Goal: Information Seeking & Learning: Check status

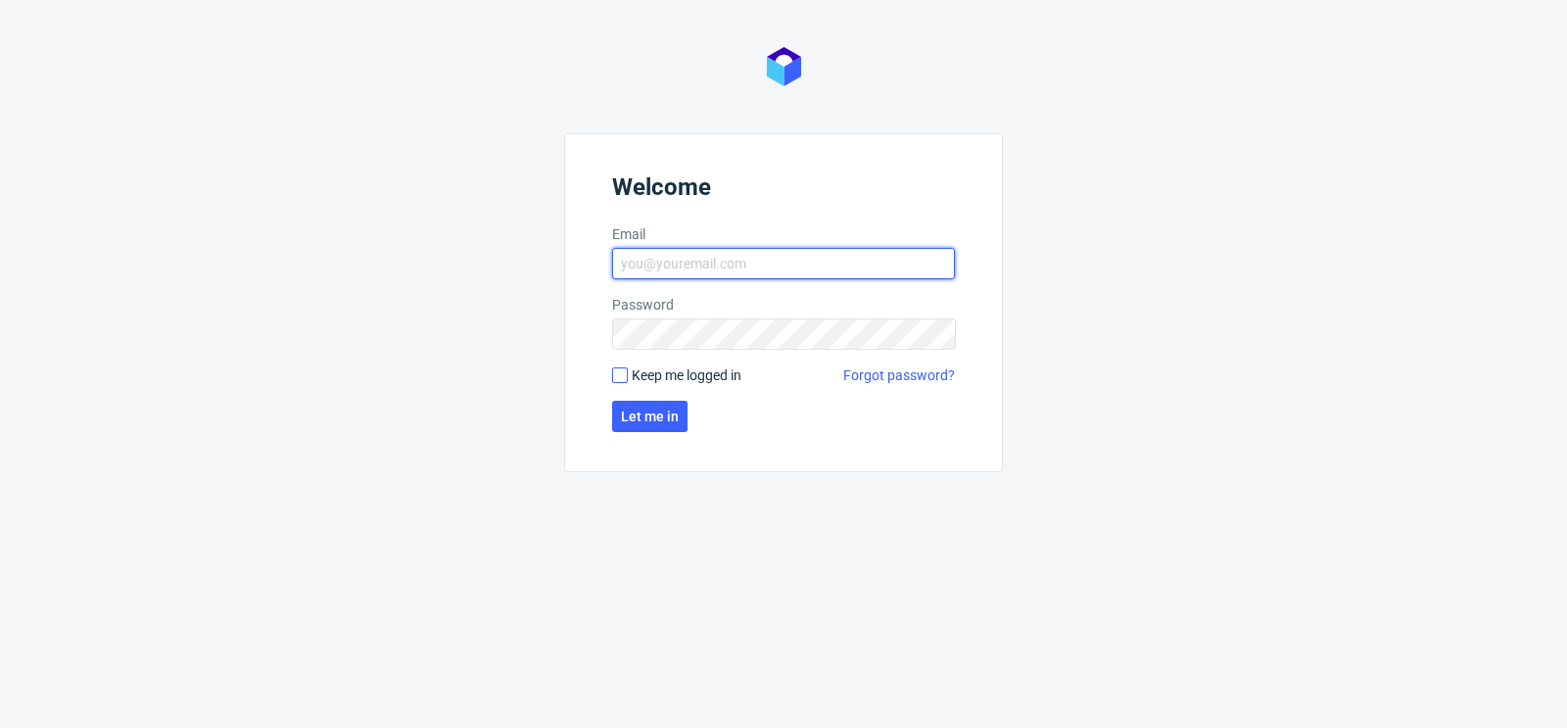
type input "[PERSON_NAME][EMAIL_ADDRESS][DOMAIN_NAME]"
click at [626, 374] on input "Keep me logged in" at bounding box center [620, 375] width 16 height 16
checkbox input "true"
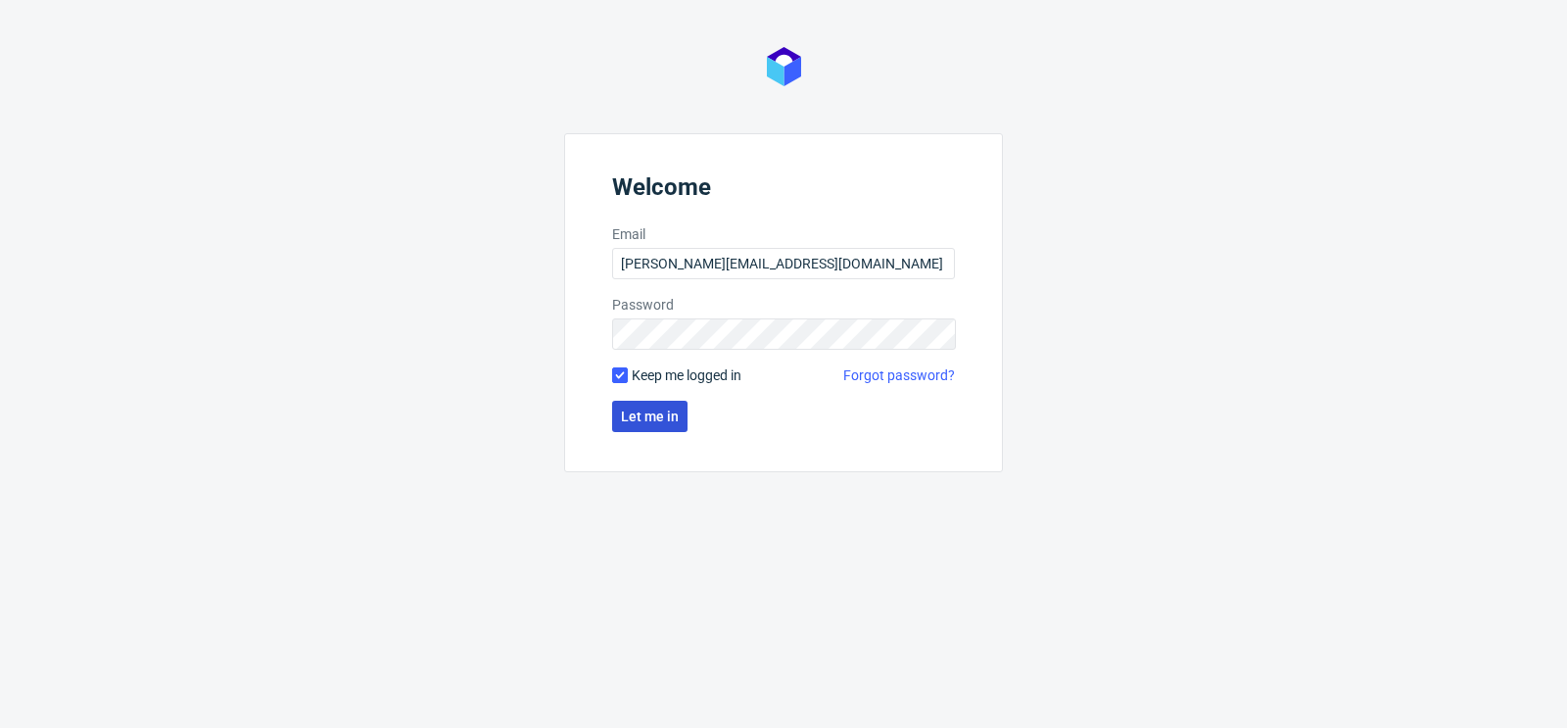
click at [664, 419] on span "Let me in" at bounding box center [650, 416] width 58 height 14
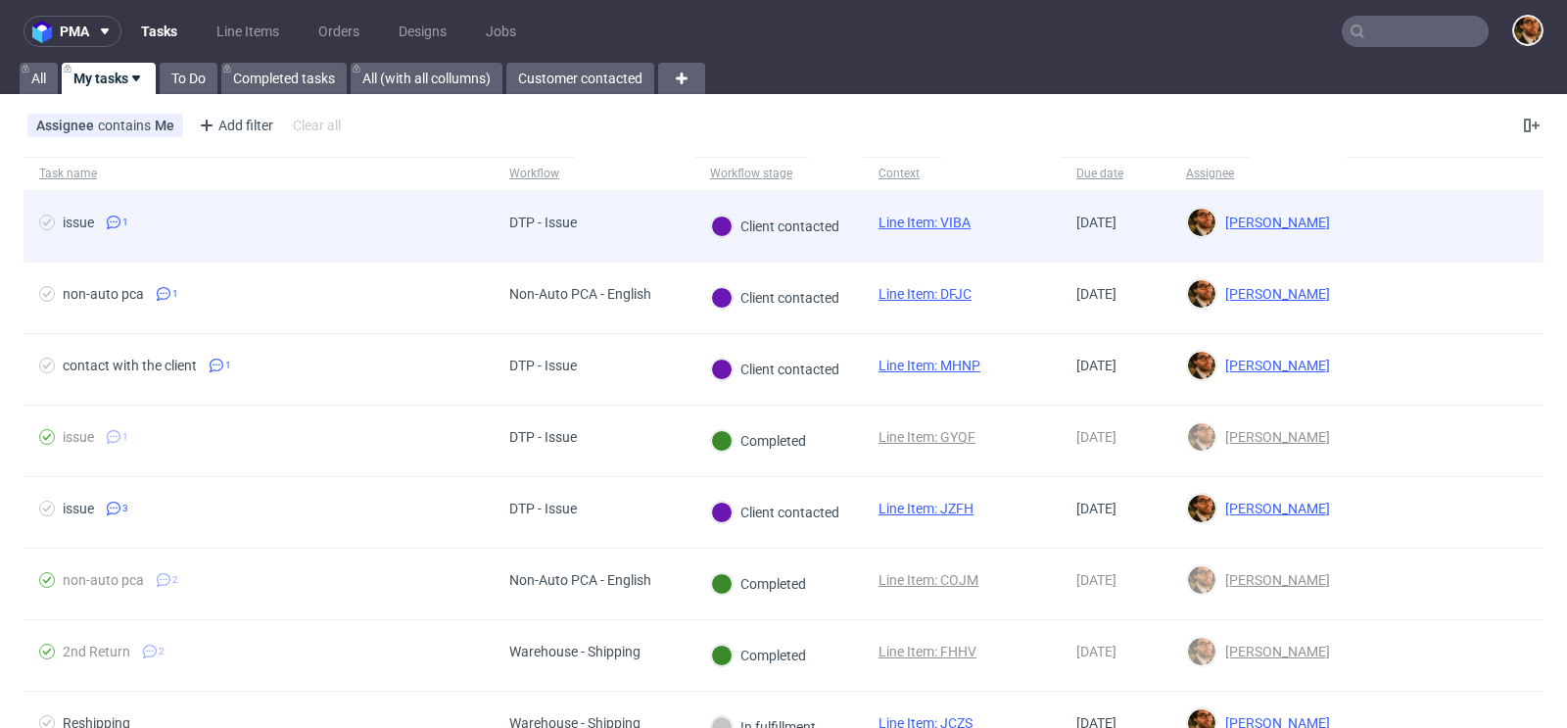
click at [1357, 200] on div at bounding box center [1445, 226] width 198 height 71
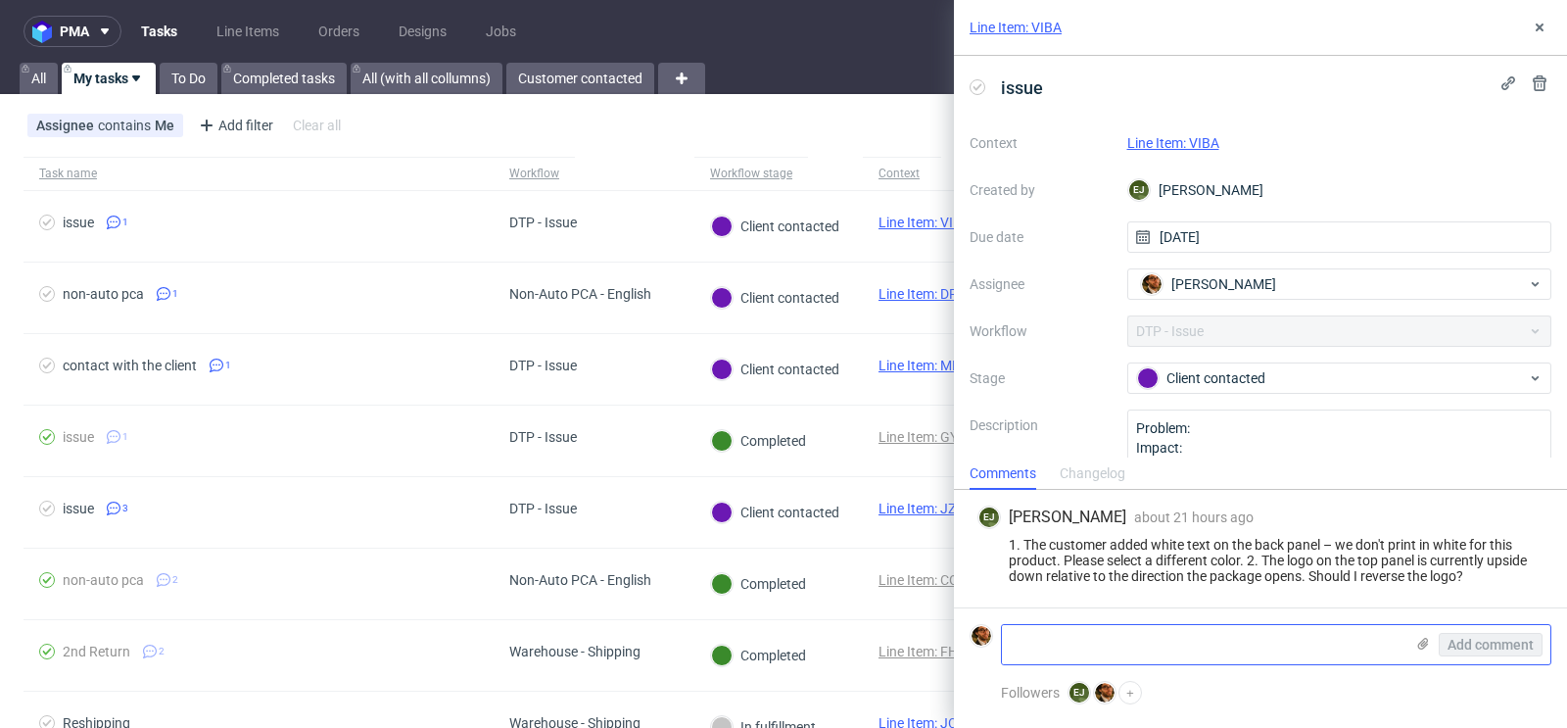
click at [1141, 643] on textarea at bounding box center [1203, 644] width 402 height 39
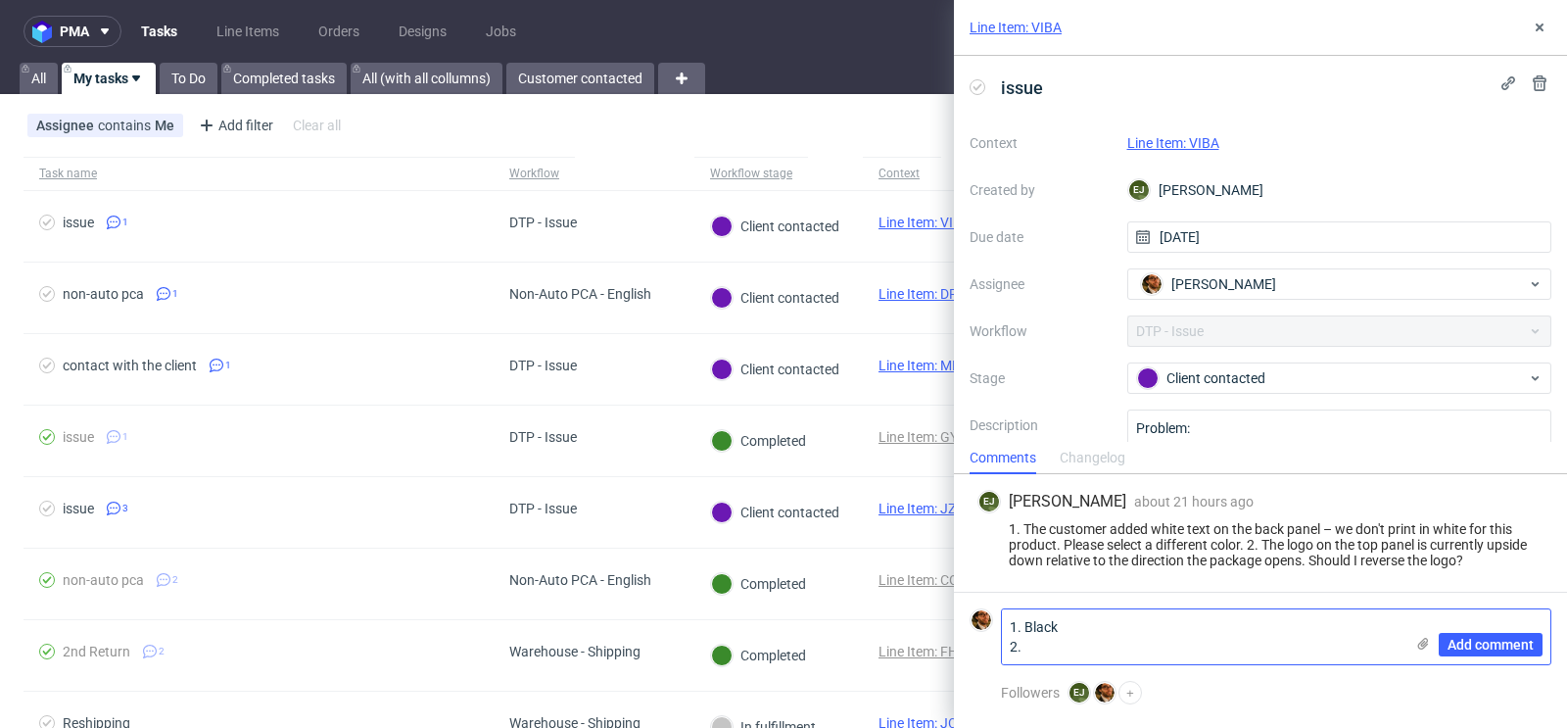
paste textarea "As for the lettering, if it's not possible to have it in white, it's fine witho…"
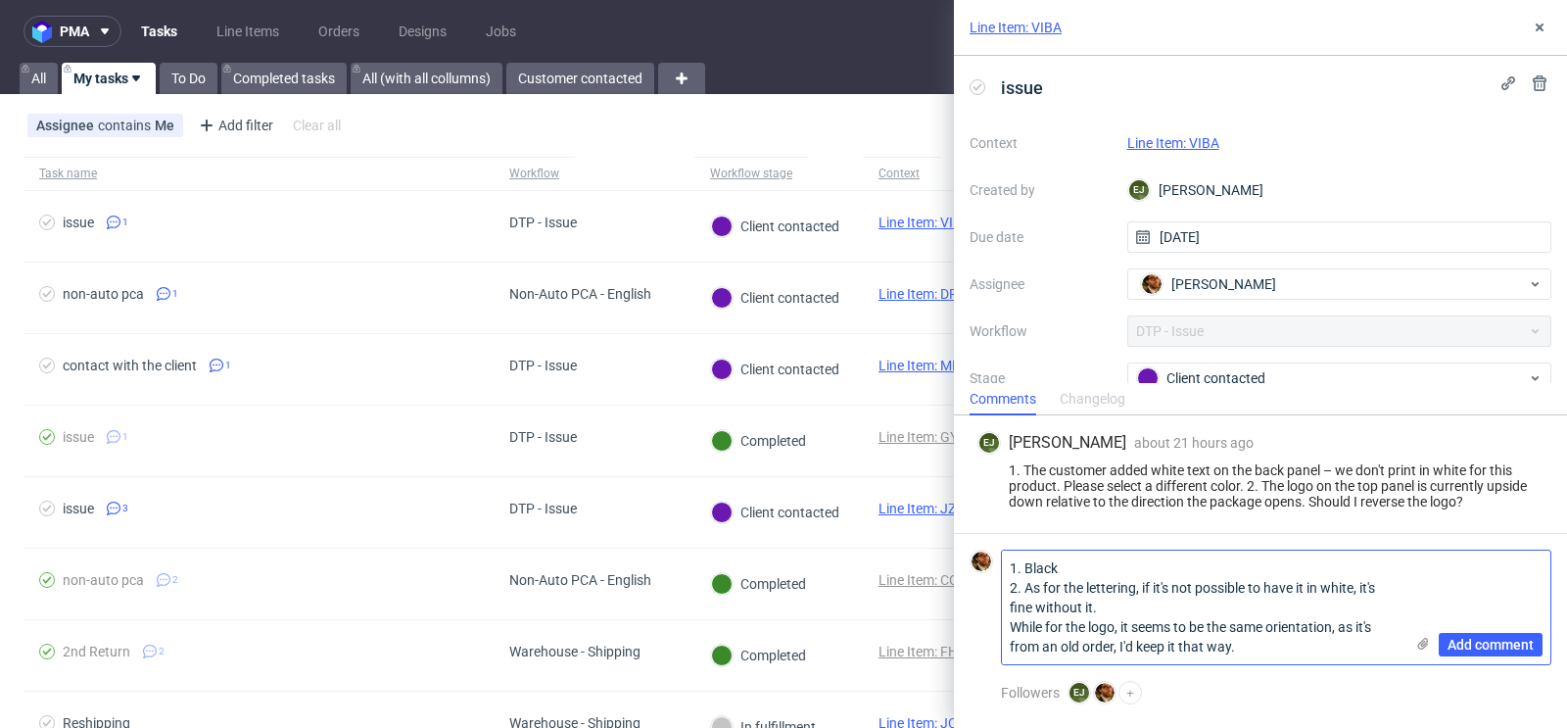
drag, startPoint x: 1098, startPoint y: 612, endPoint x: 1025, endPoint y: 589, distance: 77.1
click at [1025, 589] on textarea "1. Black 2. As for the lettering, if it's not possible to have it in white, it'…" at bounding box center [1203, 608] width 402 height 114
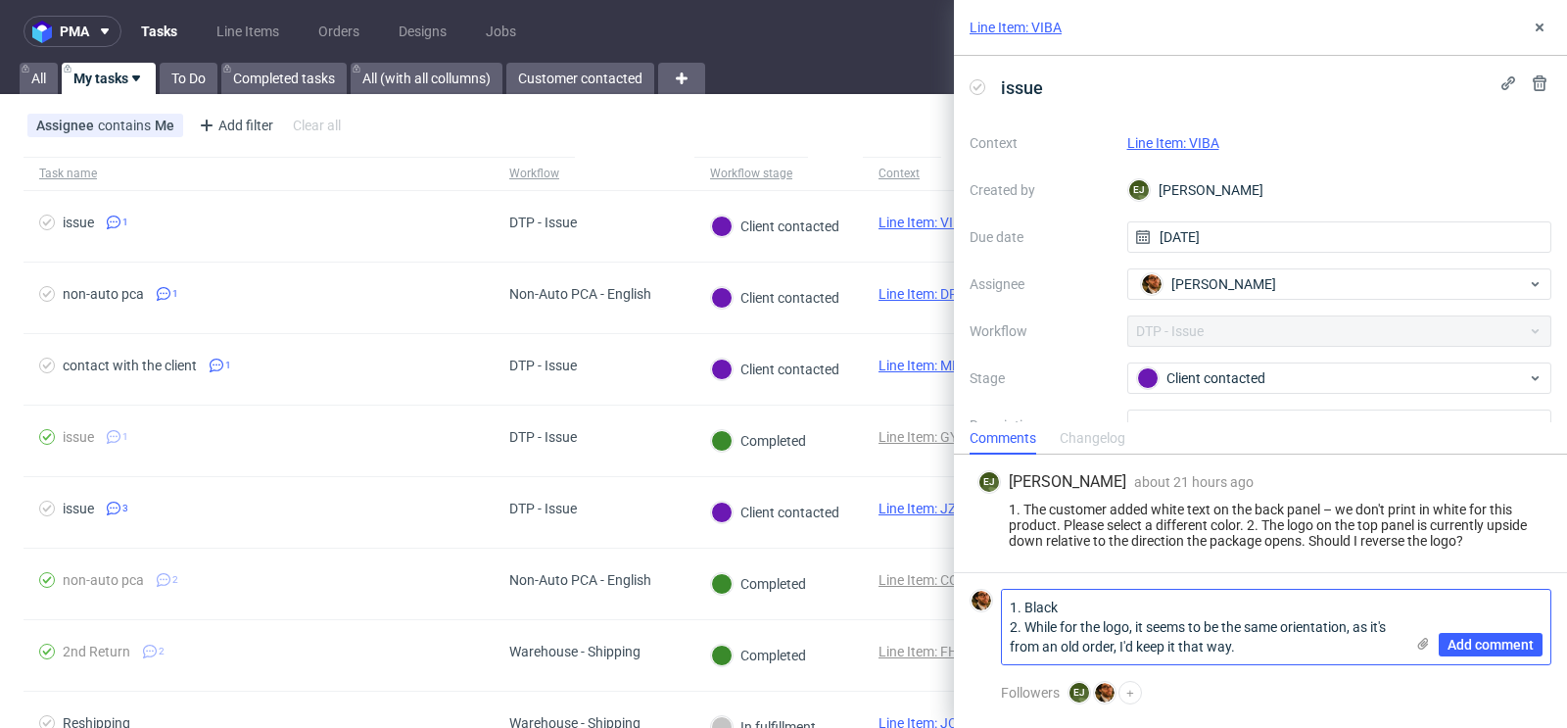
click at [1243, 648] on textarea "1. Black 2. While for the logo, it seems to be the same orientation, as it's fr…" at bounding box center [1203, 627] width 402 height 74
type textarea "1. Black 2. While for the logo, it seems to be the same orientation, as it's fr…"
click at [1470, 645] on span "Add comment" at bounding box center [1491, 645] width 86 height 14
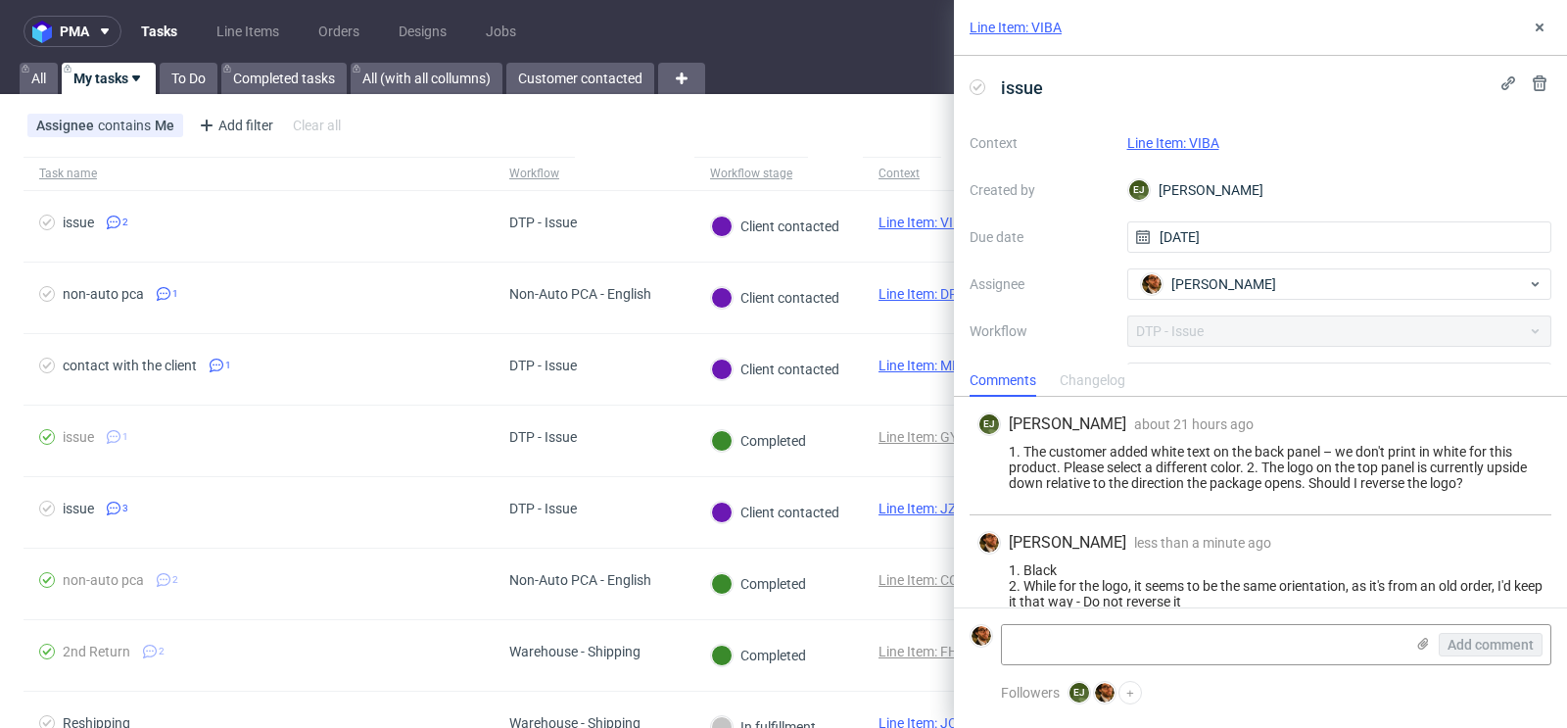
scroll to position [23, 0]
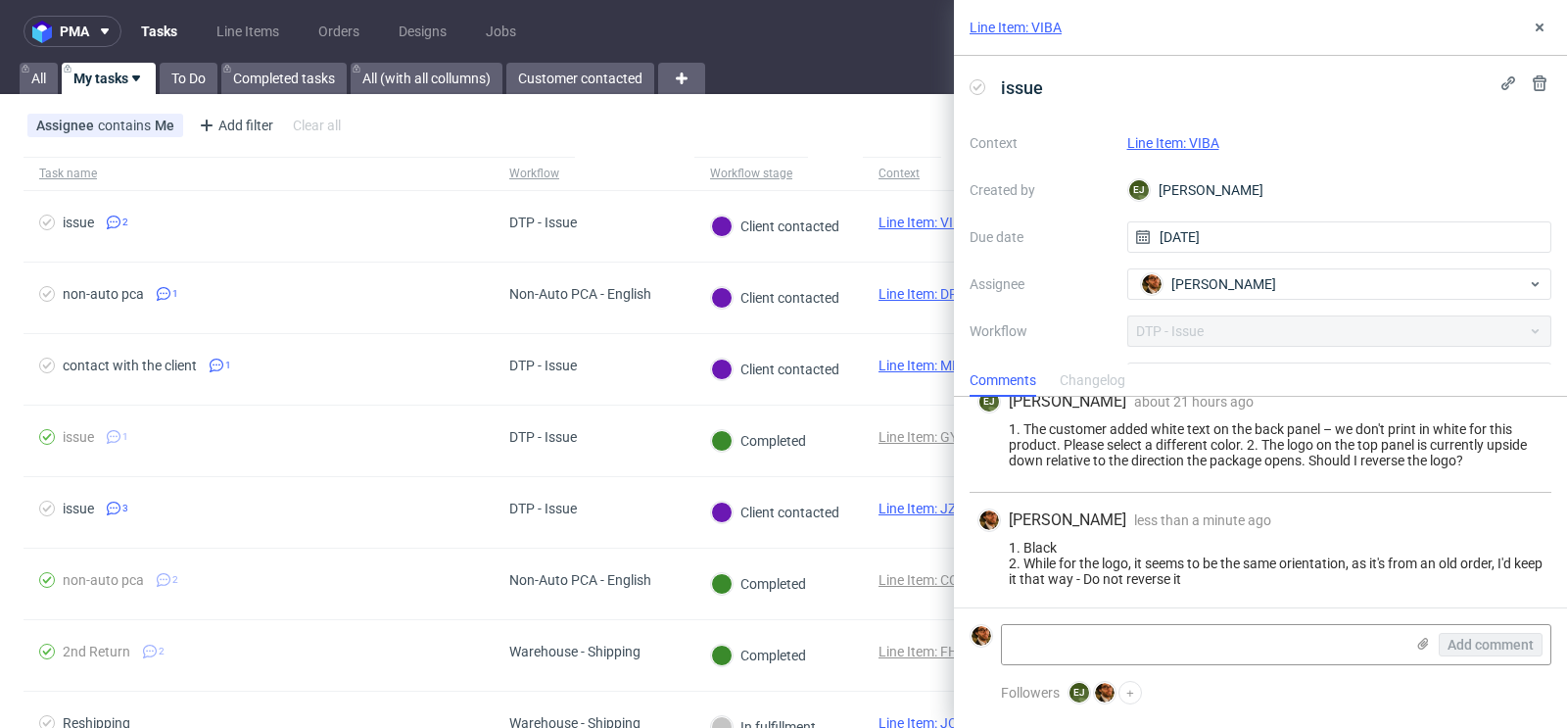
click at [1185, 147] on link "Line Item: VIBA" at bounding box center [1173, 143] width 92 height 16
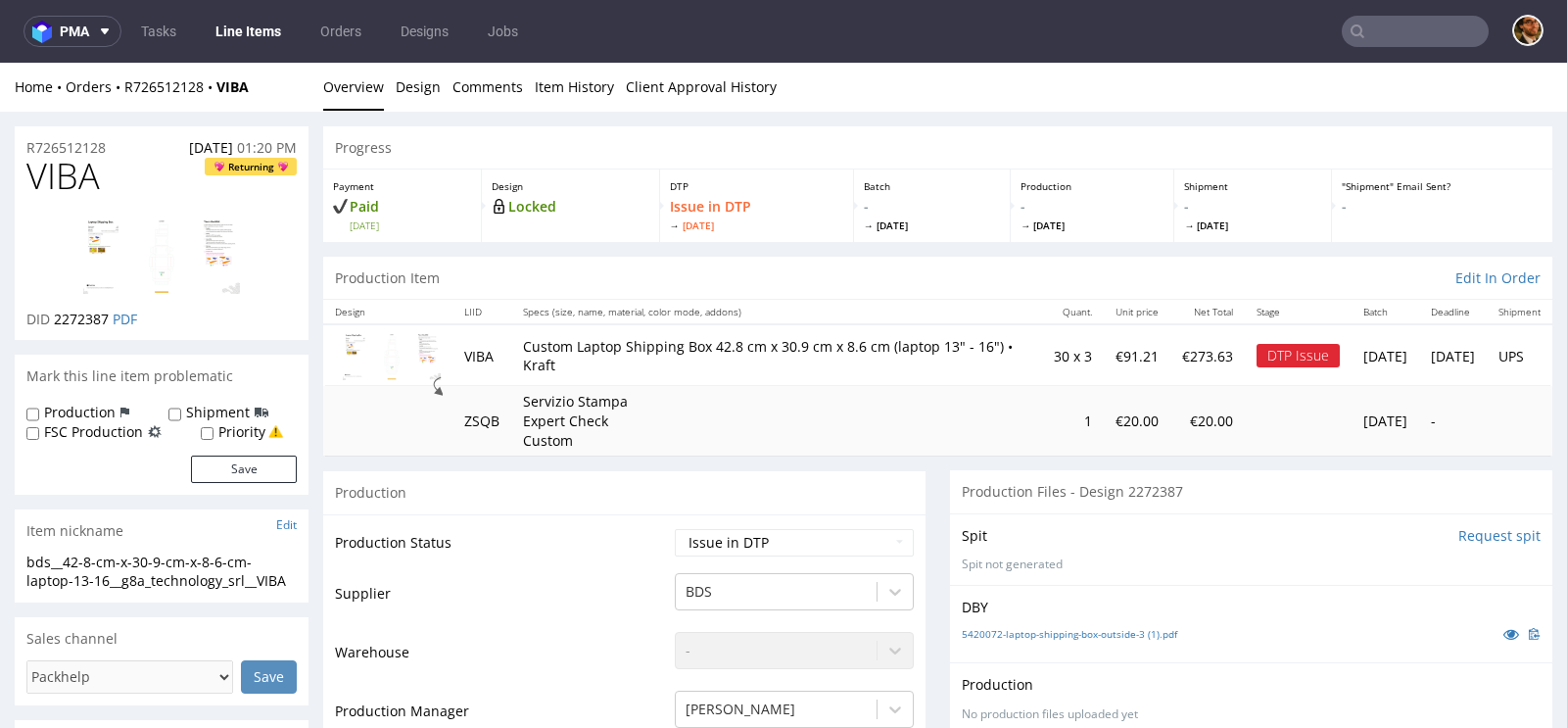
scroll to position [181, 0]
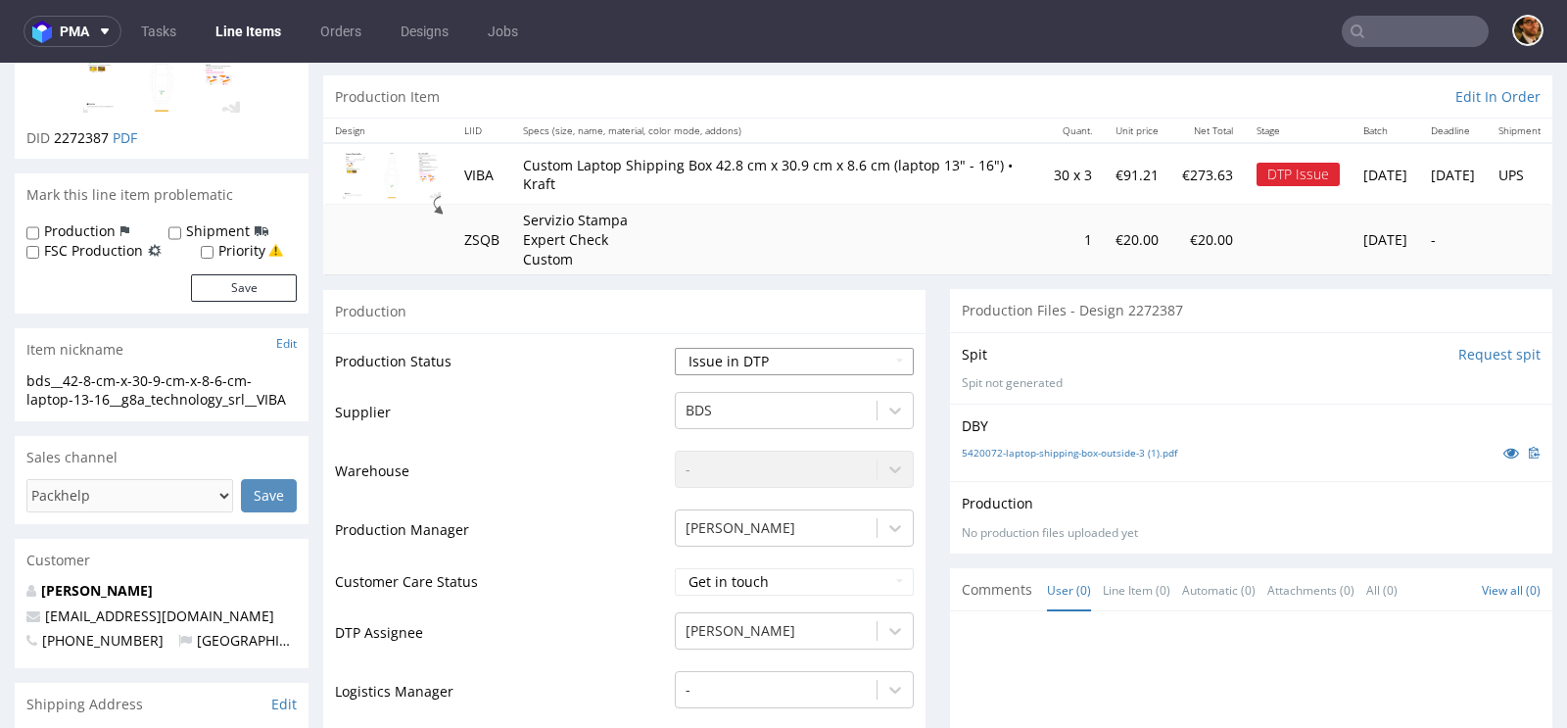
click at [878, 359] on select "Waiting for Artwork Waiting for Diecut Waiting for Mockup Waiting for DTP Waiti…" at bounding box center [794, 361] width 239 height 27
select select "back_for_dtp"
click at [675, 348] on select "Waiting for Artwork Waiting for Diecut Waiting for Mockup Waiting for DTP Waiti…" at bounding box center [794, 361] width 239 height 27
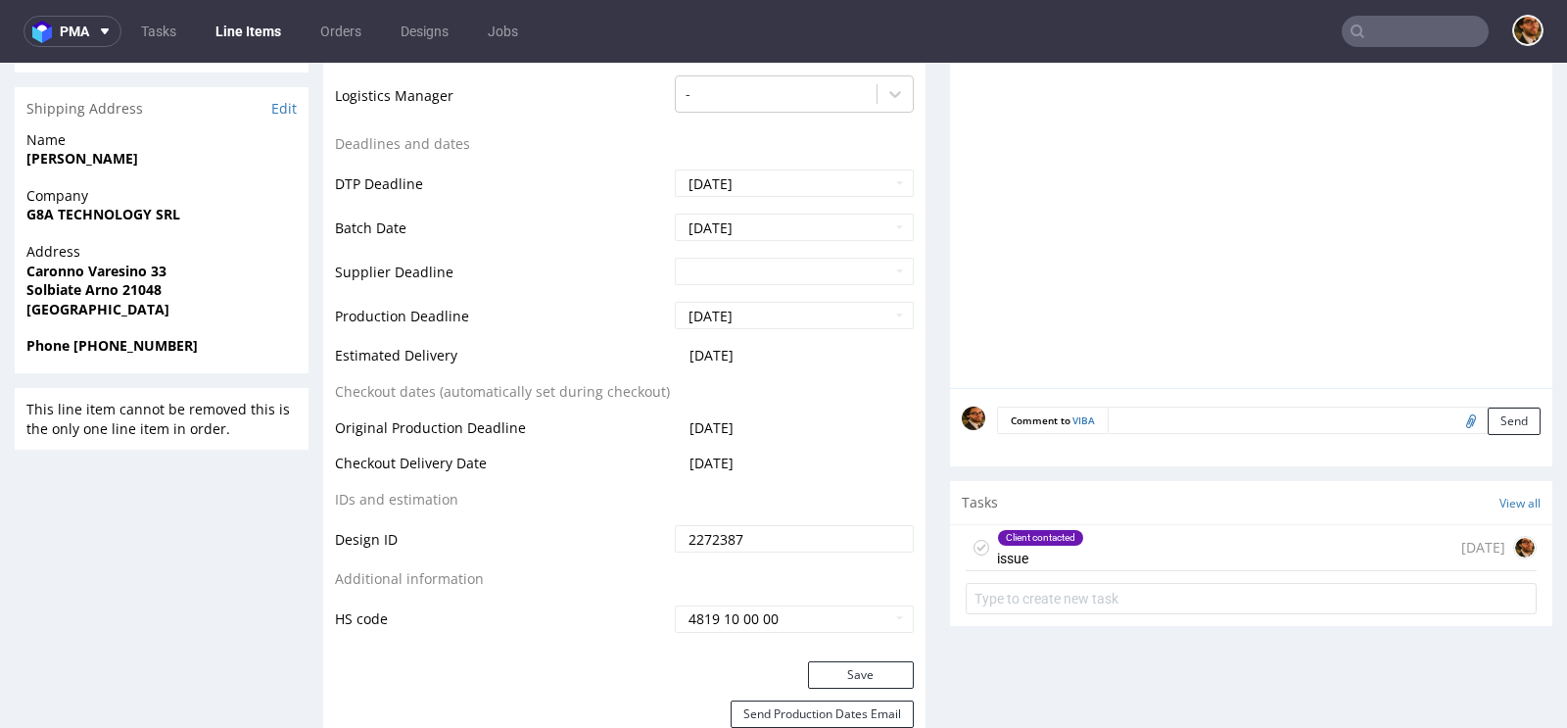
scroll to position [954, 0]
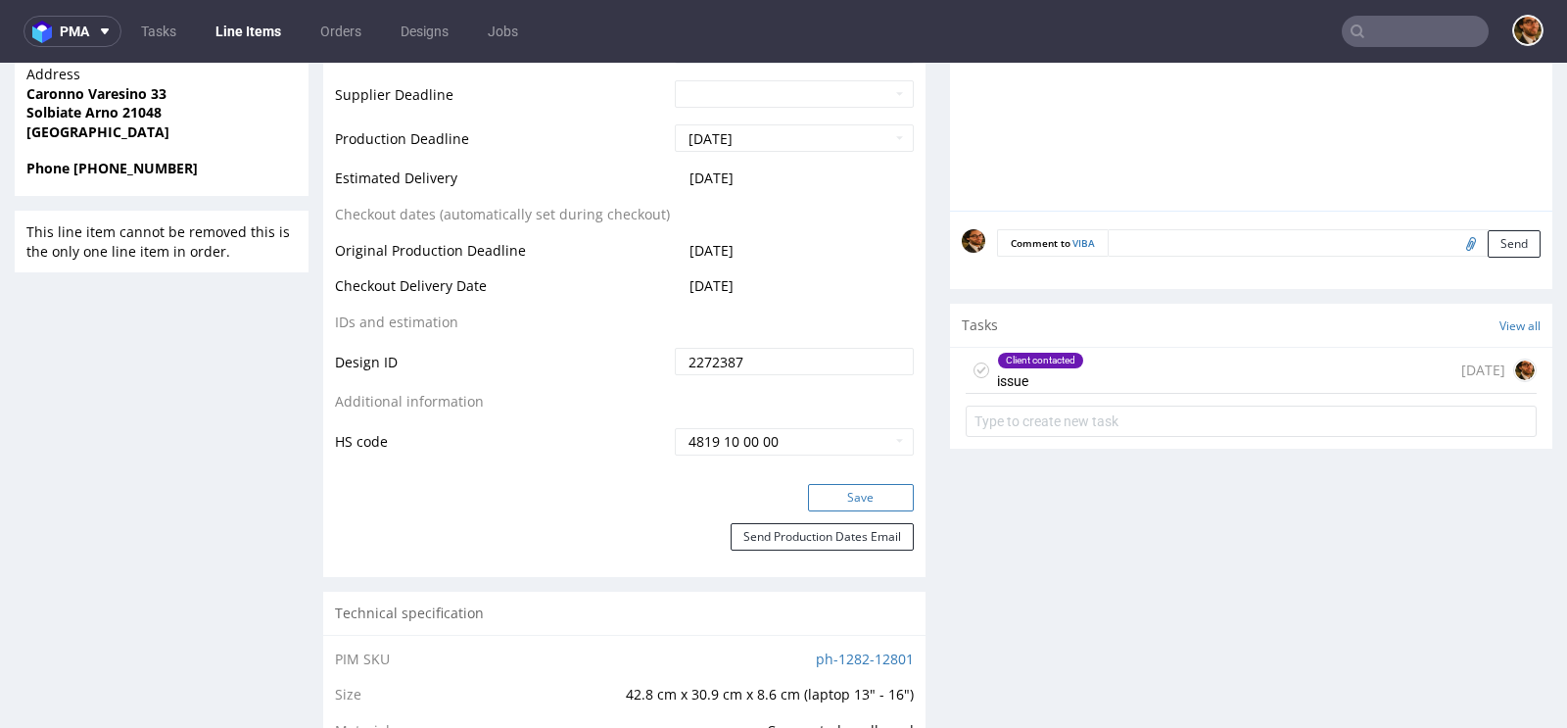
click at [837, 496] on button "Save" at bounding box center [861, 497] width 106 height 27
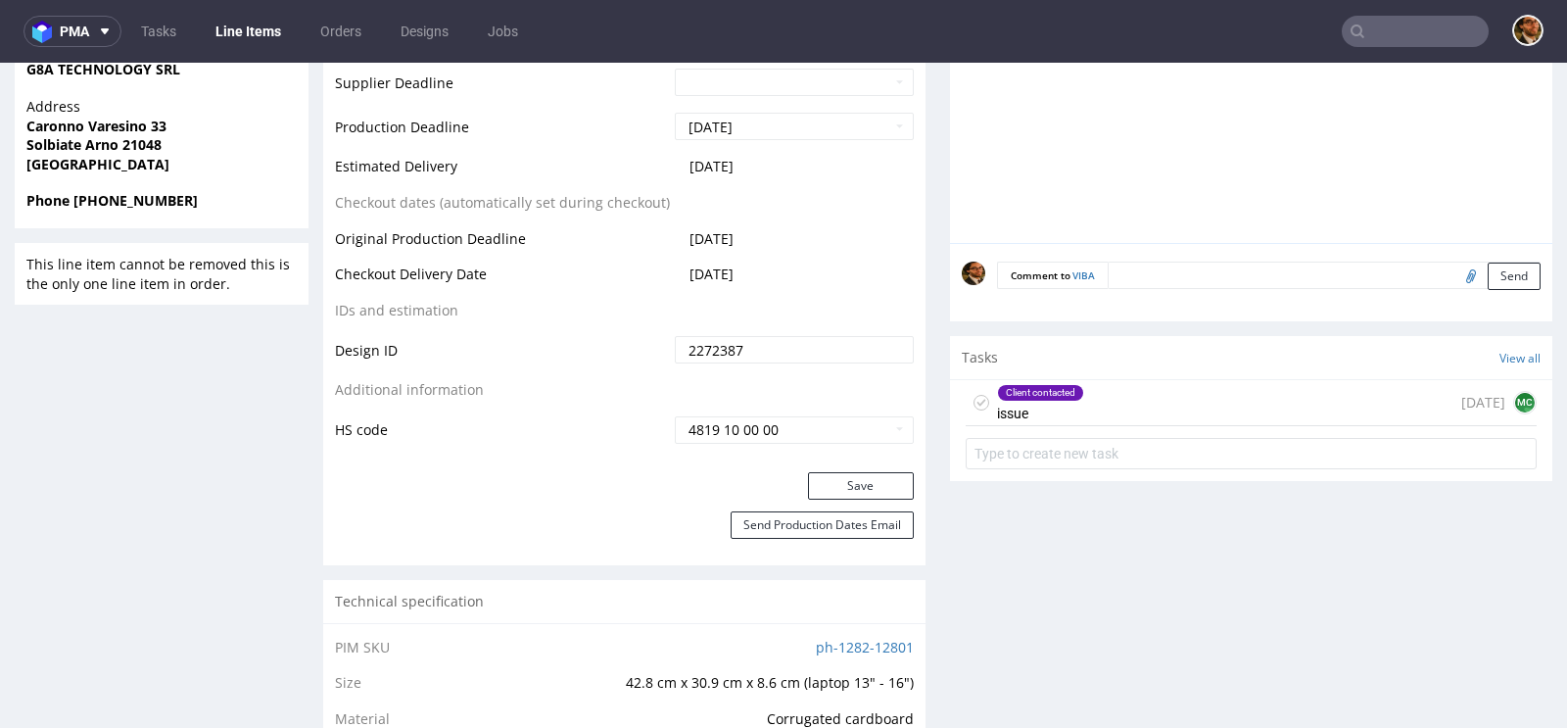
scroll to position [1056, 0]
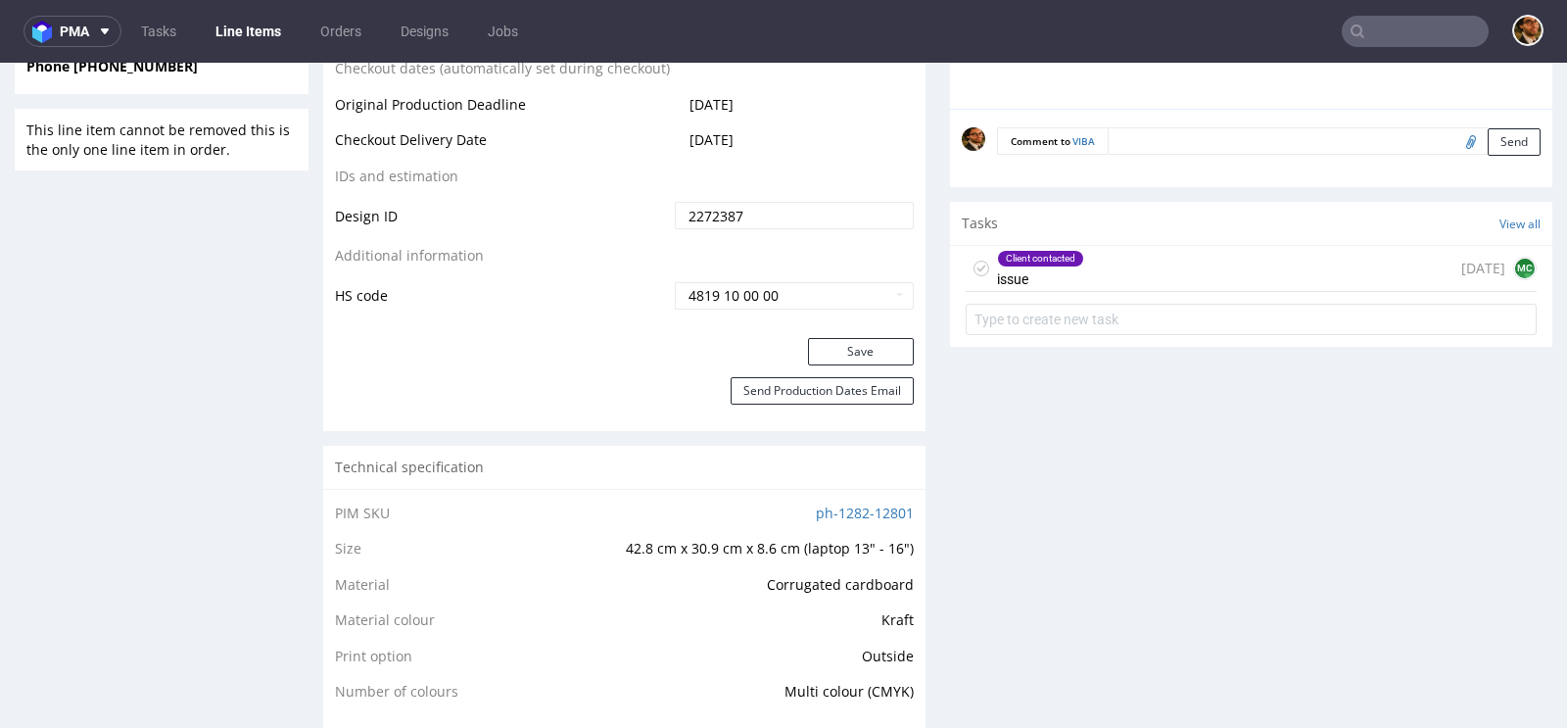
click at [1100, 266] on div "Client contacted issue 1 day ago MC" at bounding box center [1251, 269] width 571 height 46
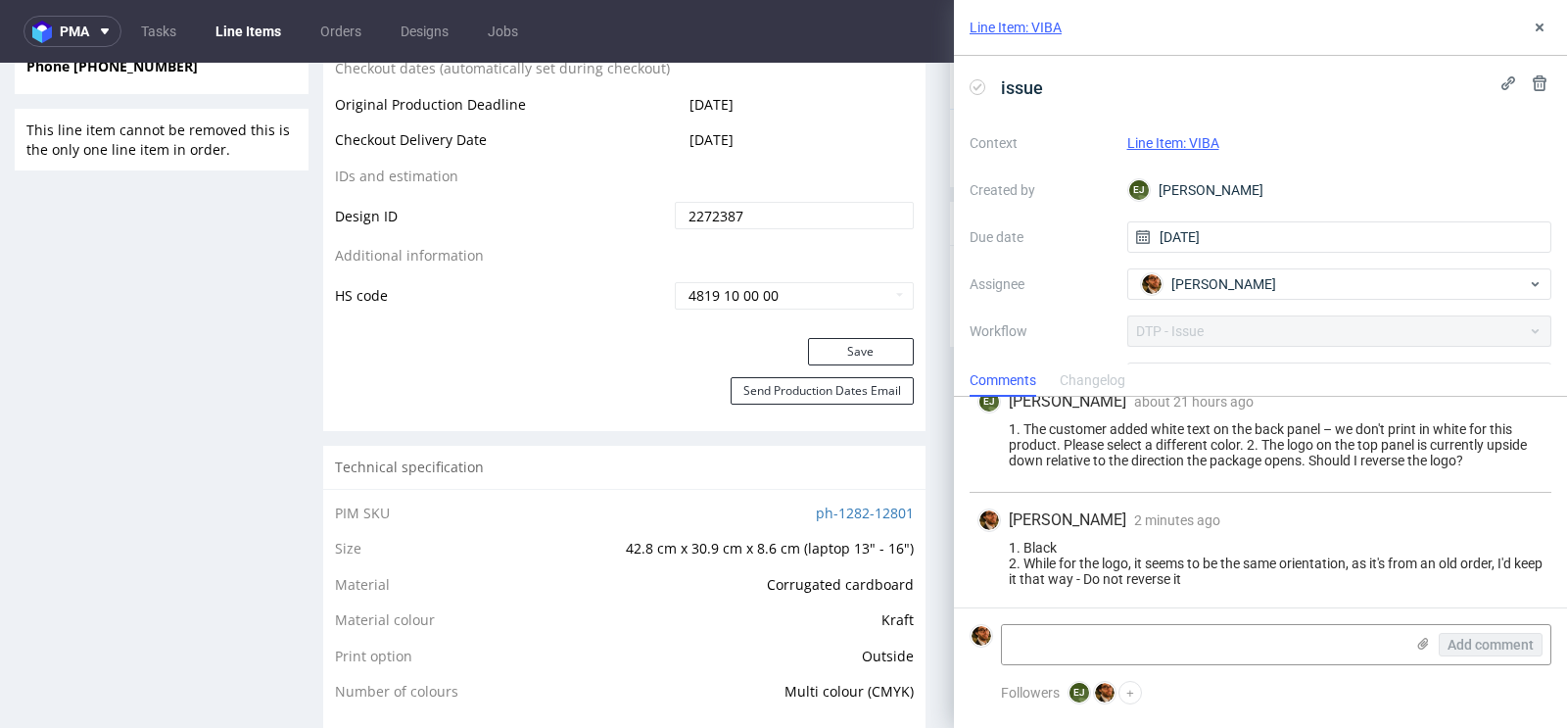
scroll to position [123, 0]
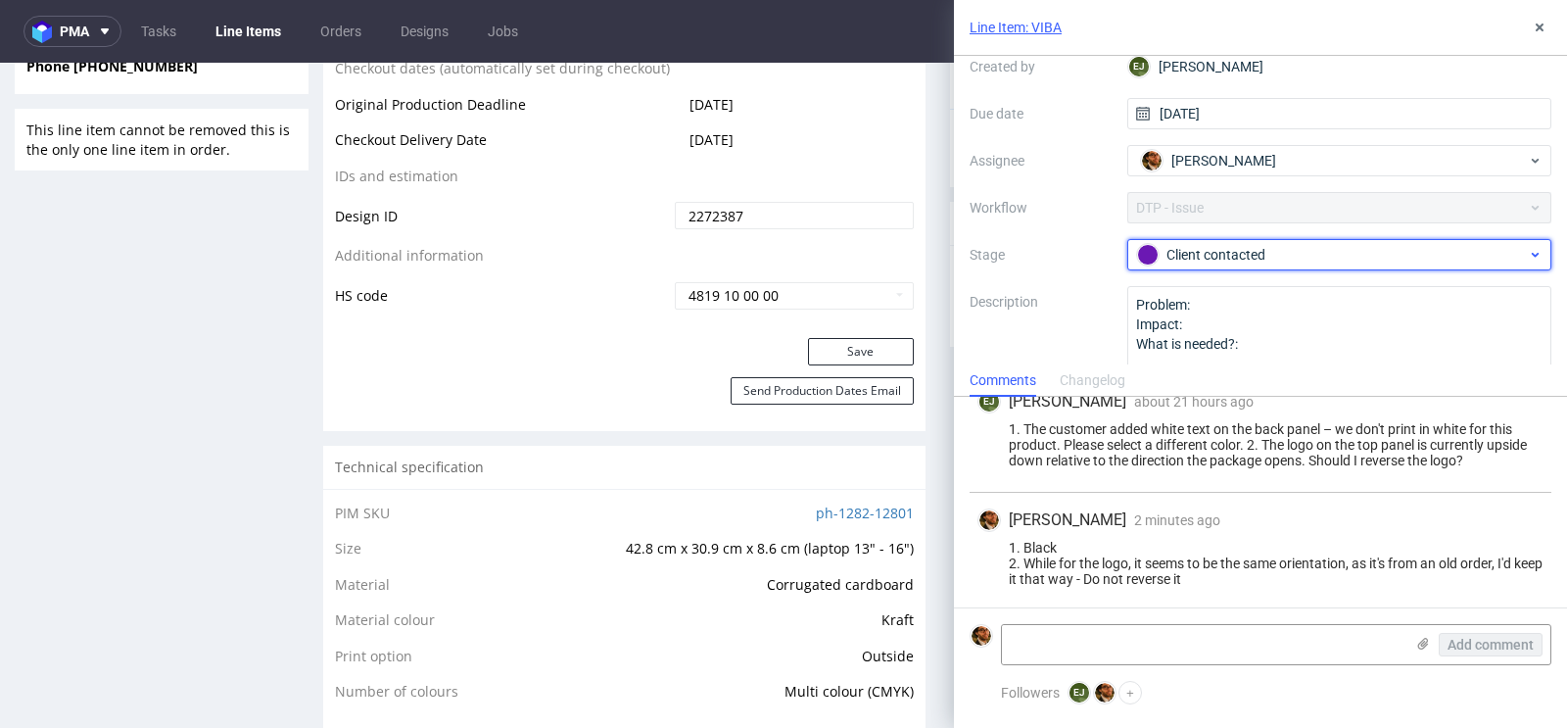
click at [1355, 252] on div "Client contacted" at bounding box center [1332, 255] width 390 height 22
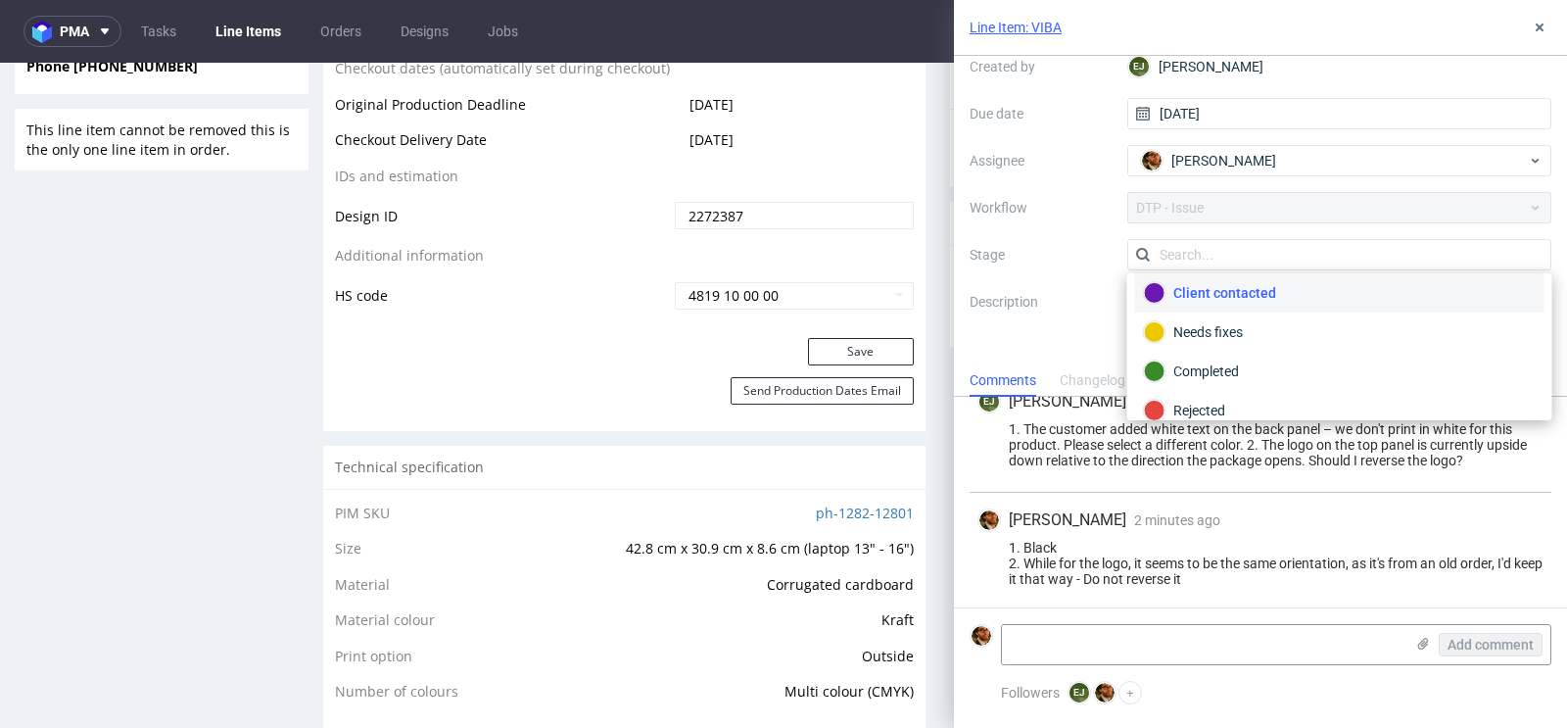
scroll to position [136, 0]
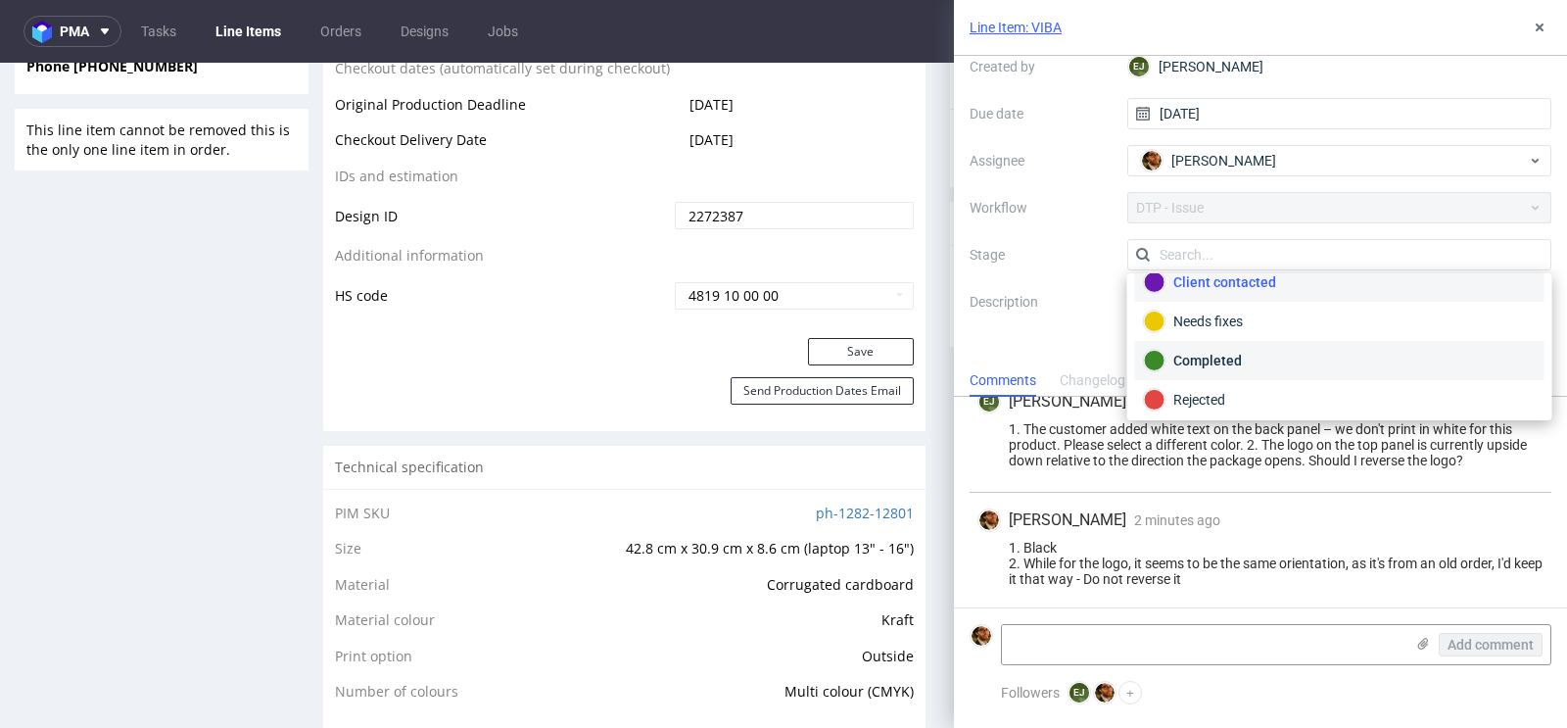
click at [1273, 352] on div "Completed" at bounding box center [1340, 361] width 392 height 22
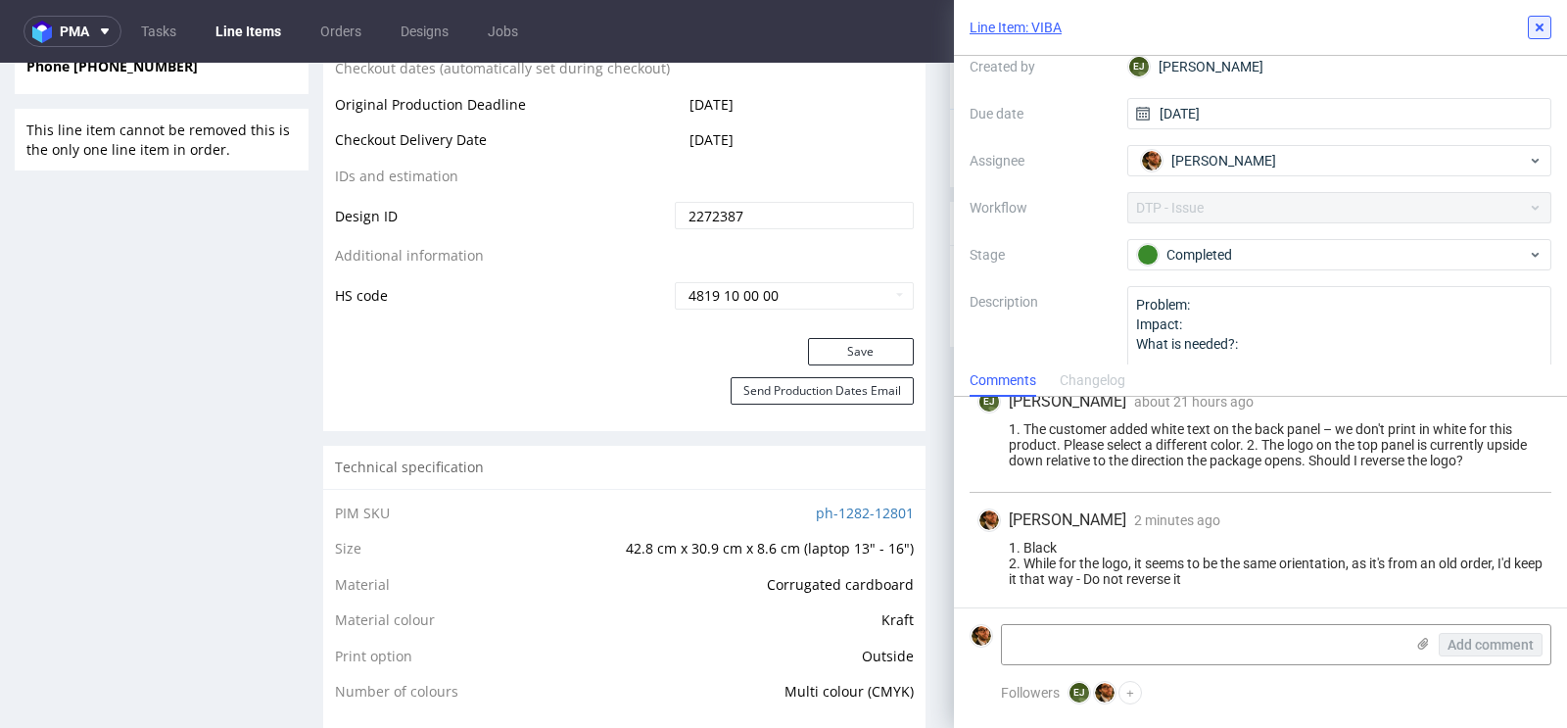
click at [1534, 22] on icon at bounding box center [1540, 28] width 16 height 16
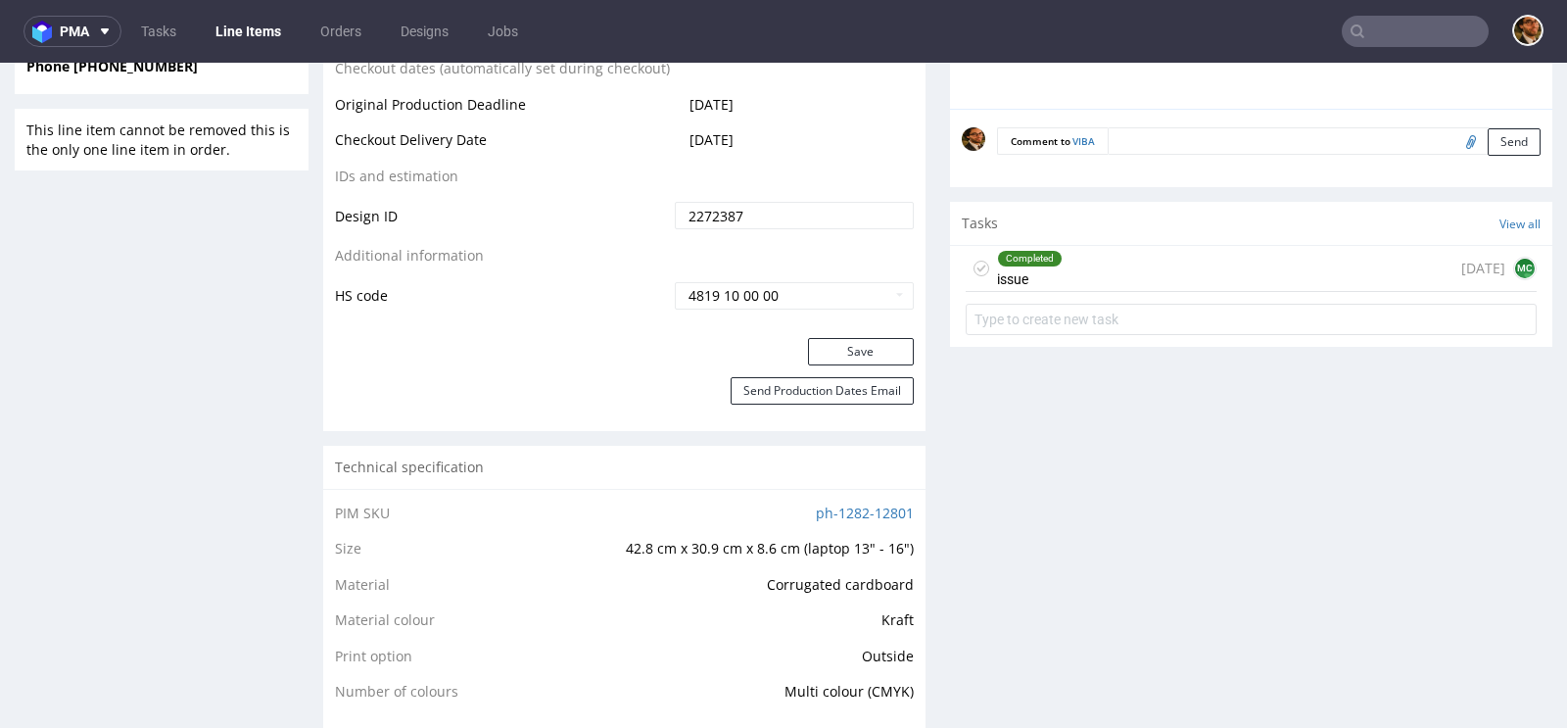
click at [1373, 36] on input "text" at bounding box center [1415, 31] width 147 height 31
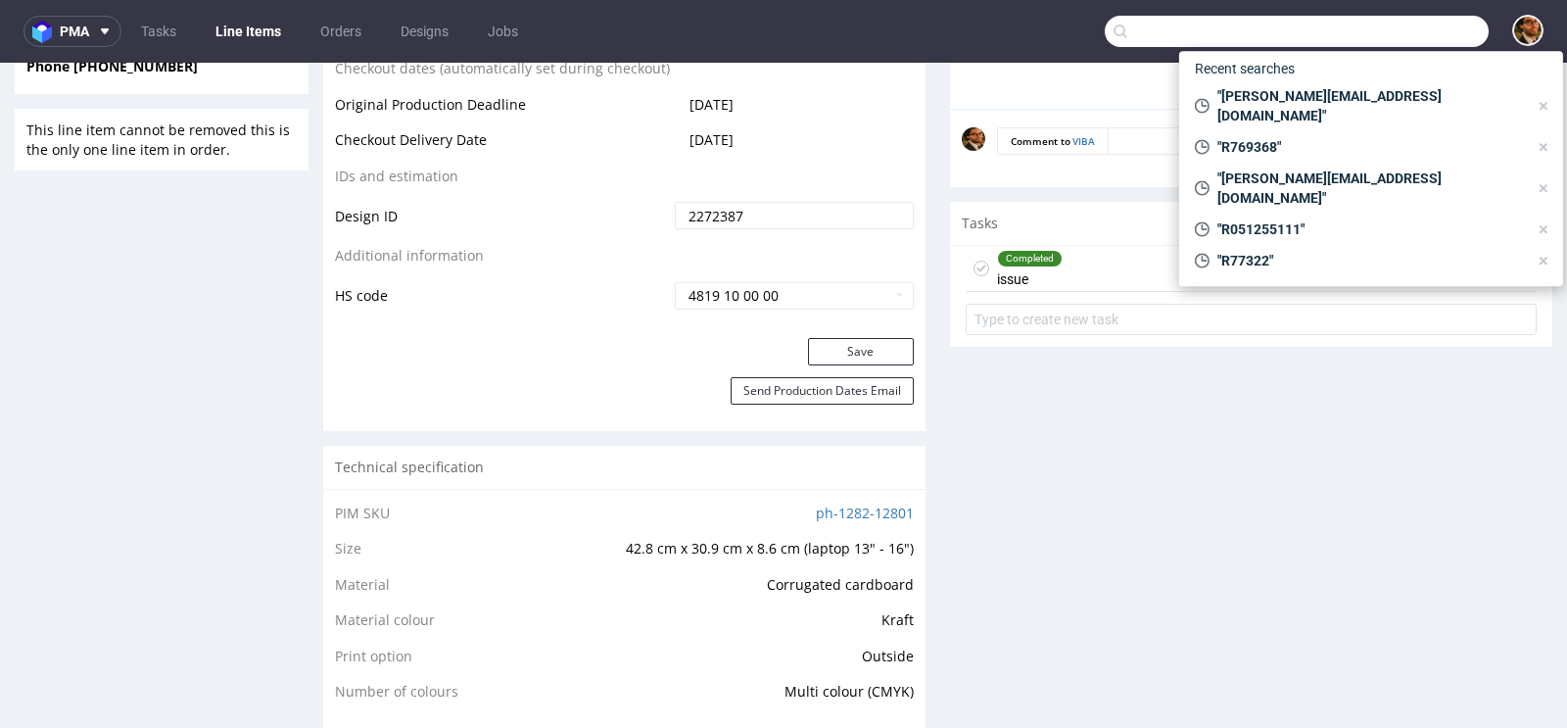
paste input "R510279516"
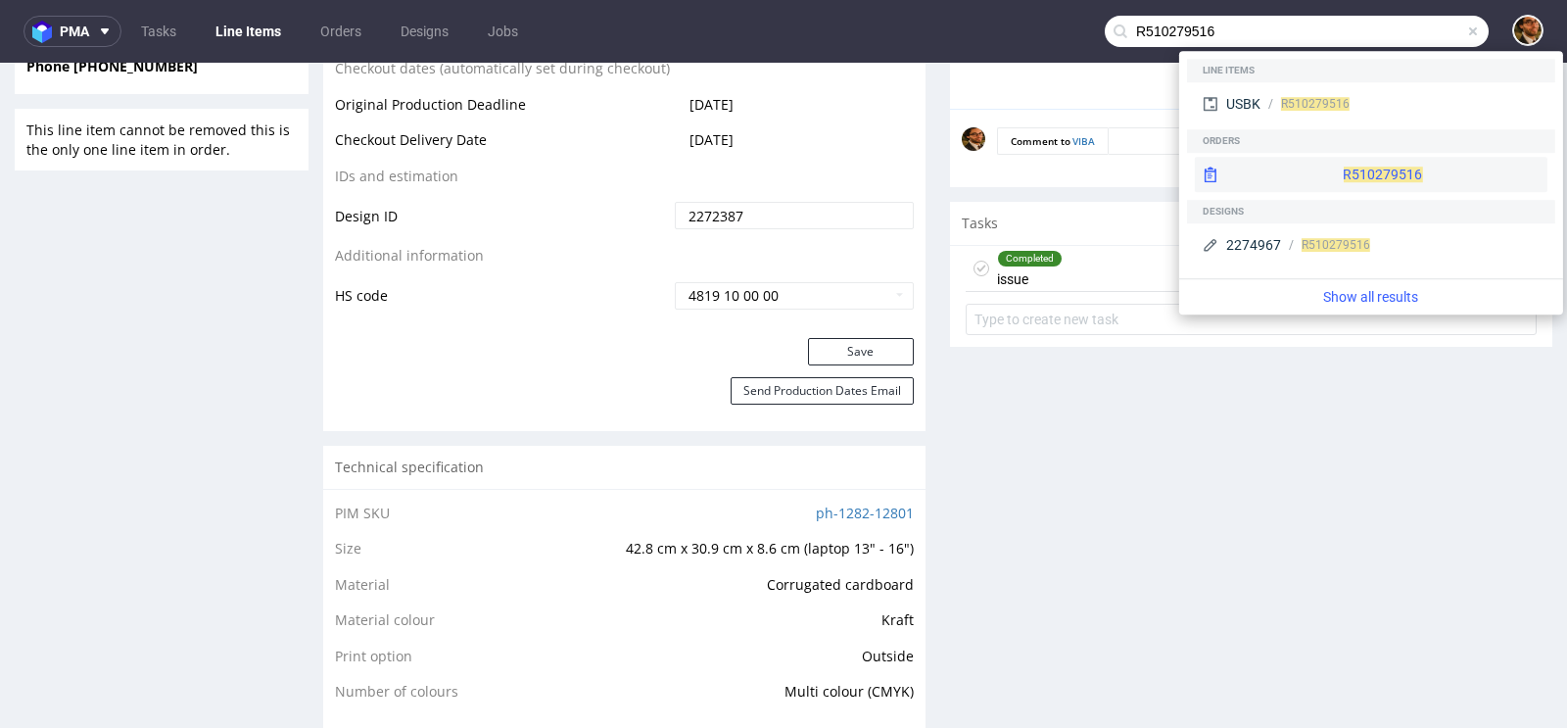
type input "R510279516"
click at [1336, 178] on div "R510279516" at bounding box center [1371, 174] width 353 height 35
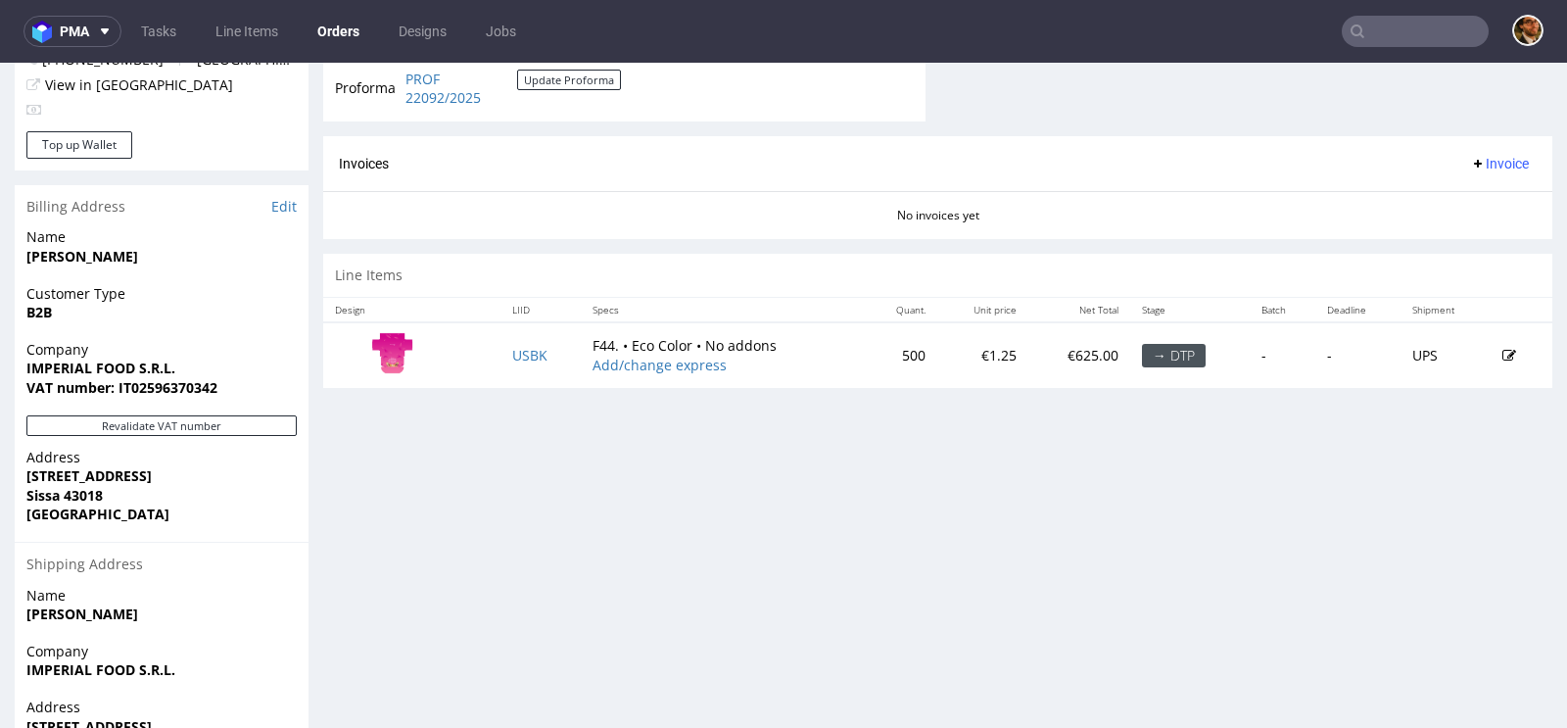
scroll to position [700, 0]
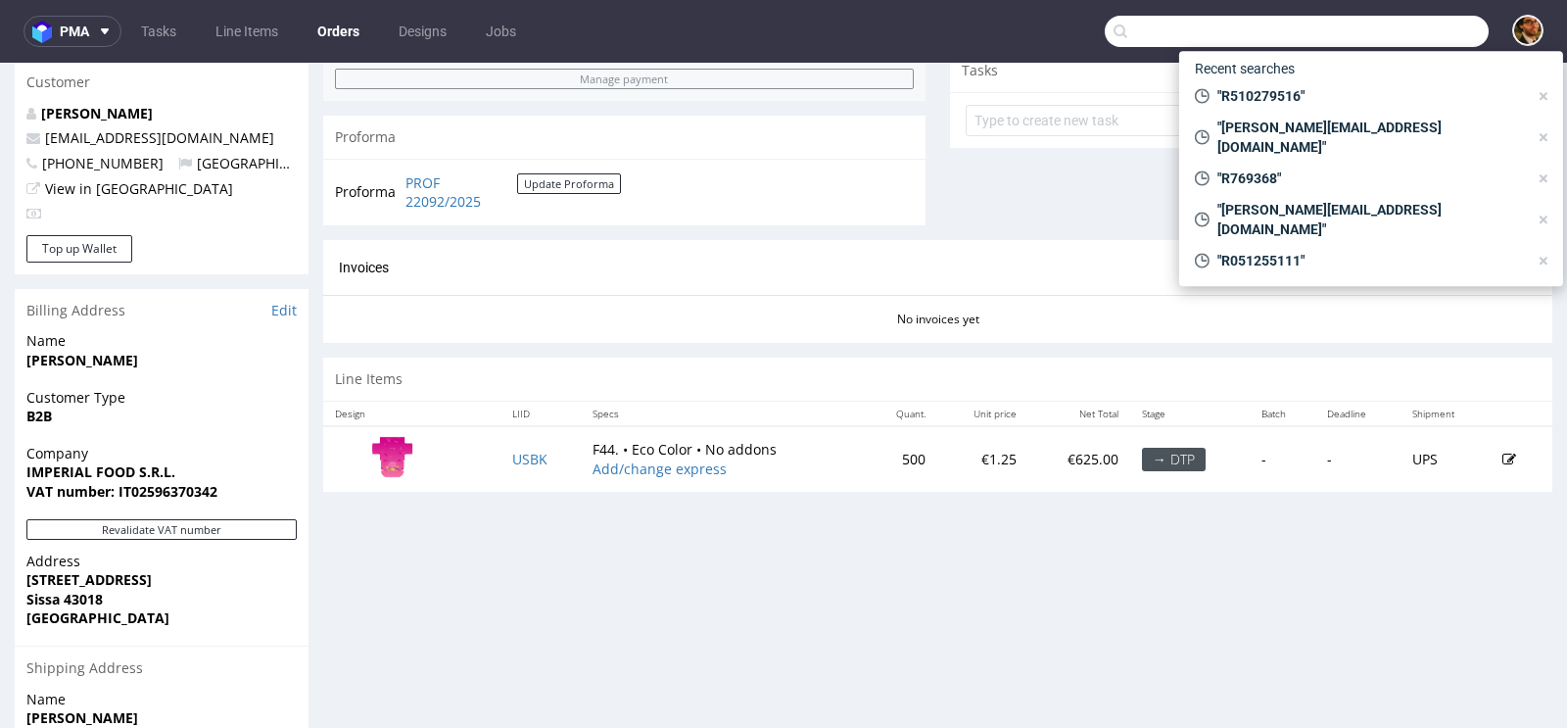
click at [1392, 37] on input "text" at bounding box center [1297, 31] width 384 height 31
paste input "R338350467"
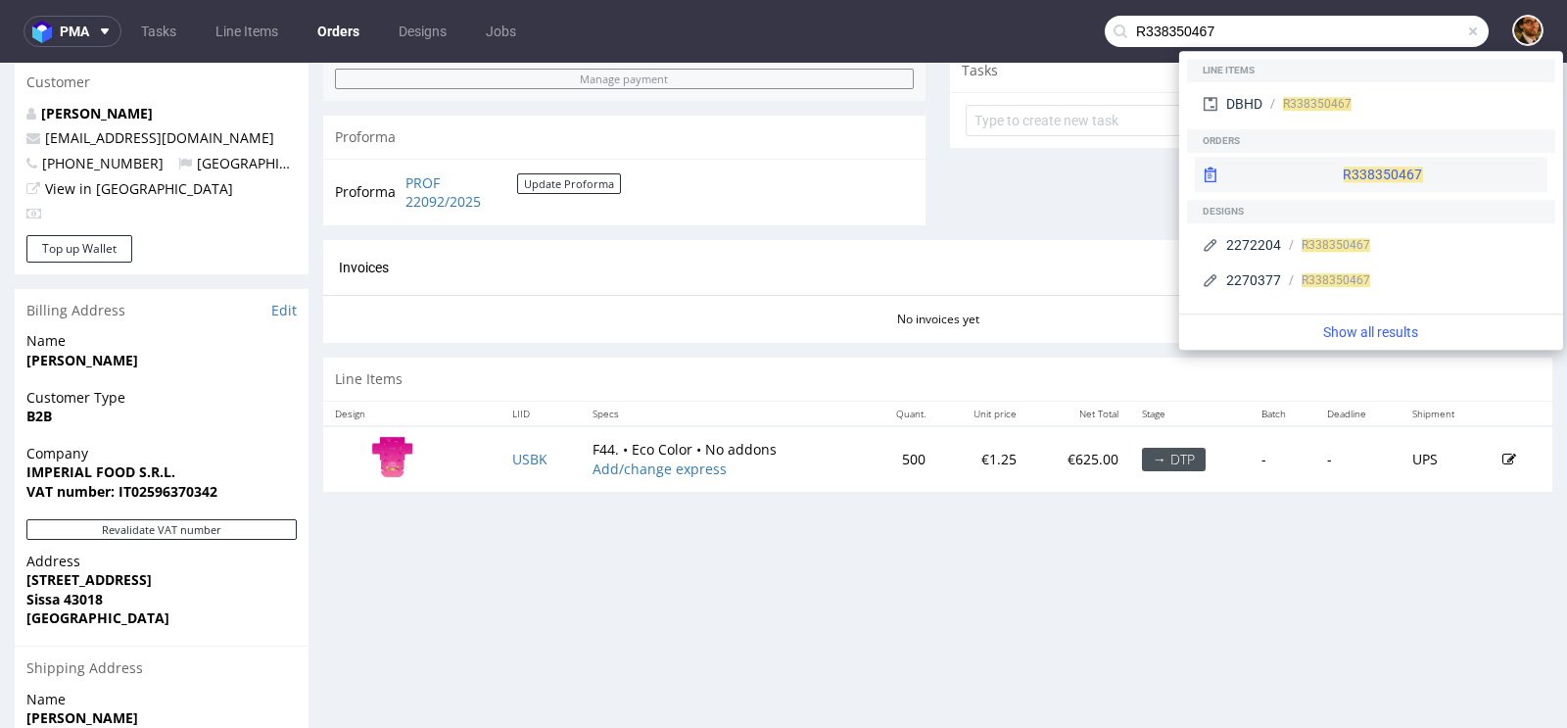
type input "R338350467"
click at [1355, 174] on div "R338350467" at bounding box center [1371, 174] width 353 height 35
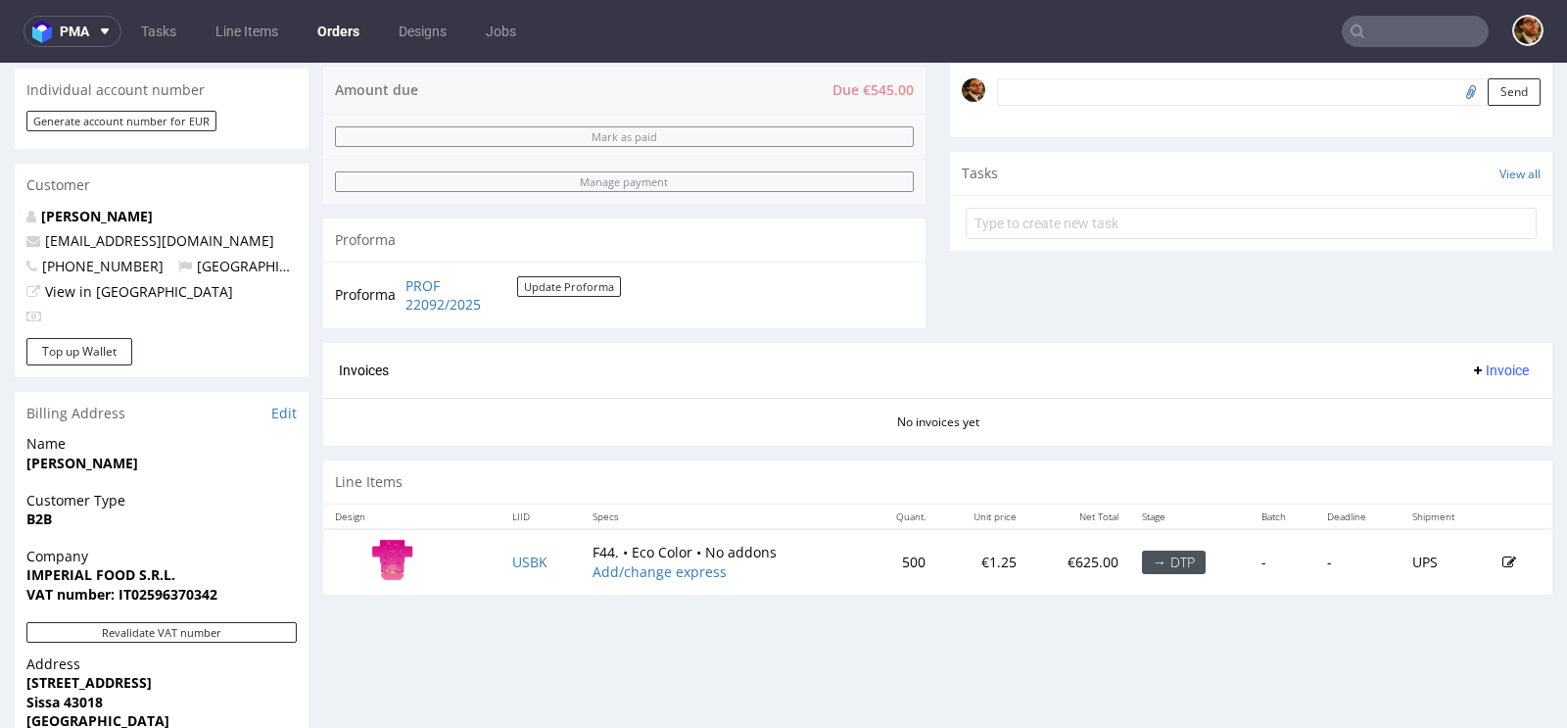
scroll to position [505, 0]
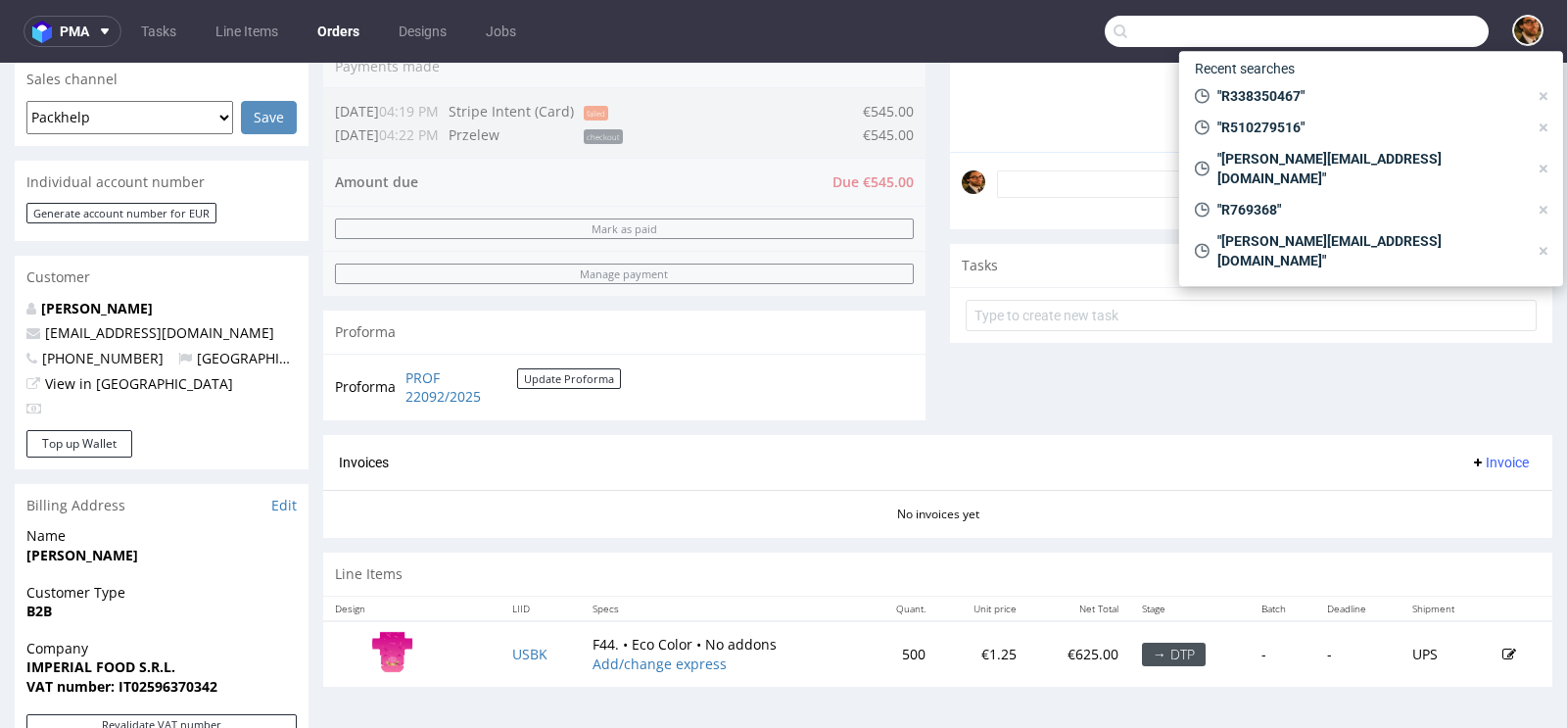
click at [1387, 39] on input "text" at bounding box center [1297, 31] width 384 height 31
paste input "R338350467"
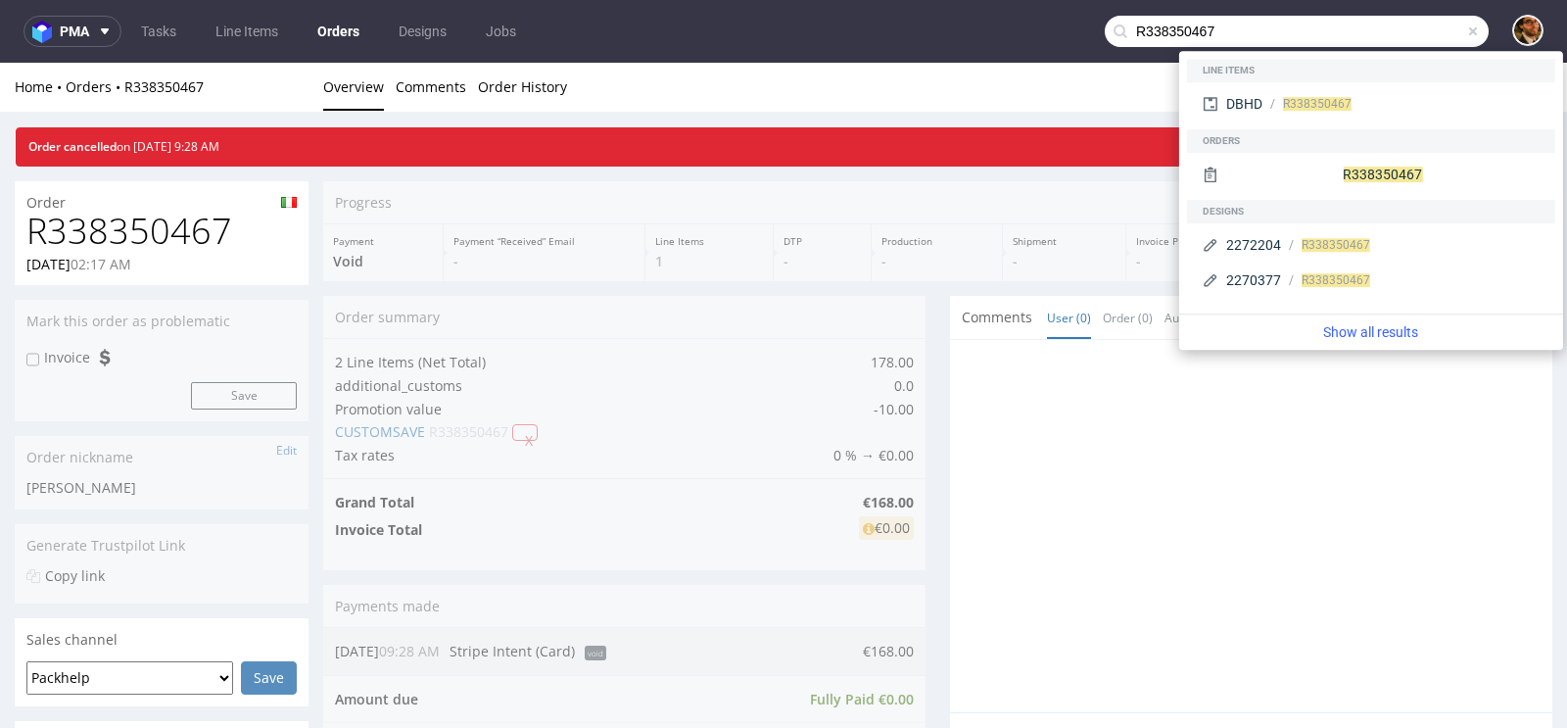
scroll to position [0, 0]
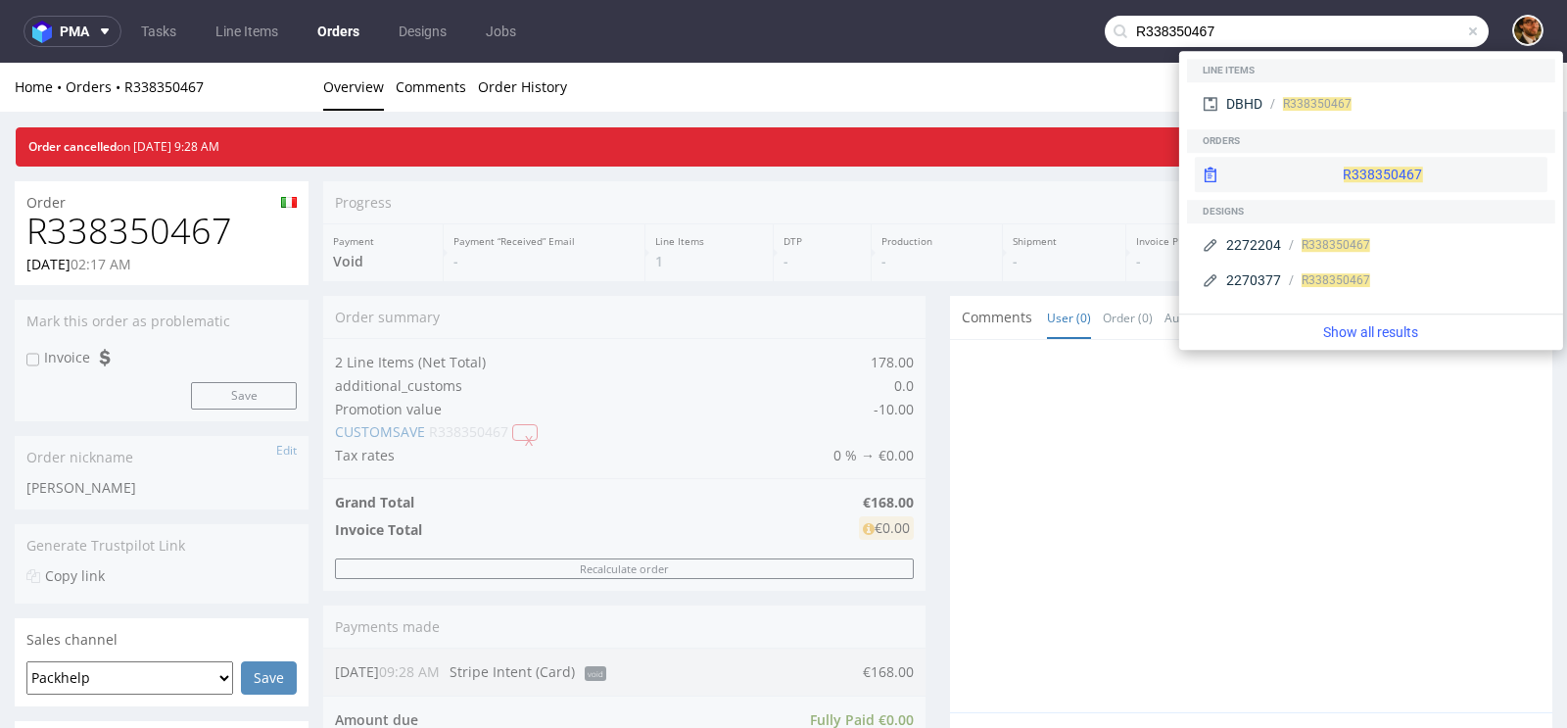
type input "R338350467"
click at [1343, 170] on div "R338350467" at bounding box center [1371, 174] width 353 height 35
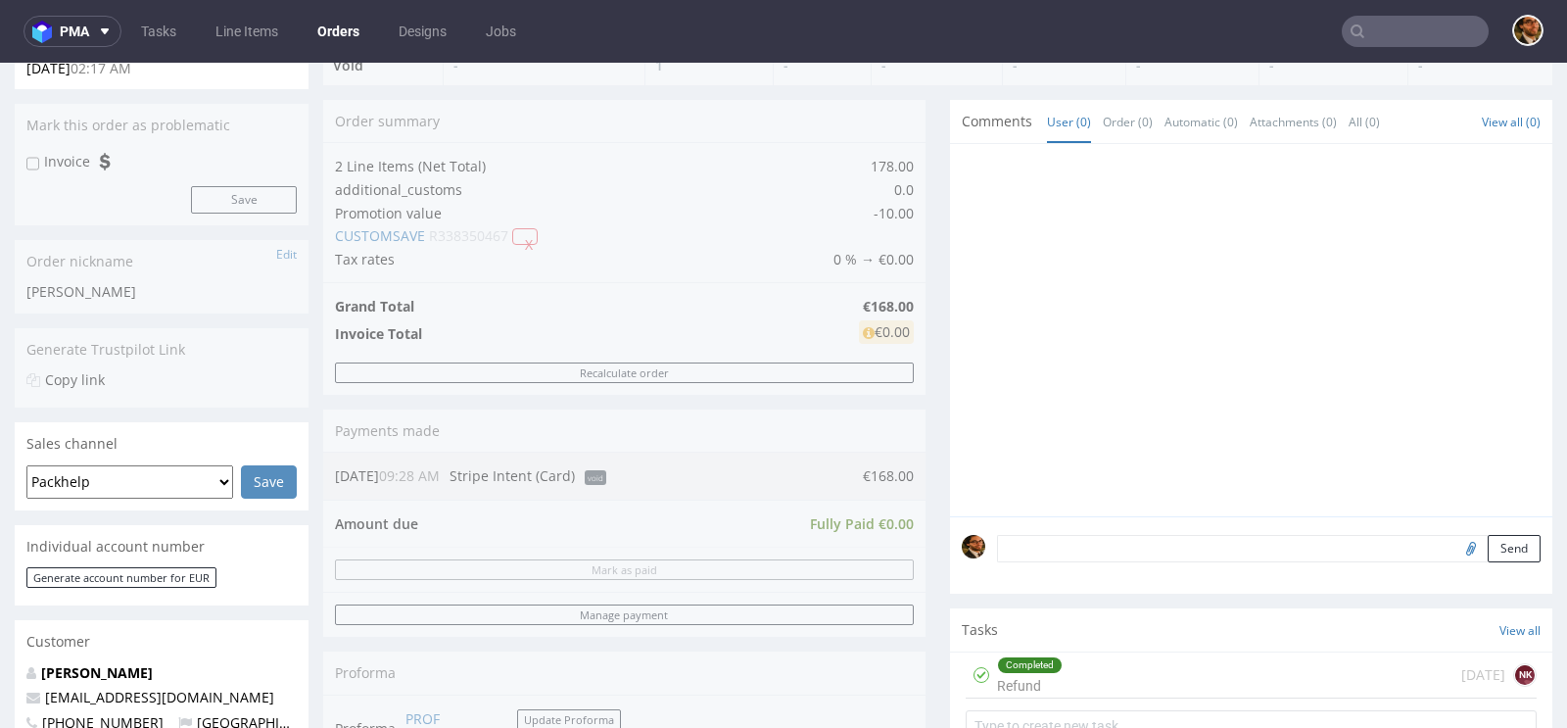
scroll to position [514, 0]
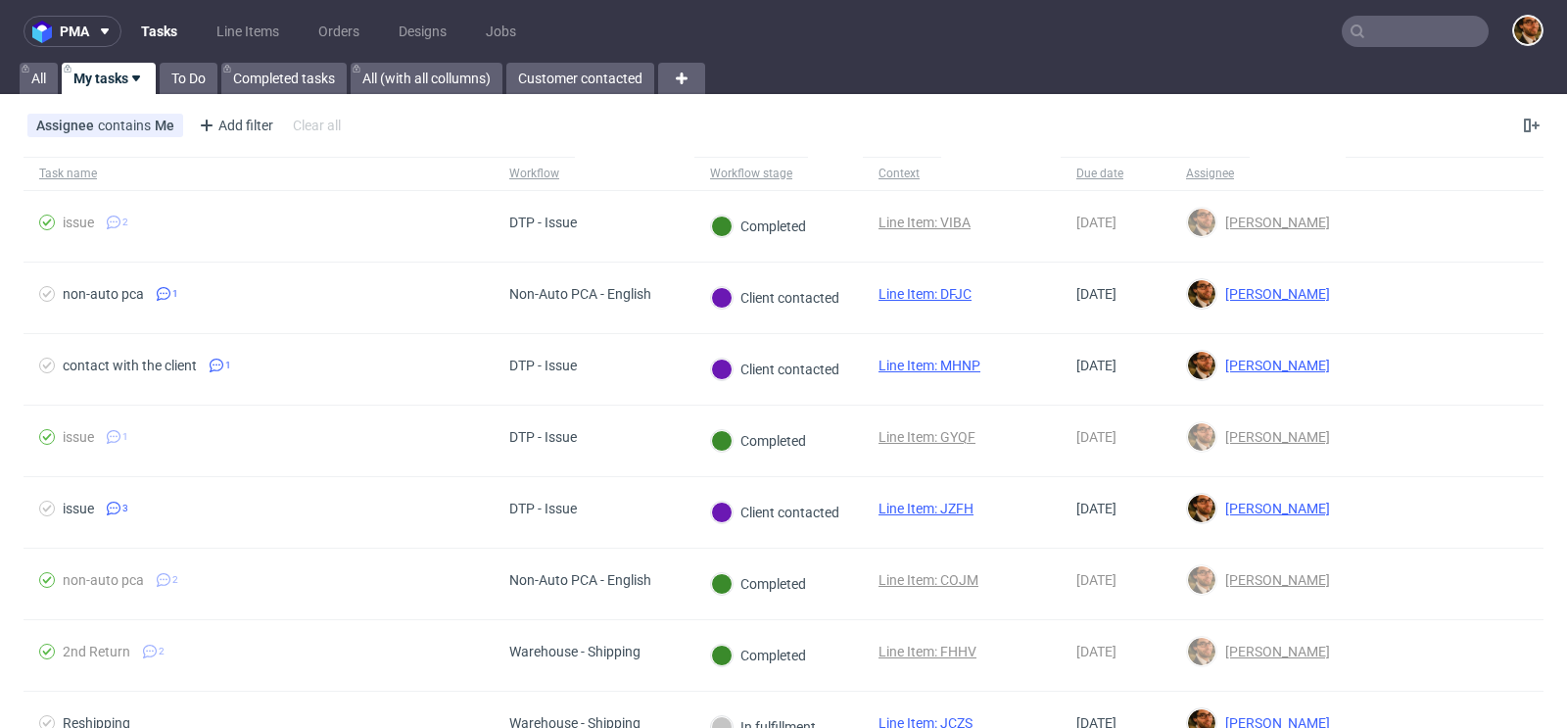
click at [1389, 19] on input "text" at bounding box center [1415, 31] width 147 height 31
paste input "polastriandrea@gmail.com"
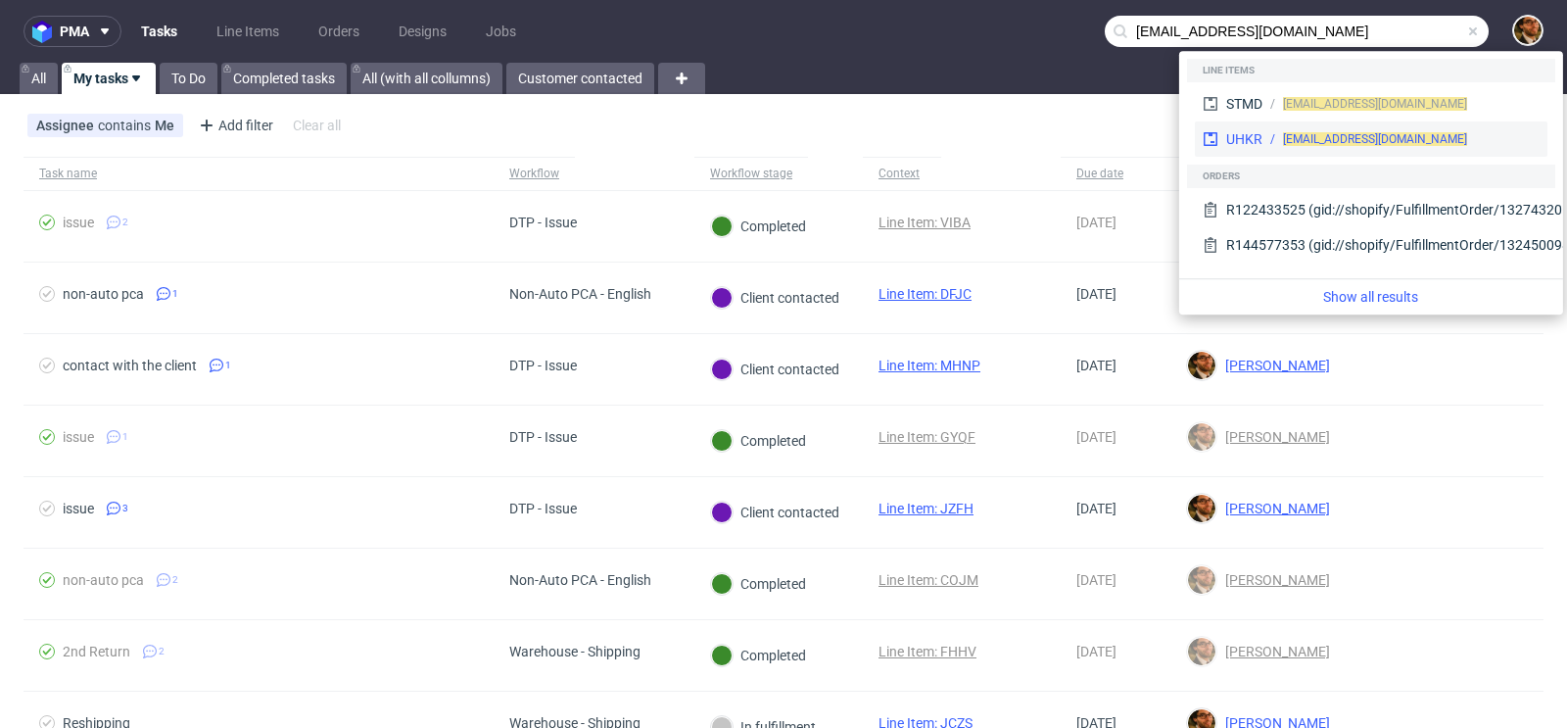
type input "polastriandrea@gmail.com"
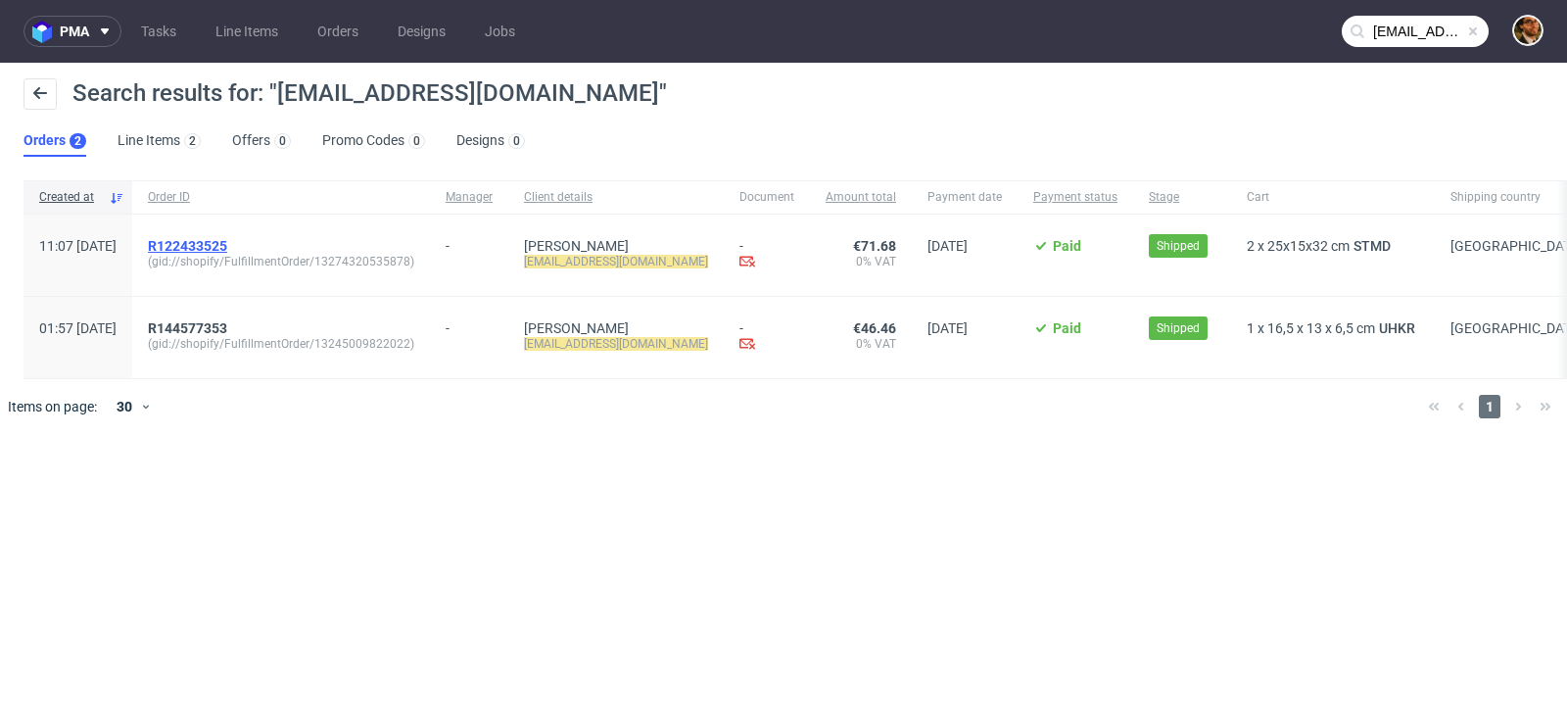
click at [227, 243] on span "R122433525" at bounding box center [187, 246] width 79 height 16
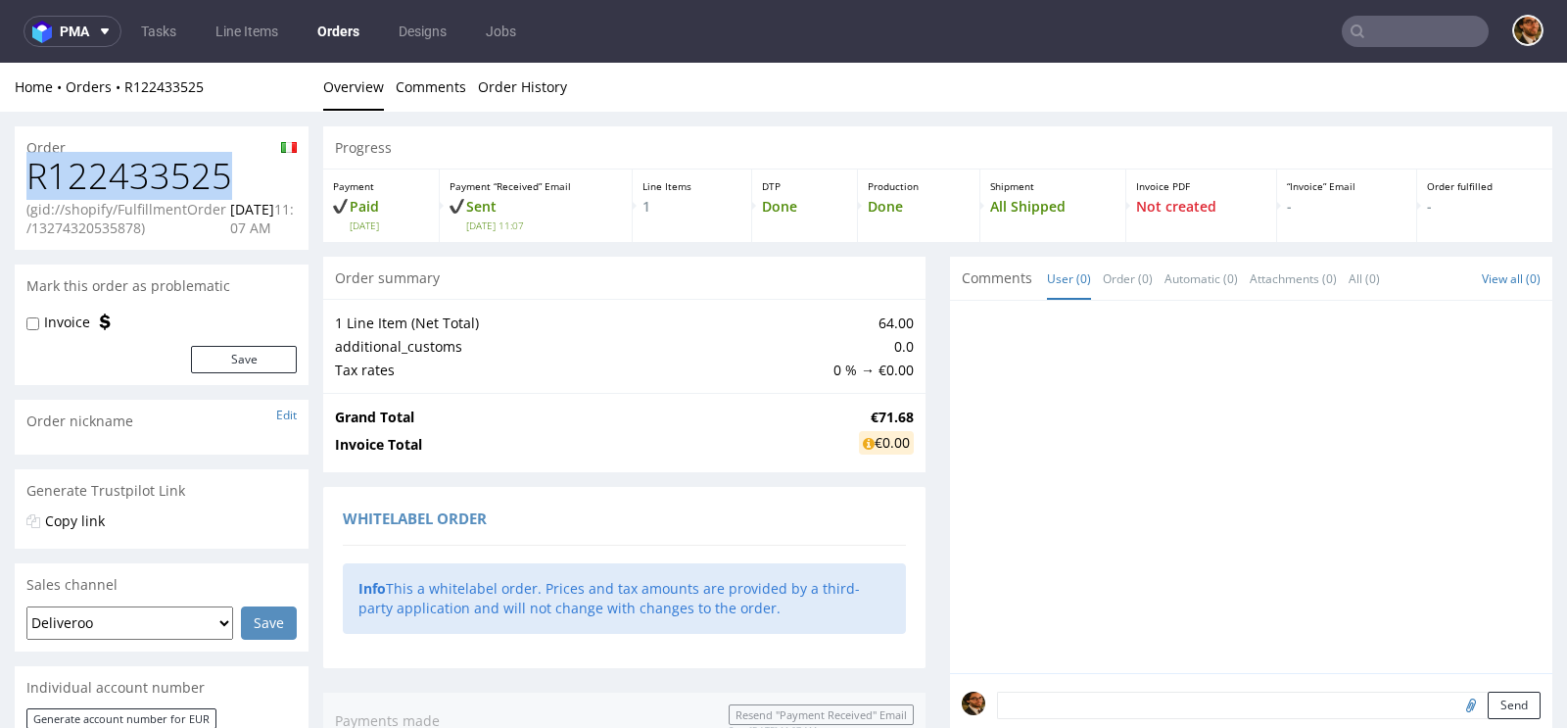
drag, startPoint x: 223, startPoint y: 182, endPoint x: 36, endPoint y: 186, distance: 187.1
click at [36, 186] on h1 "R122433525" at bounding box center [161, 176] width 270 height 39
copy h1 "R122433525"
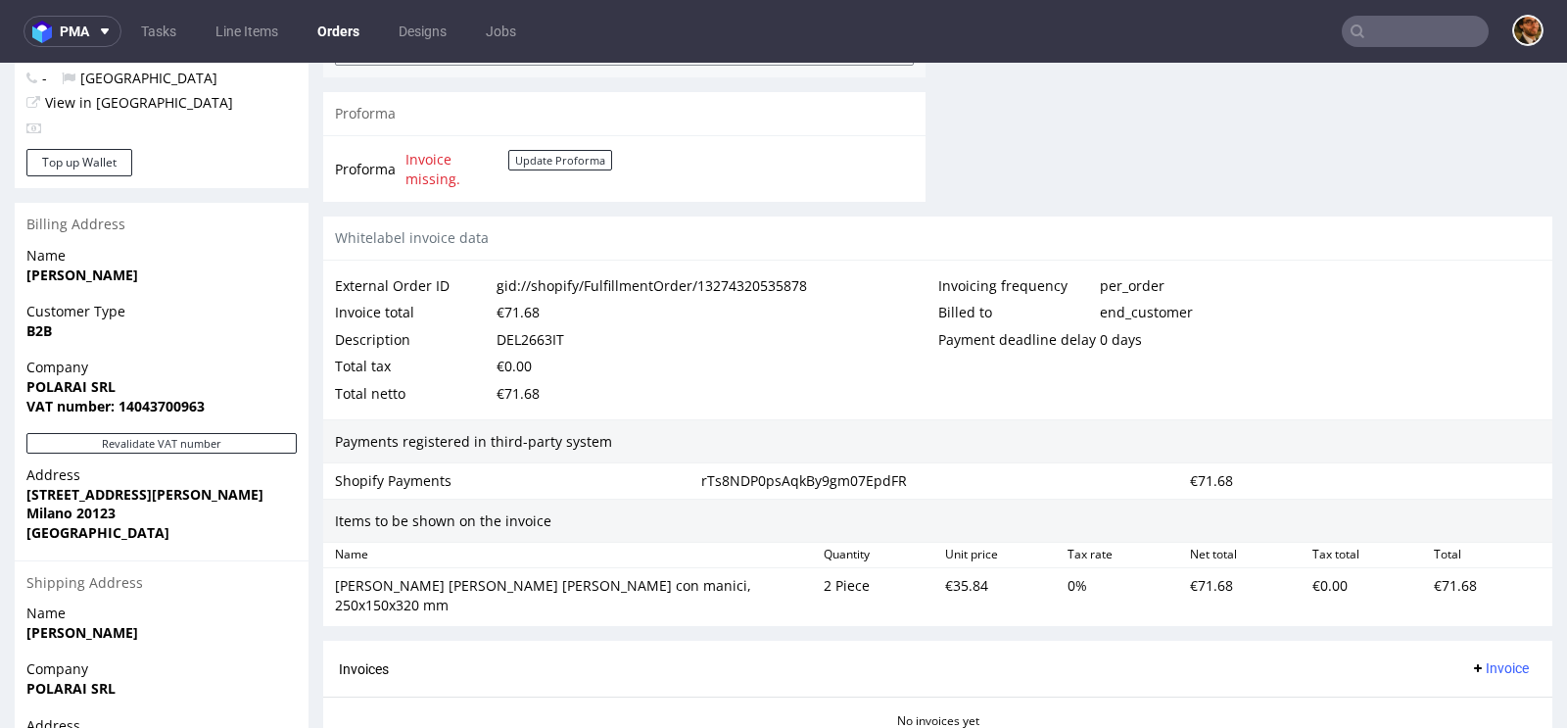
scroll to position [1009, 0]
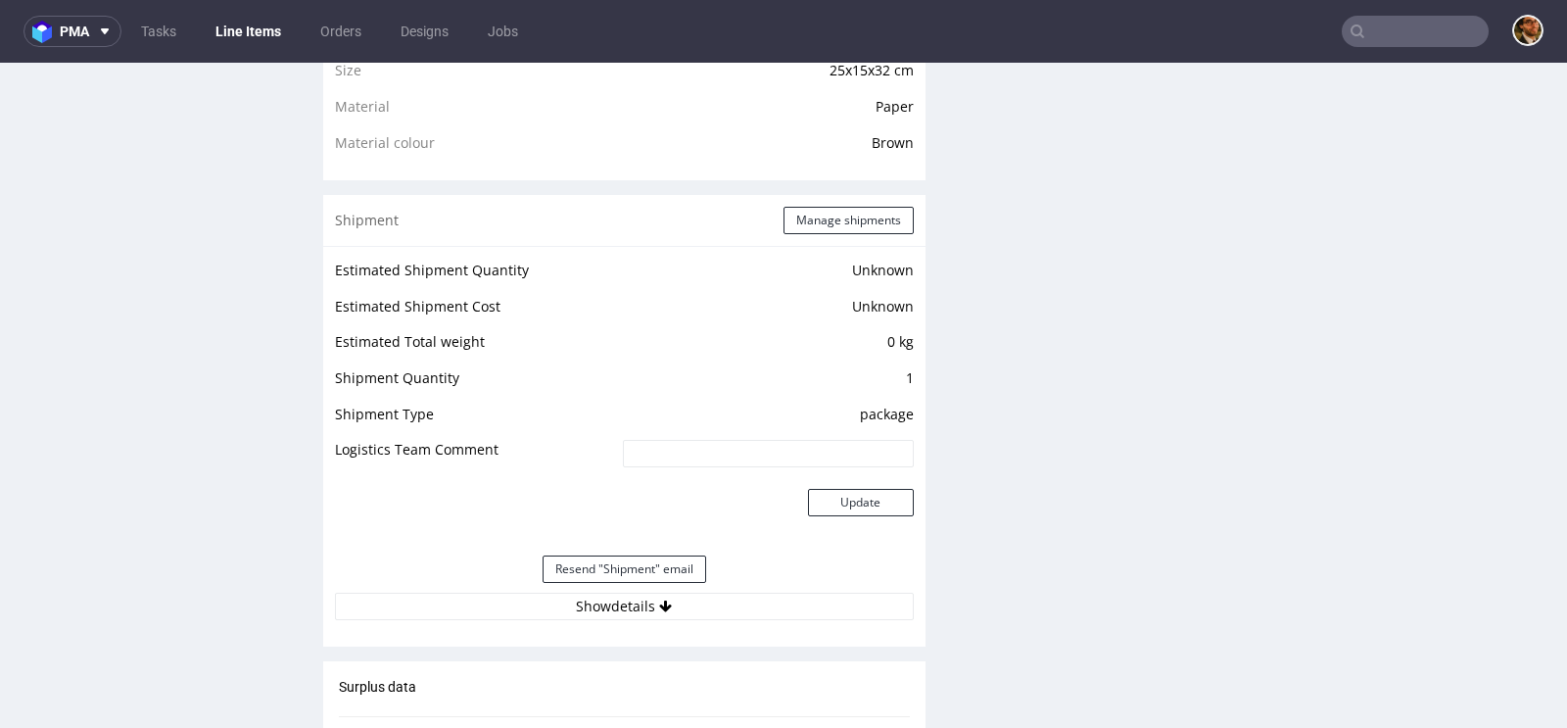
scroll to position [1703, 0]
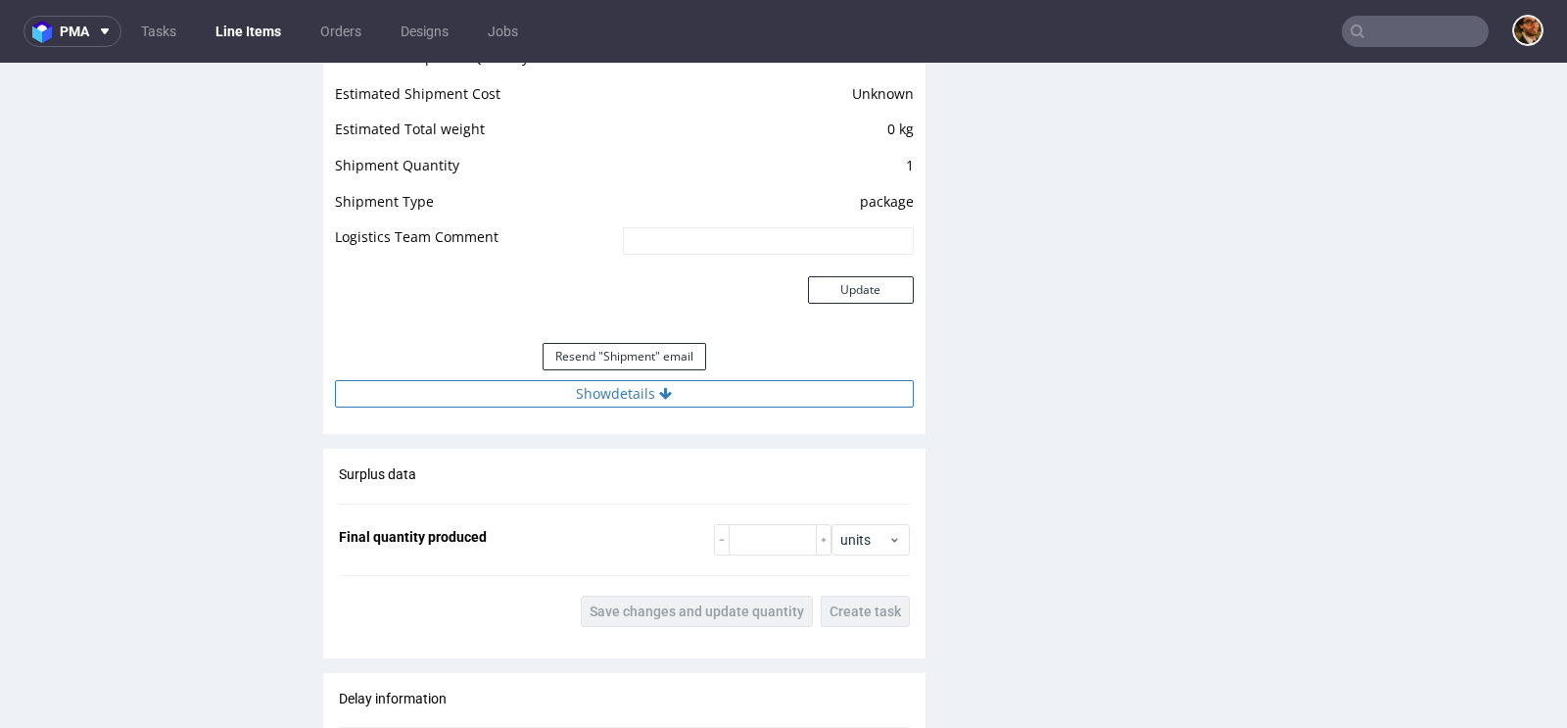
click at [659, 397] on icon at bounding box center [665, 394] width 13 height 14
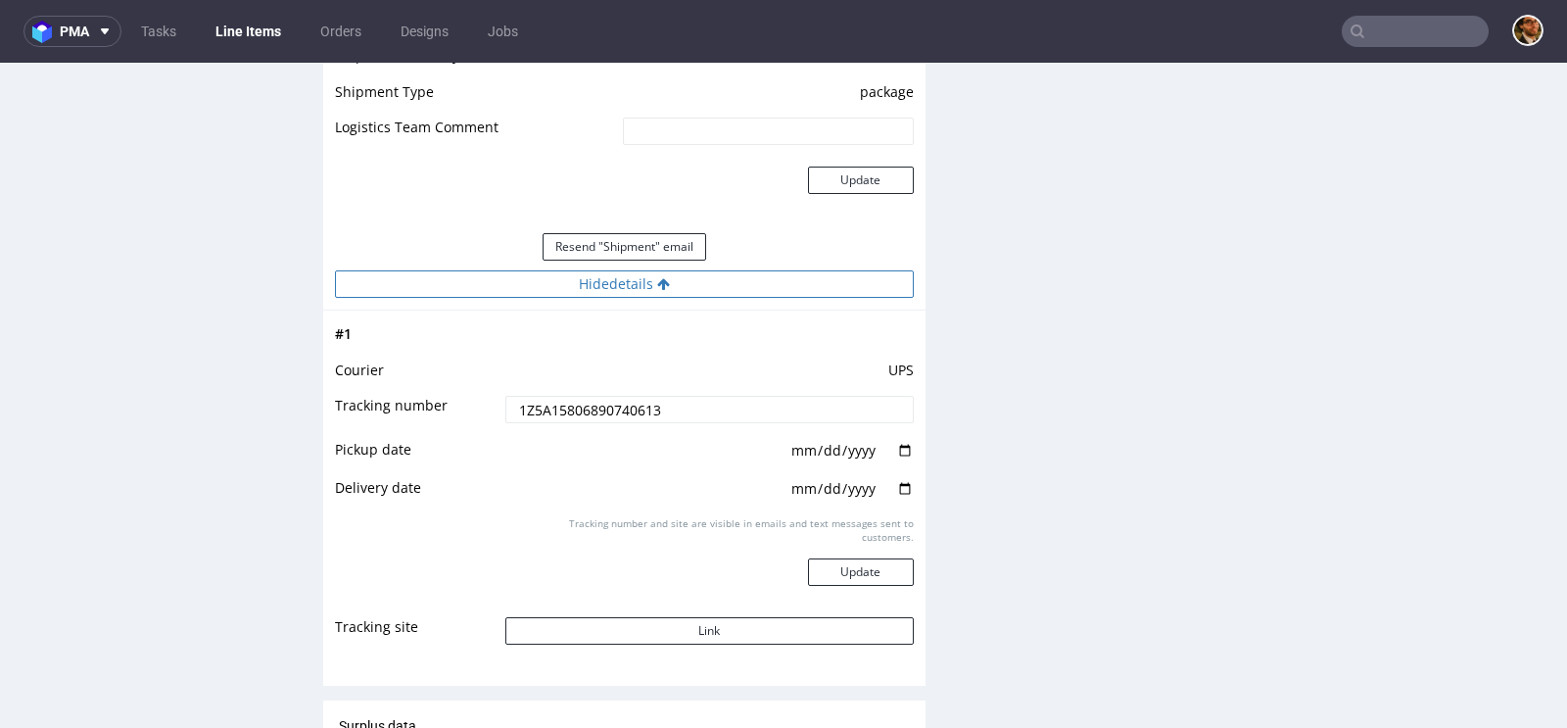
scroll to position [1938, 0]
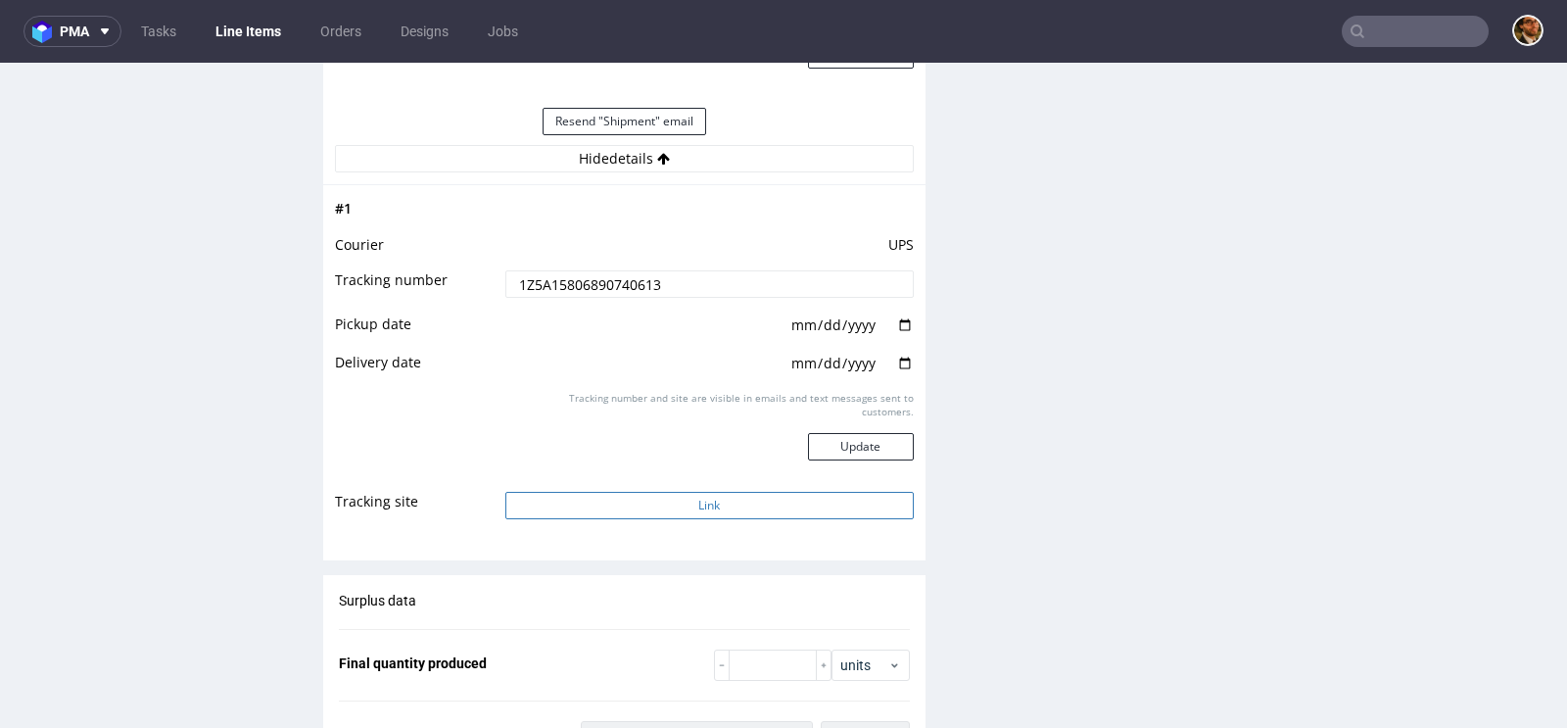
click at [705, 495] on button "Link" at bounding box center [709, 505] width 408 height 27
click at [1380, 34] on input "text" at bounding box center [1415, 31] width 147 height 31
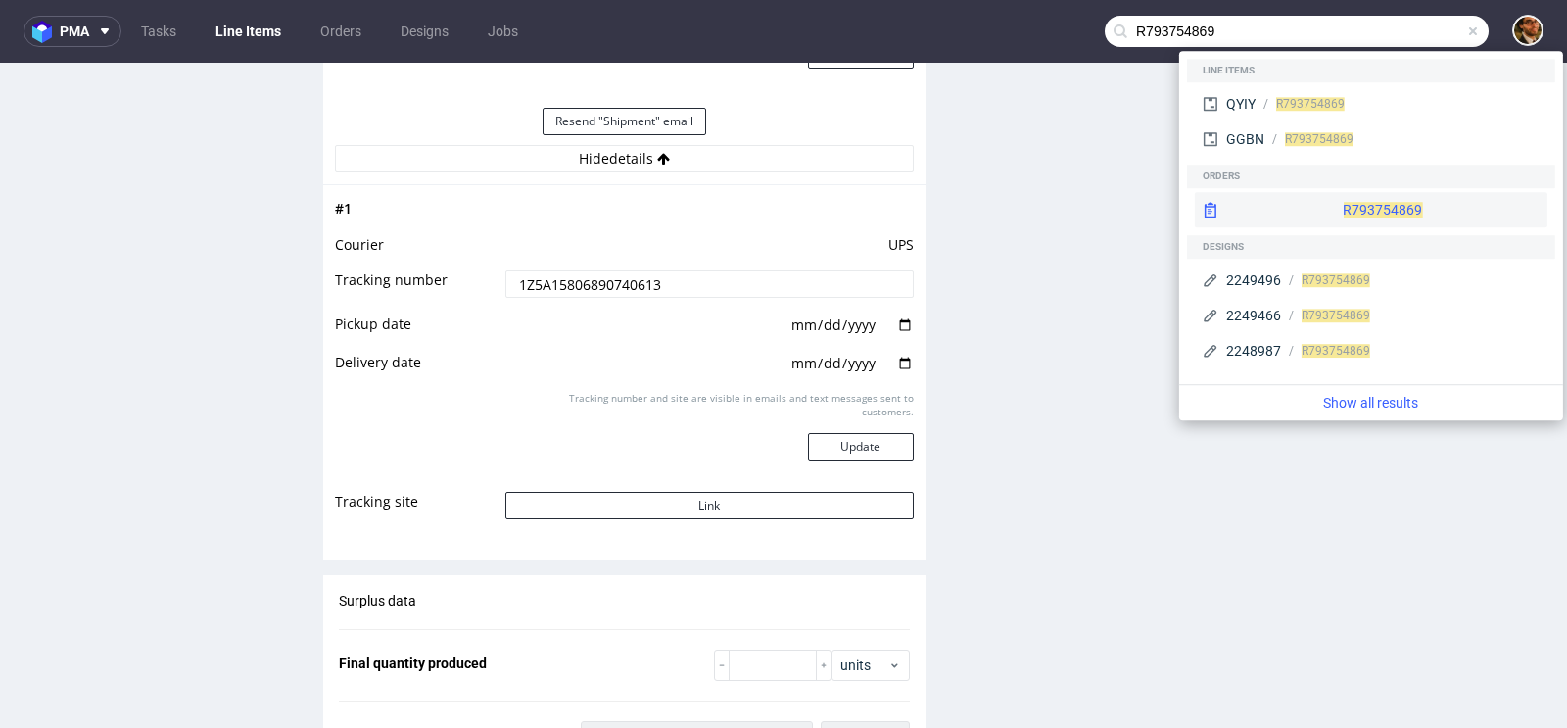
type input "R793754869"
click at [1350, 210] on div "R793754869" at bounding box center [1371, 209] width 353 height 35
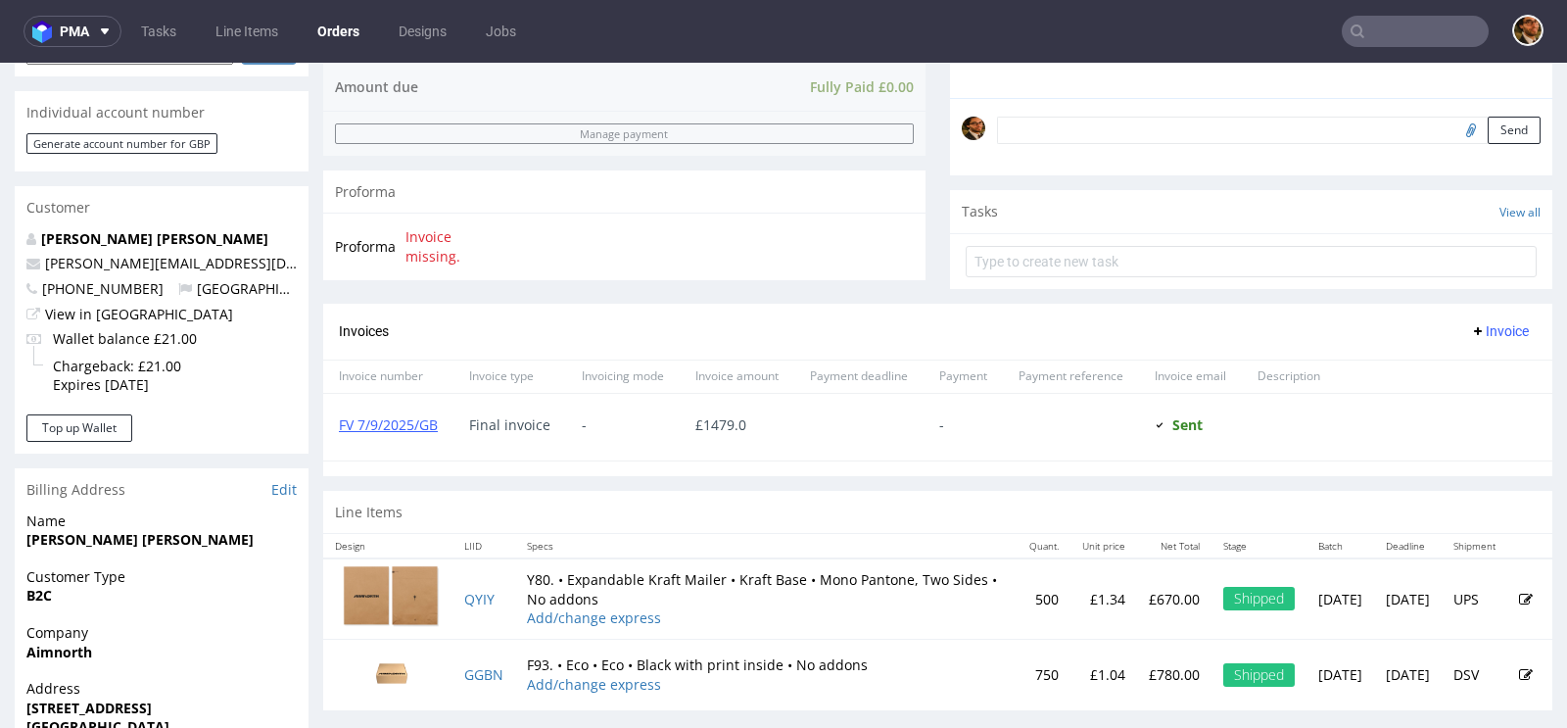
scroll to position [504, 0]
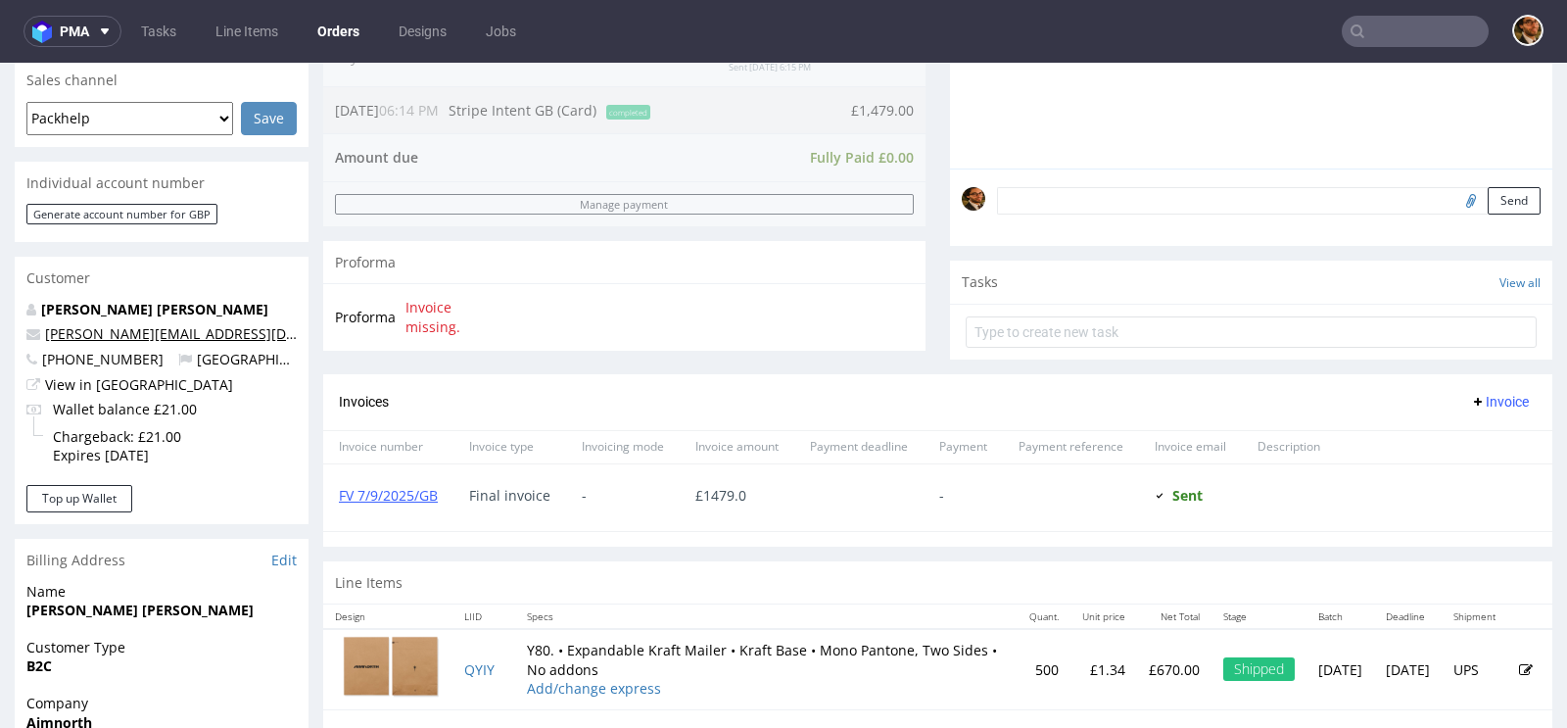
click at [109, 328] on link "fitzer.oli@gmail.com" at bounding box center [214, 333] width 339 height 19
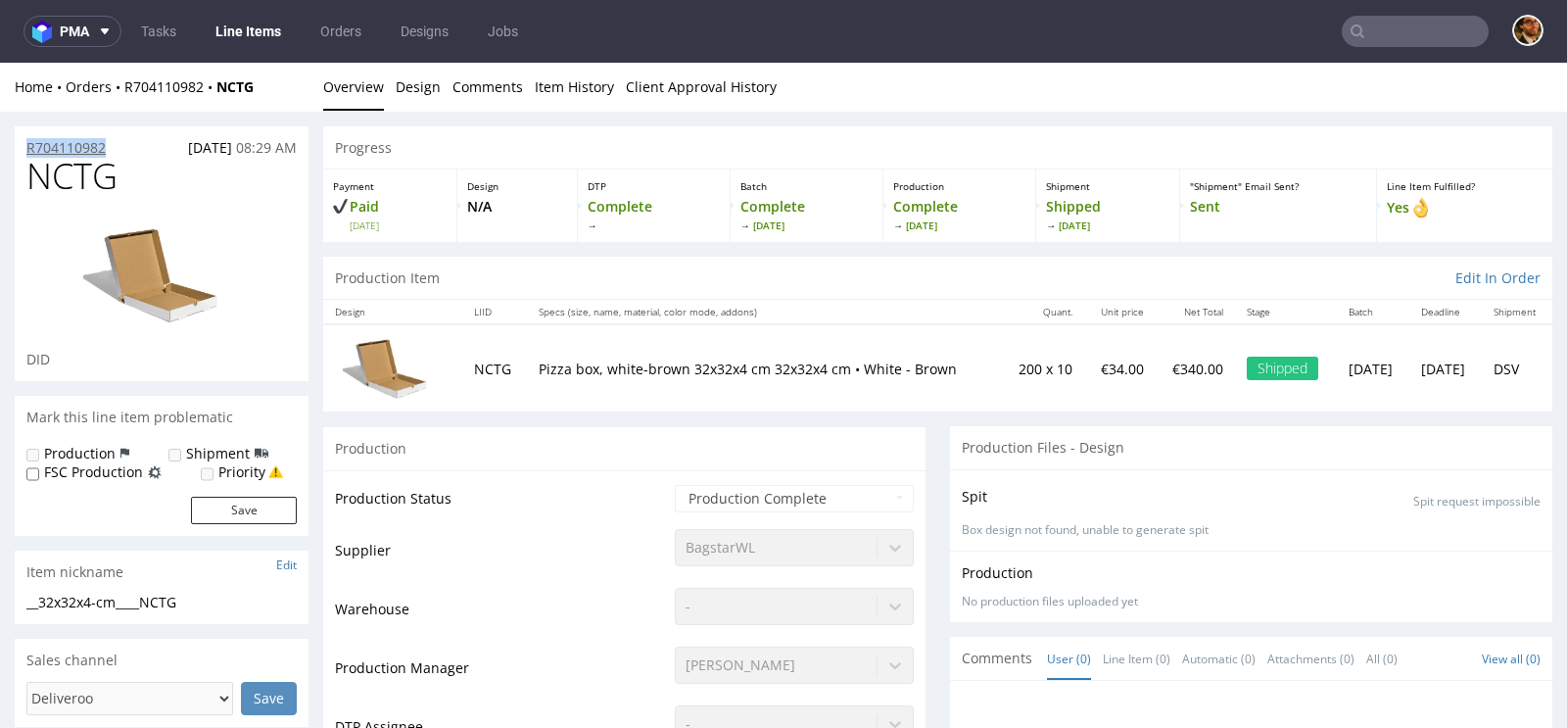
drag, startPoint x: 126, startPoint y: 145, endPoint x: 28, endPoint y: 147, distance: 98.0
click at [28, 147] on div "R704110982 [DATE] 08:29 AM" at bounding box center [162, 141] width 294 height 31
copy p "R704110982"
click at [1384, 21] on input "text" at bounding box center [1415, 31] width 147 height 31
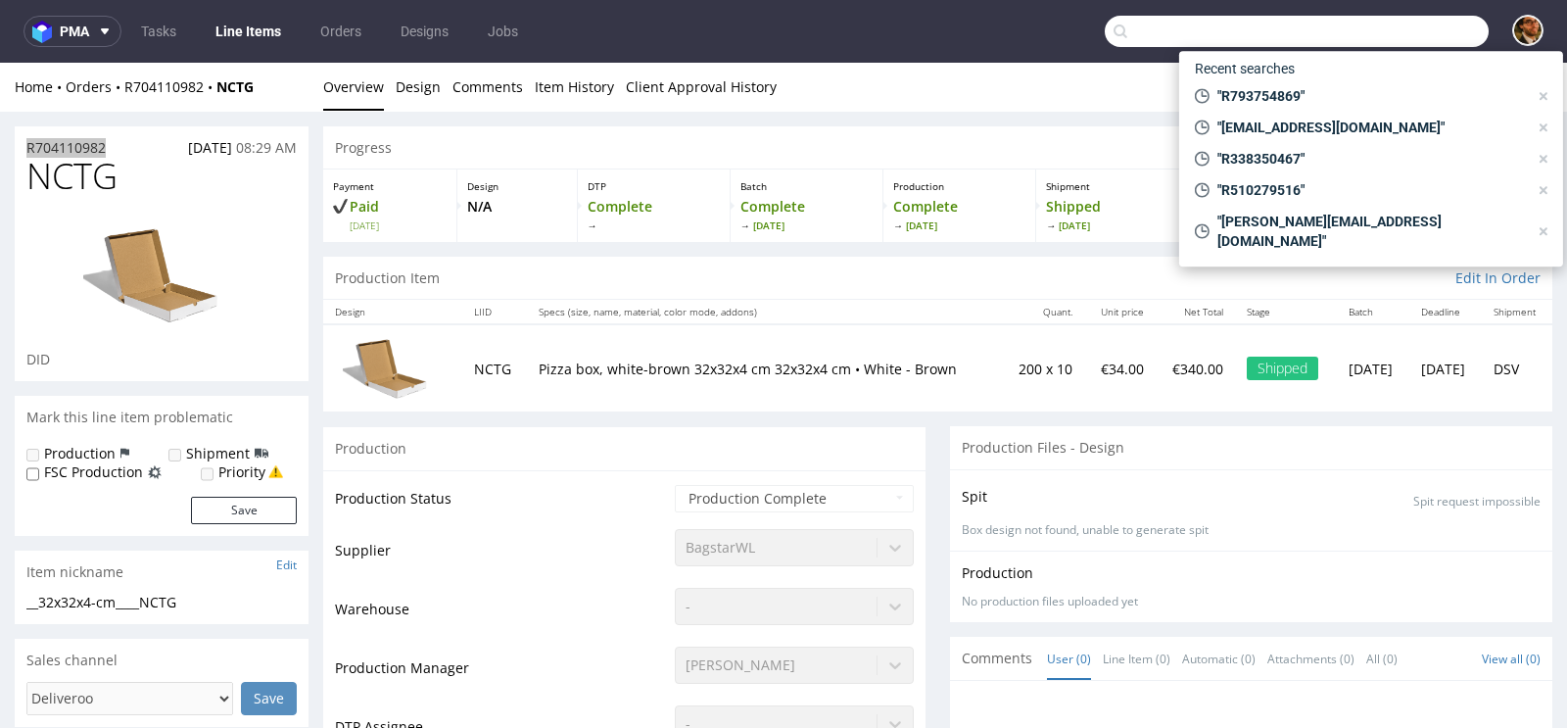
paste input "R704110982"
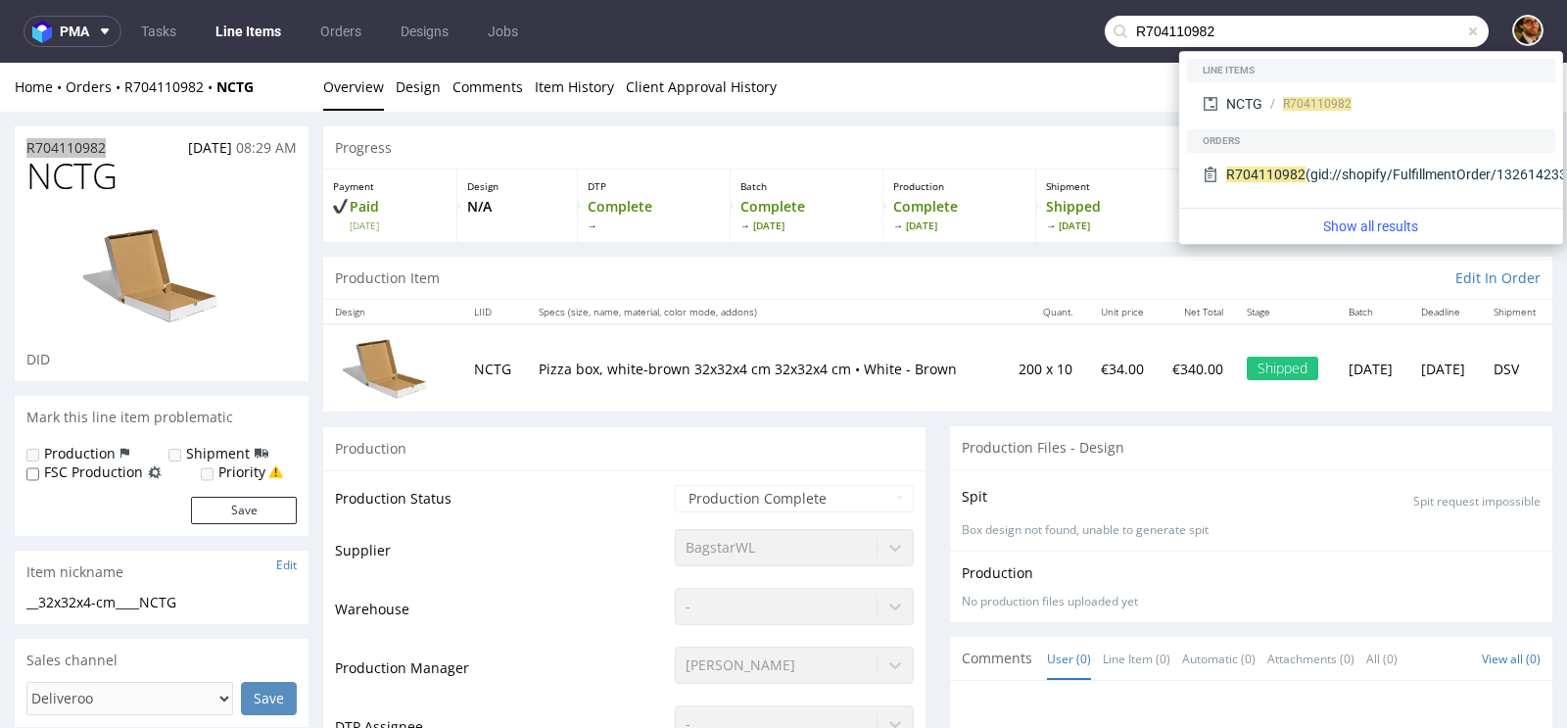
type input "R704110982"
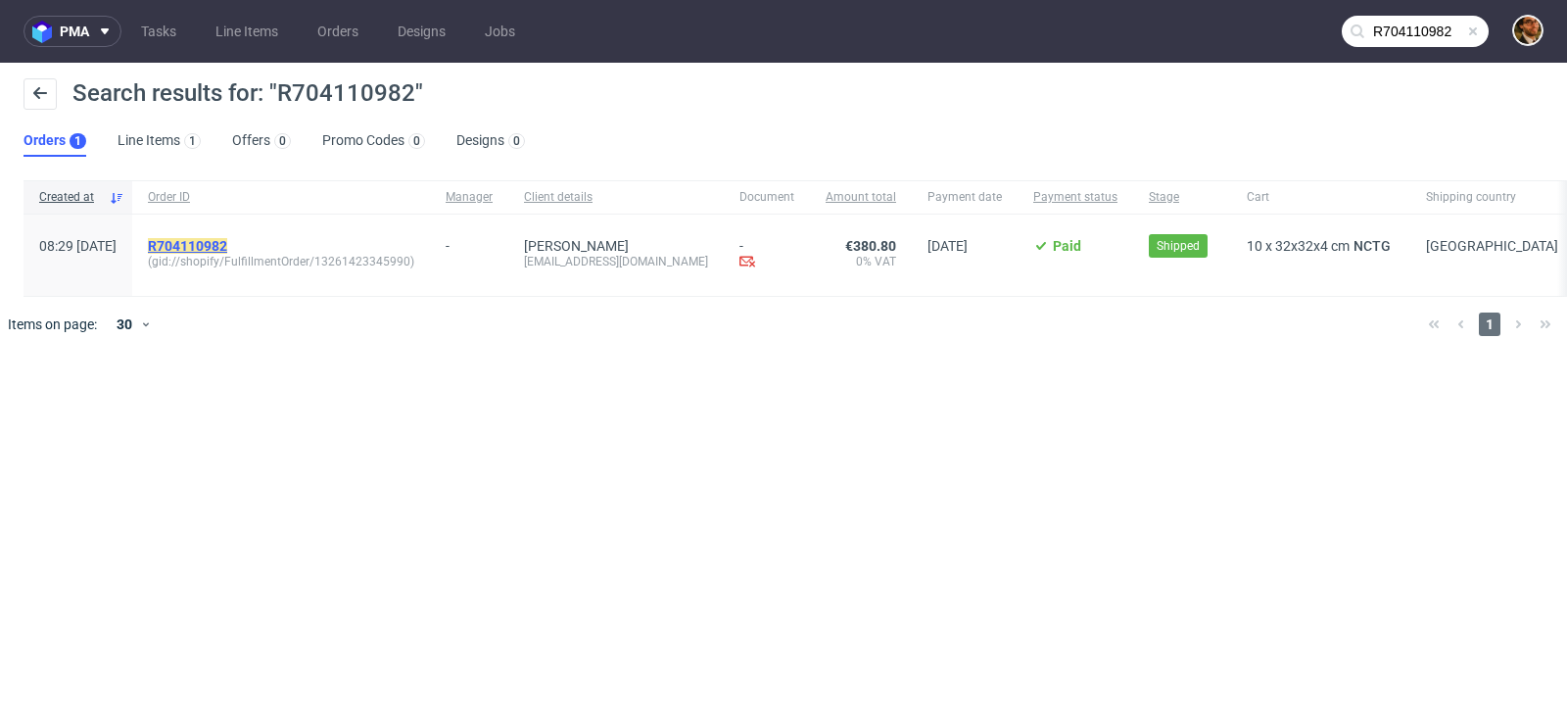
click at [227, 243] on mark "R704110982" at bounding box center [187, 246] width 79 height 16
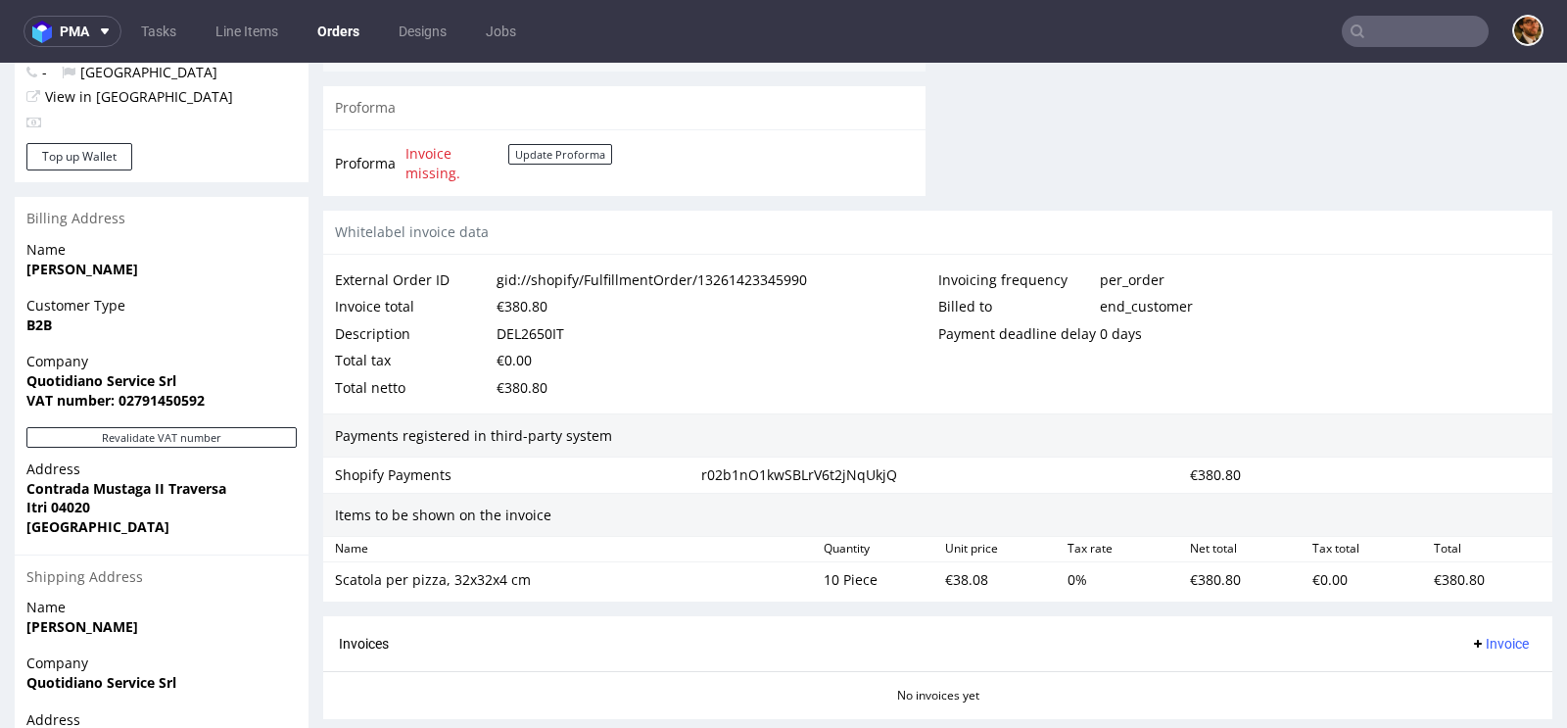
scroll to position [1009, 0]
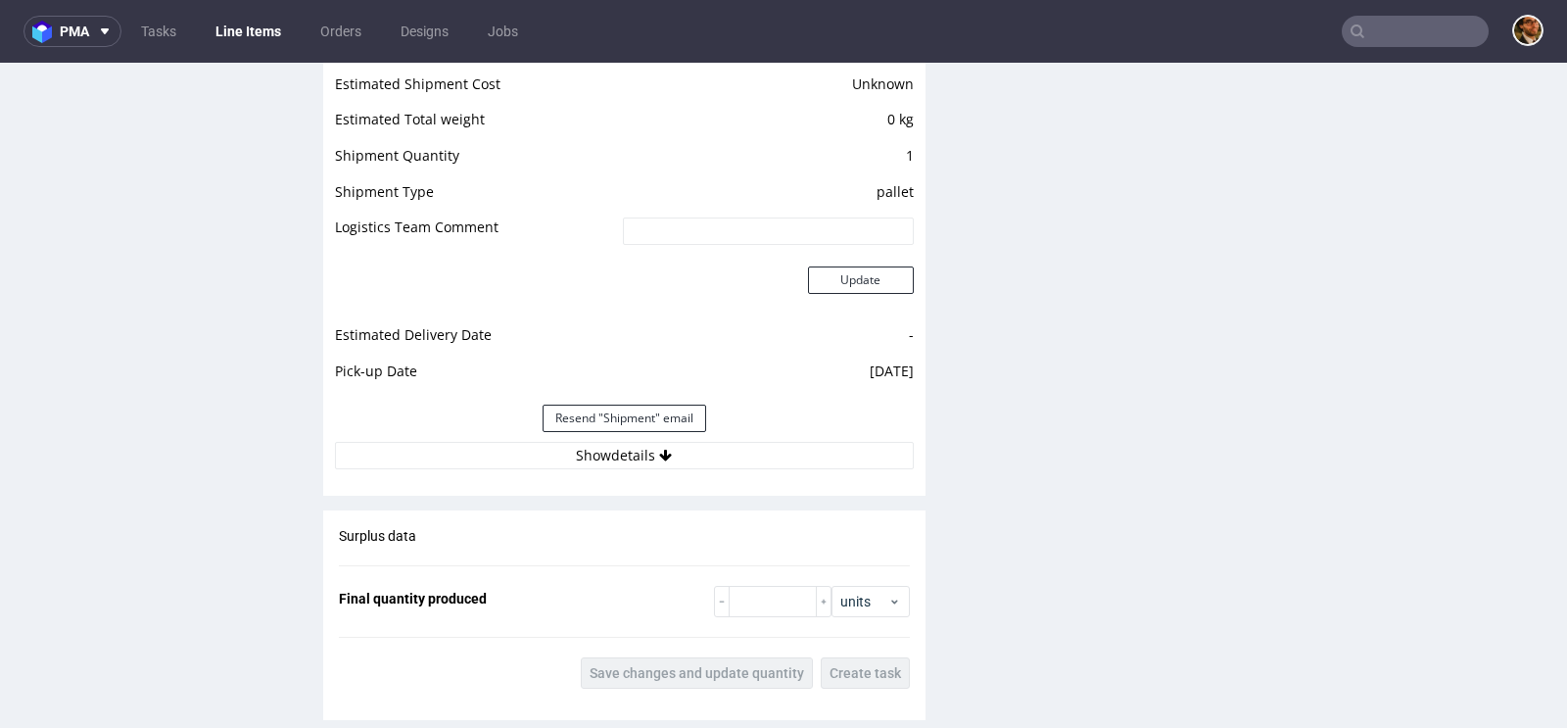
scroll to position [1726, 0]
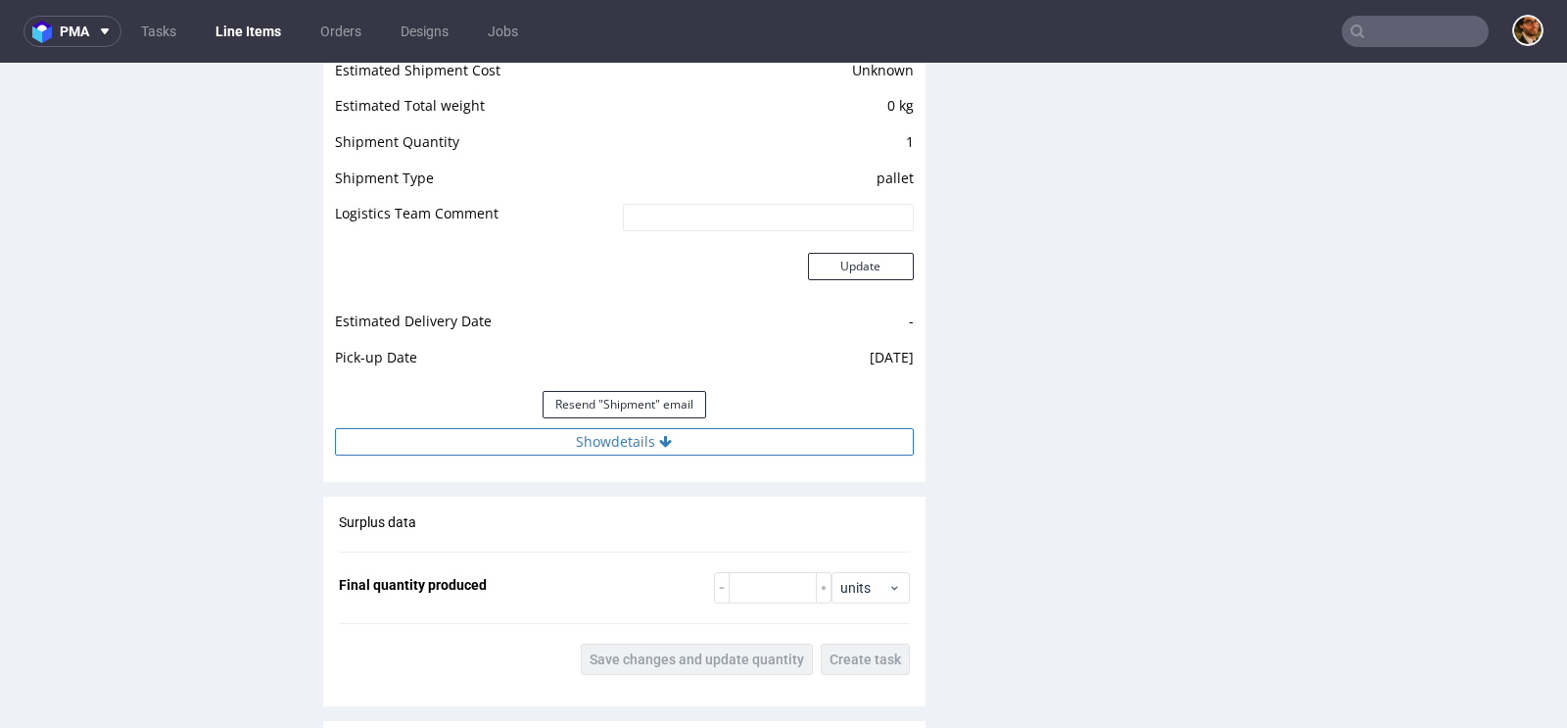
click at [659, 439] on icon at bounding box center [665, 442] width 13 height 14
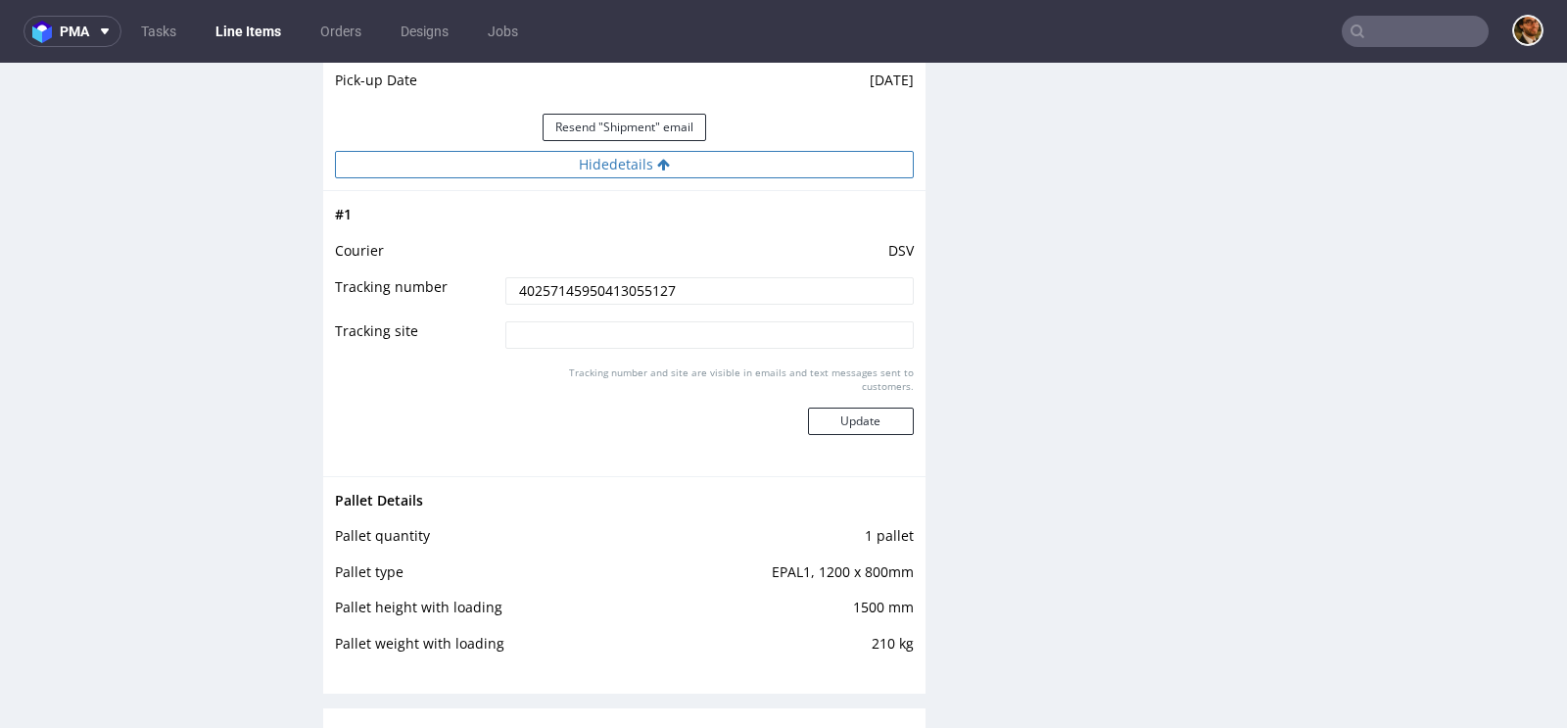
scroll to position [1971, 0]
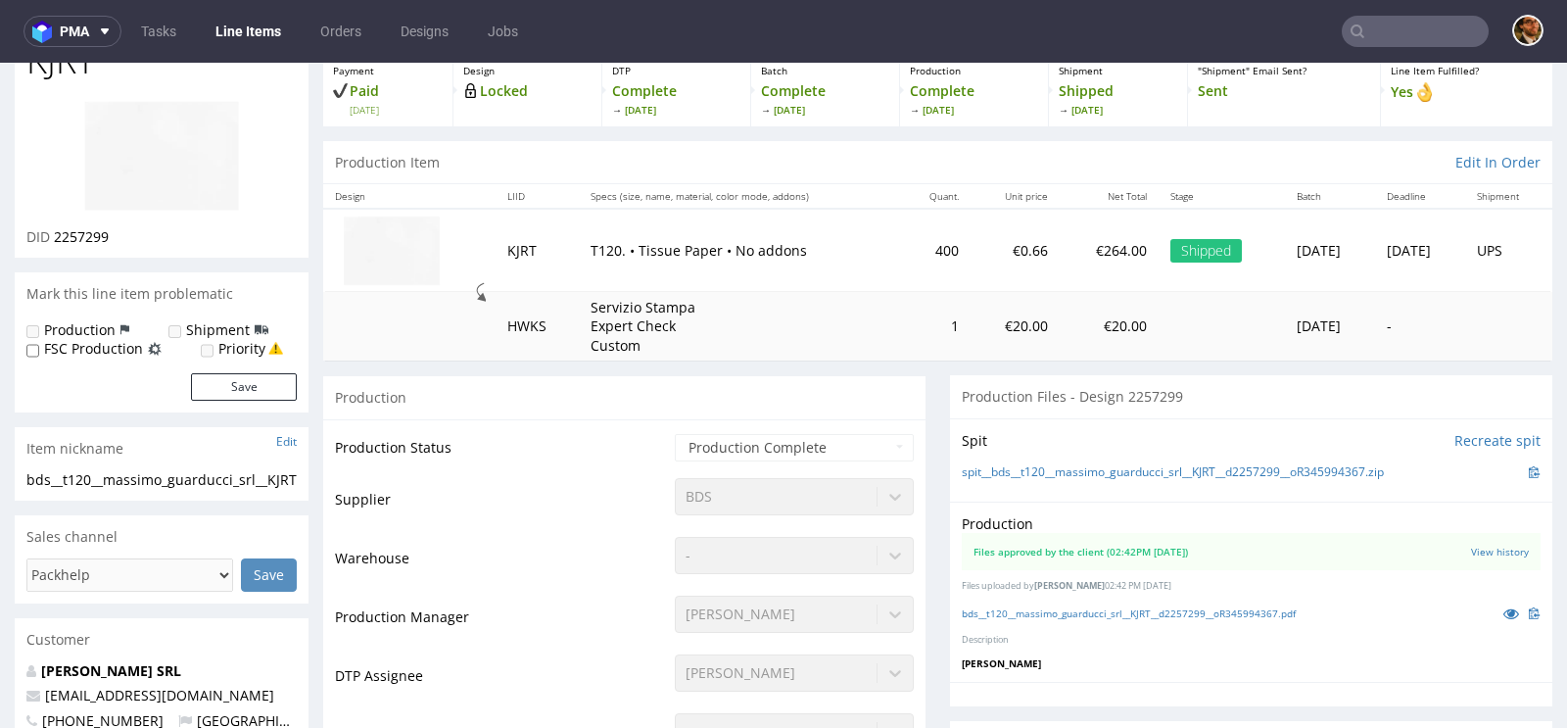
scroll to position [119, 0]
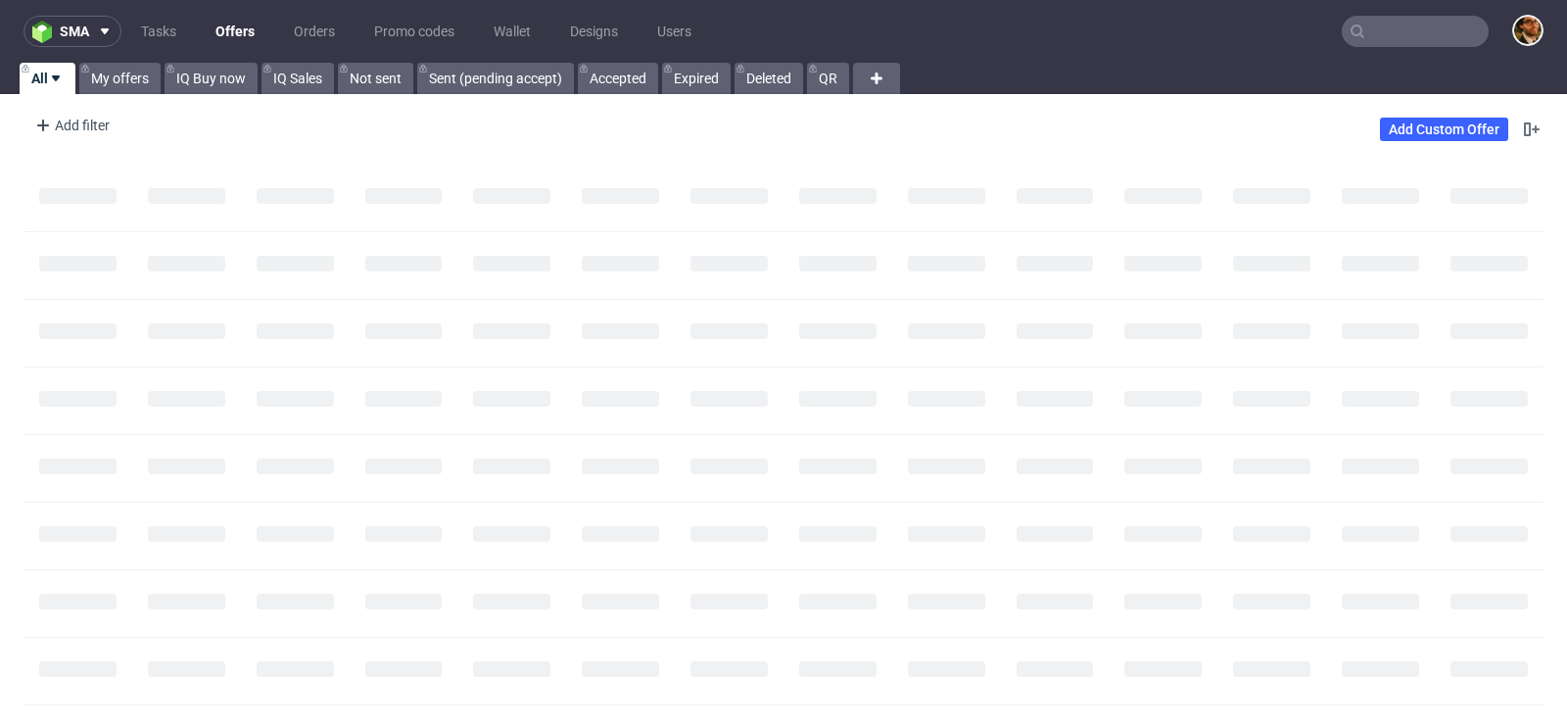
click at [1389, 30] on input "text" at bounding box center [1415, 31] width 147 height 31
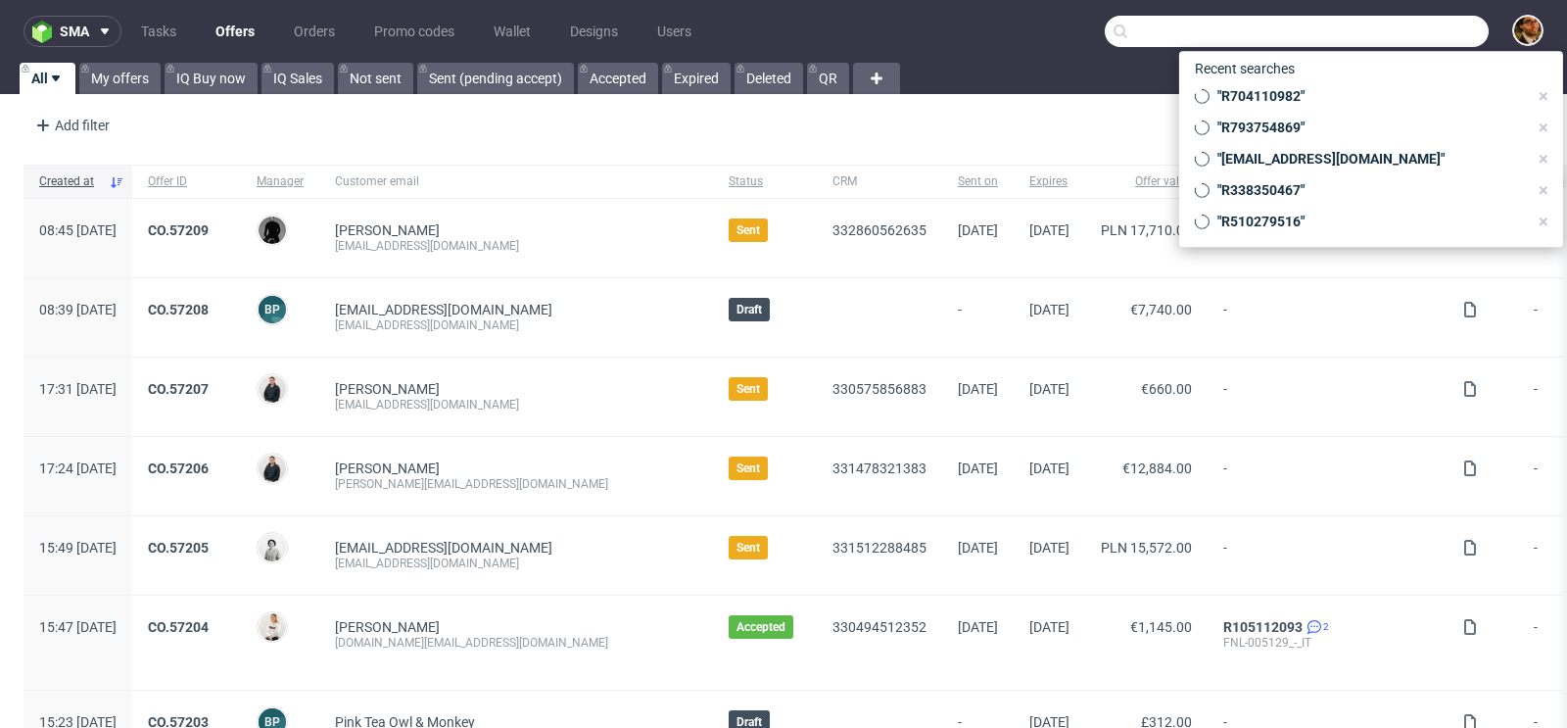
paste input "R695808749"
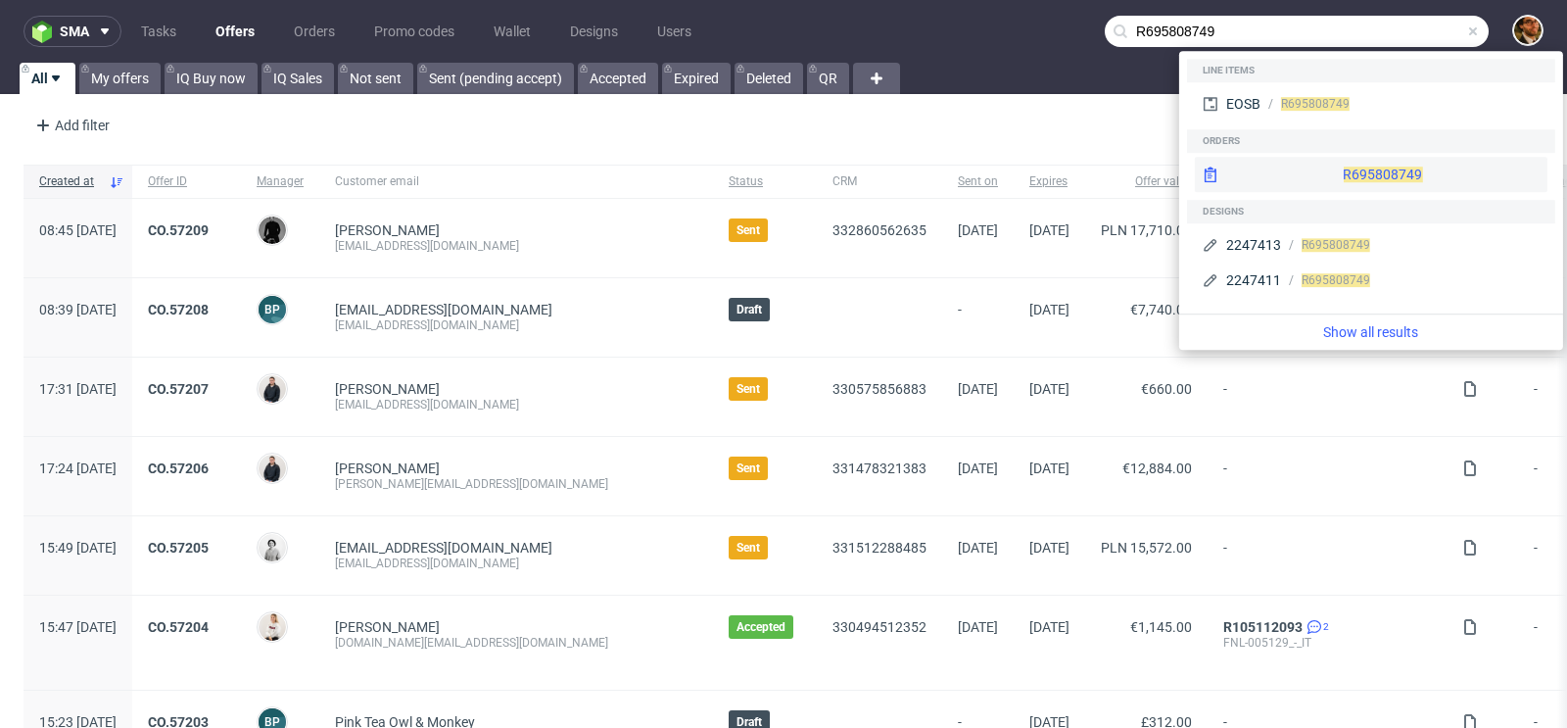
type input "R695808749"
click at [1367, 166] on div "R695808749" at bounding box center [1371, 174] width 353 height 35
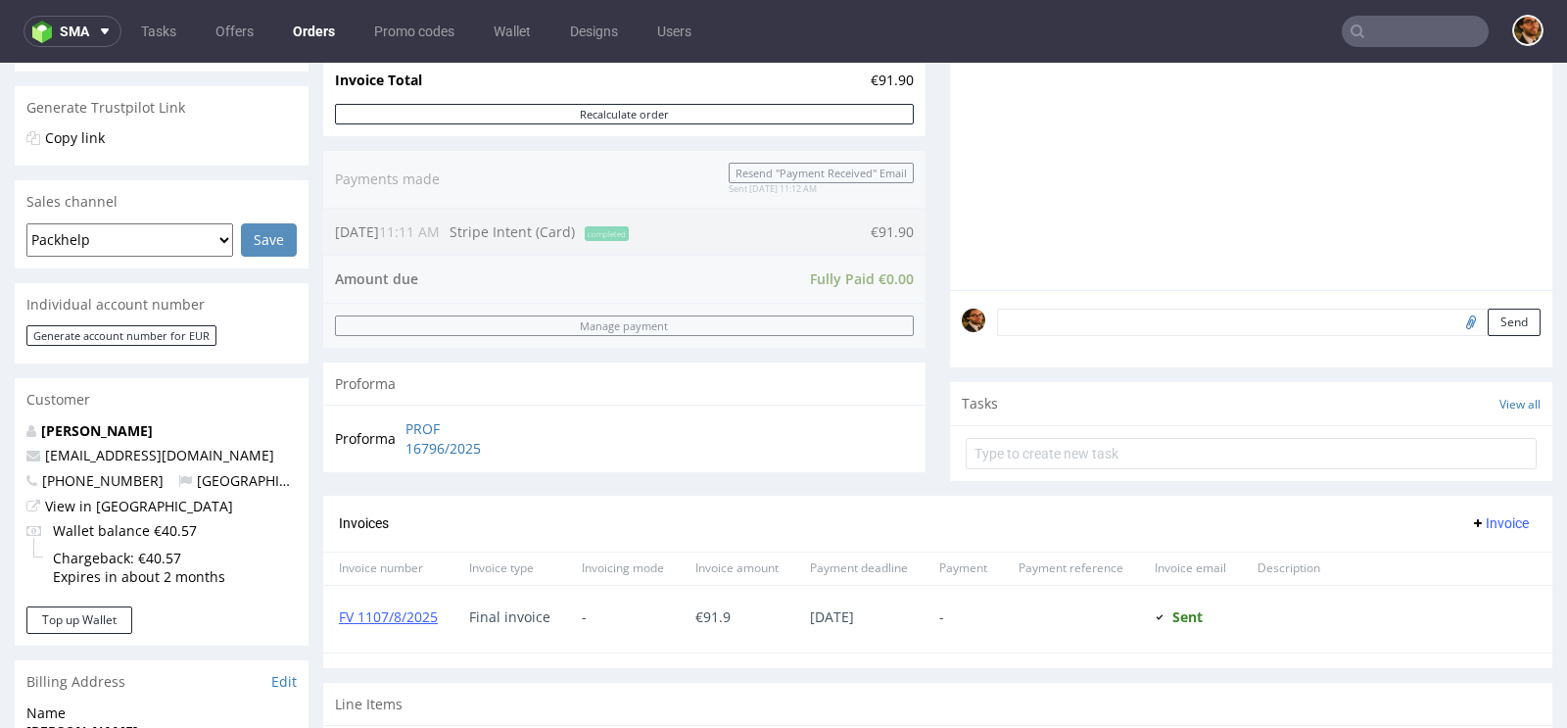
scroll to position [983, 0]
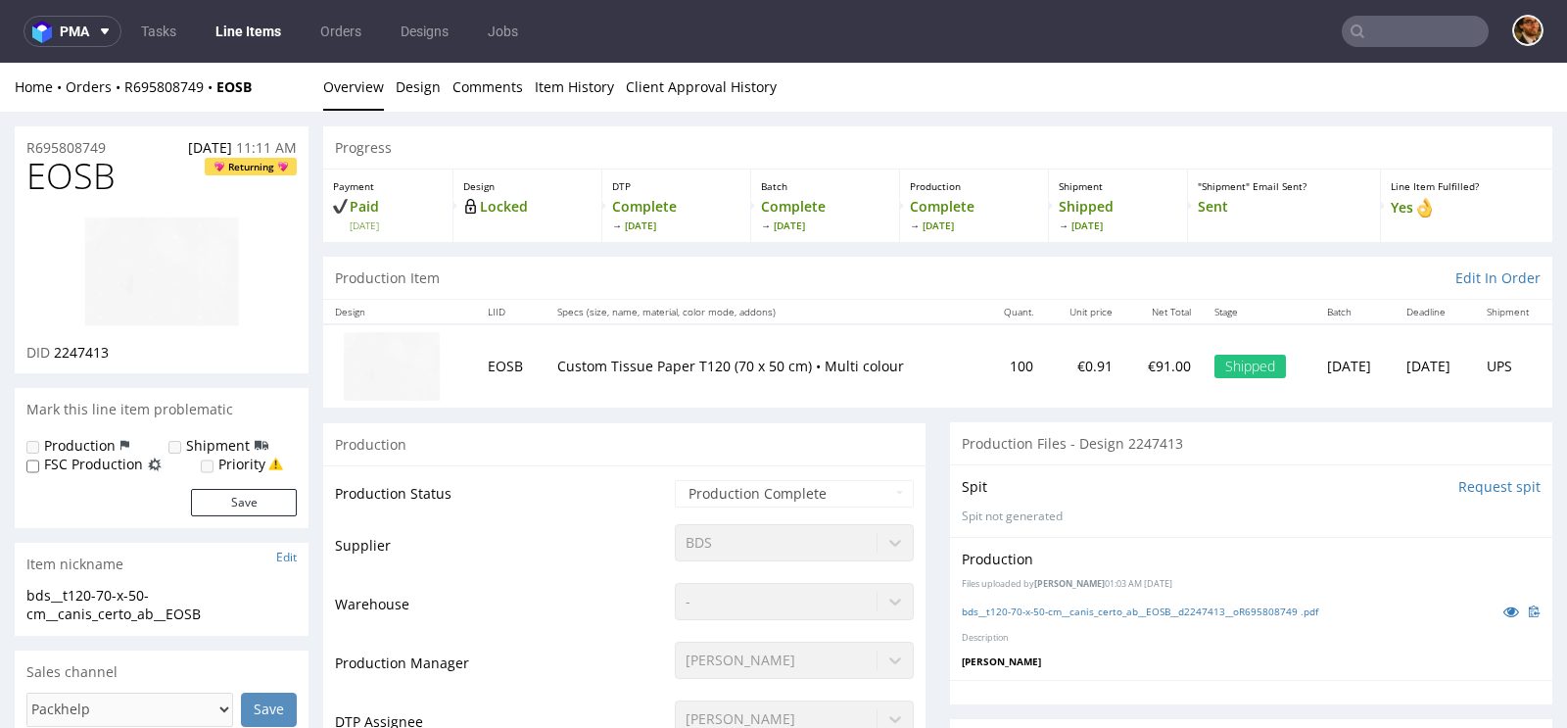
scroll to position [157, 0]
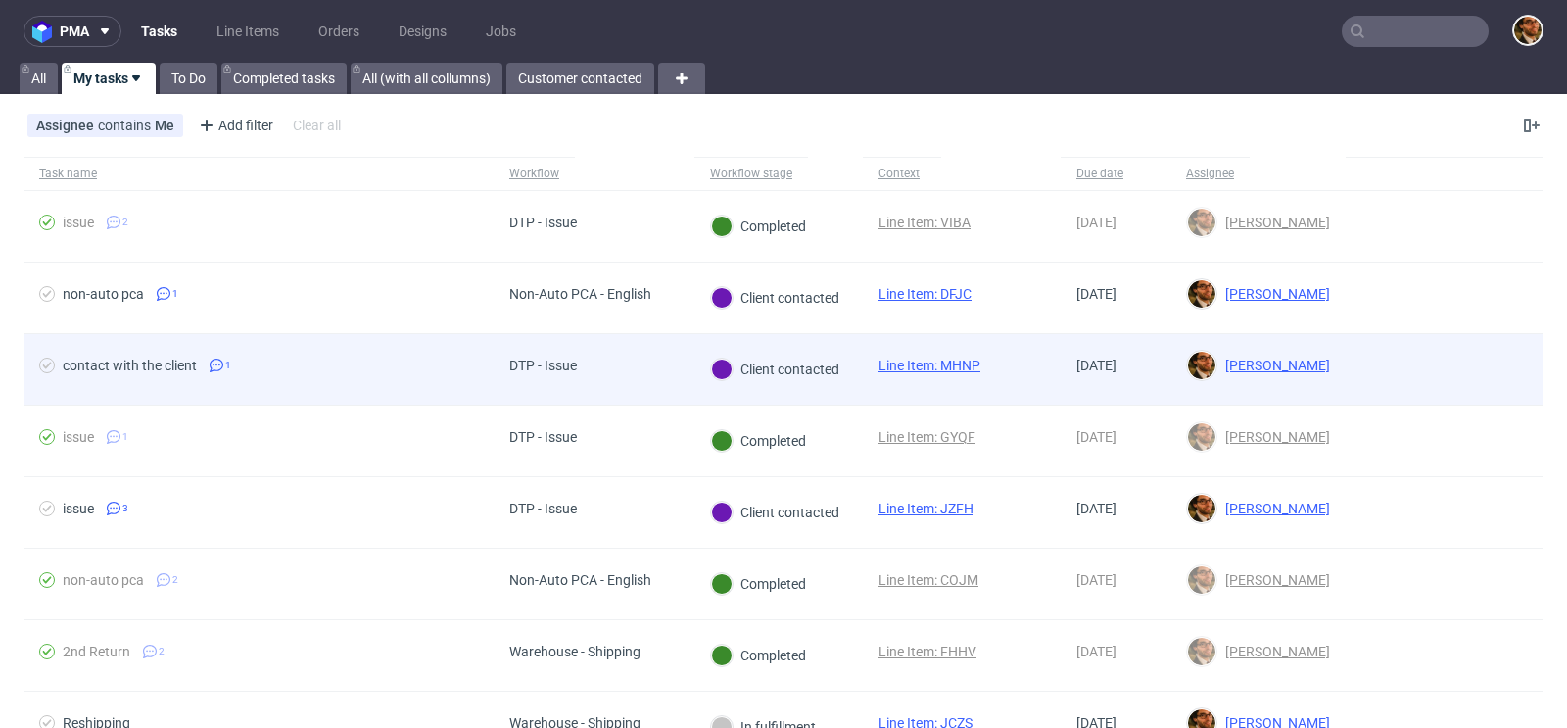
click at [1429, 363] on div at bounding box center [1445, 369] width 198 height 71
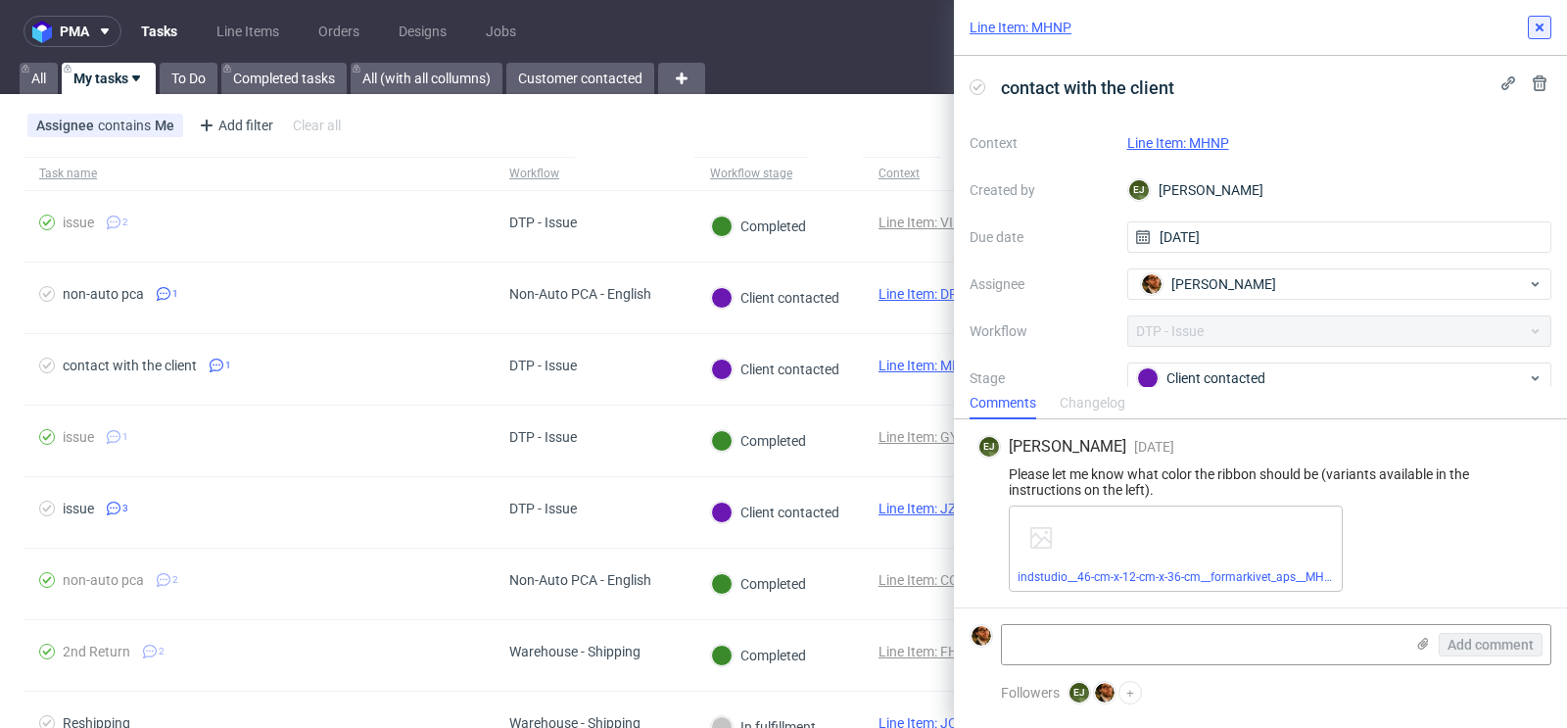
click at [1538, 26] on use at bounding box center [1540, 28] width 8 height 8
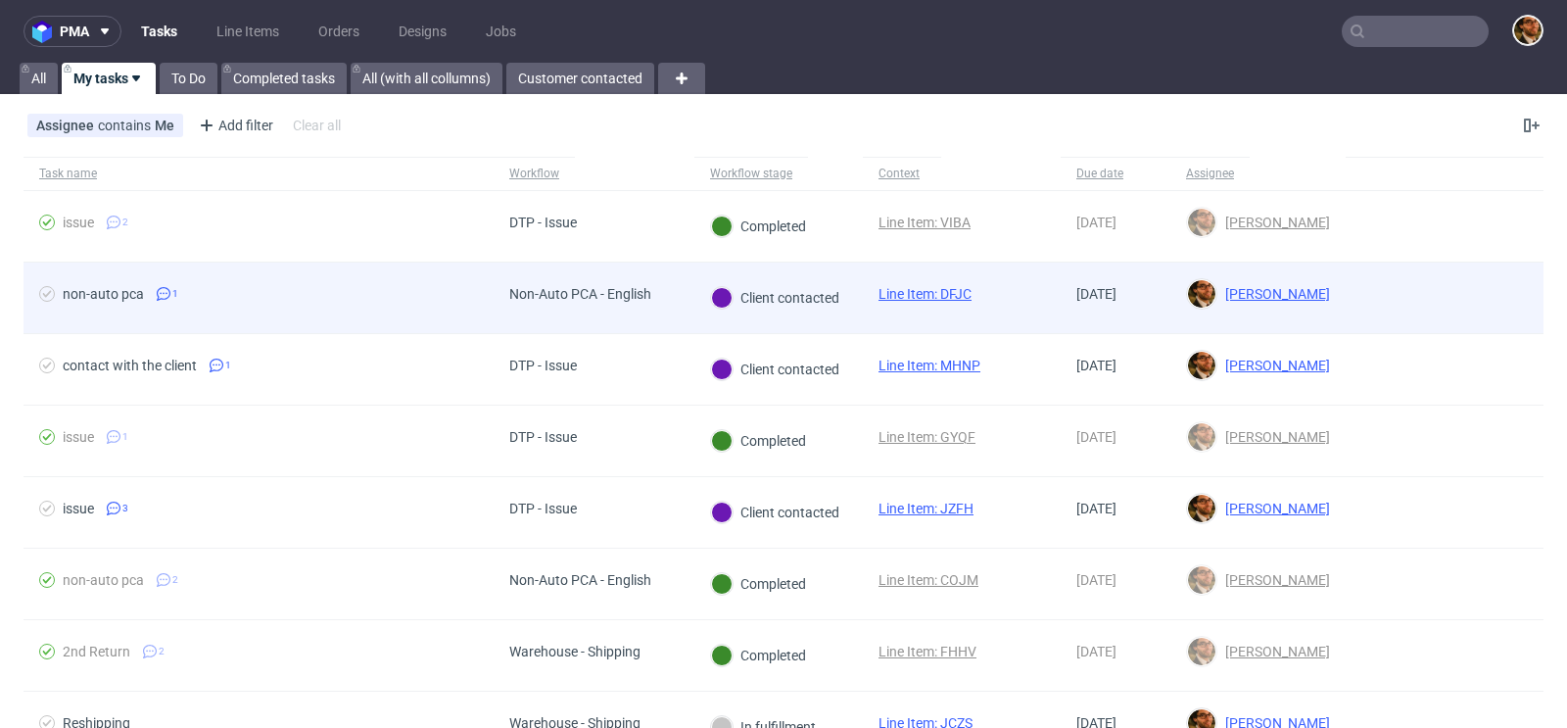
click at [1389, 292] on div at bounding box center [1445, 298] width 198 height 71
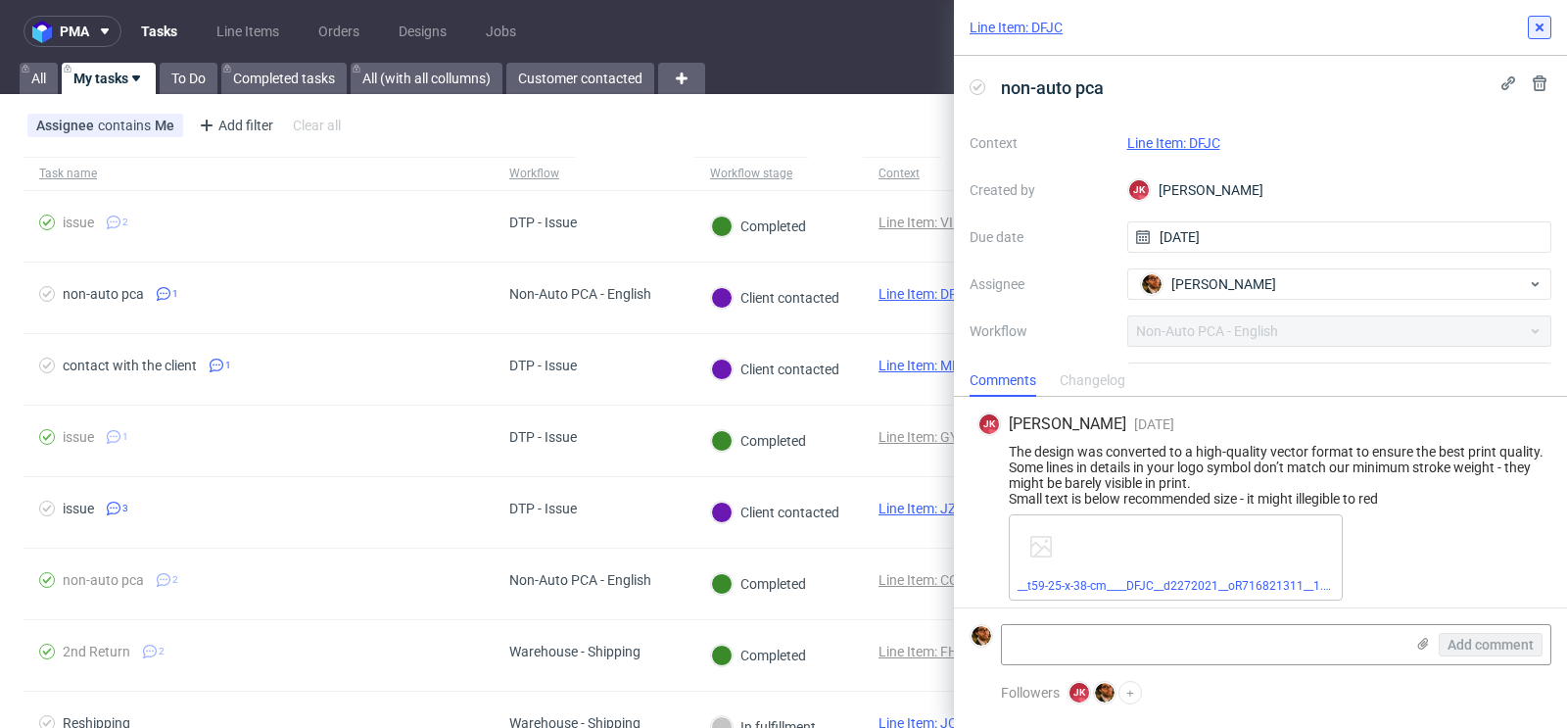
click at [1535, 36] on button at bounding box center [1540, 28] width 24 height 24
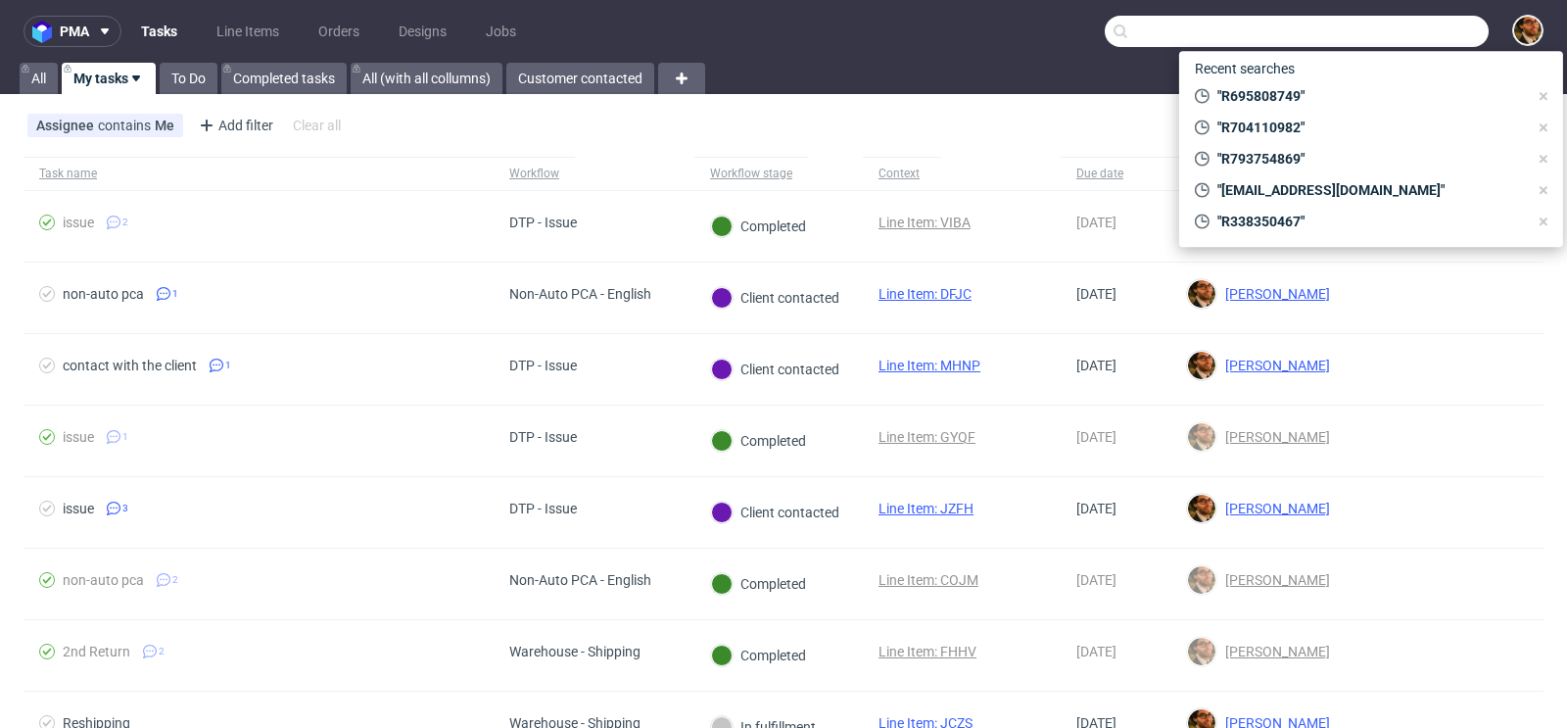
click at [1415, 36] on input "text" at bounding box center [1297, 31] width 384 height 31
paste input "[PERSON_NAME][EMAIL_ADDRESS][DOMAIN_NAME]"
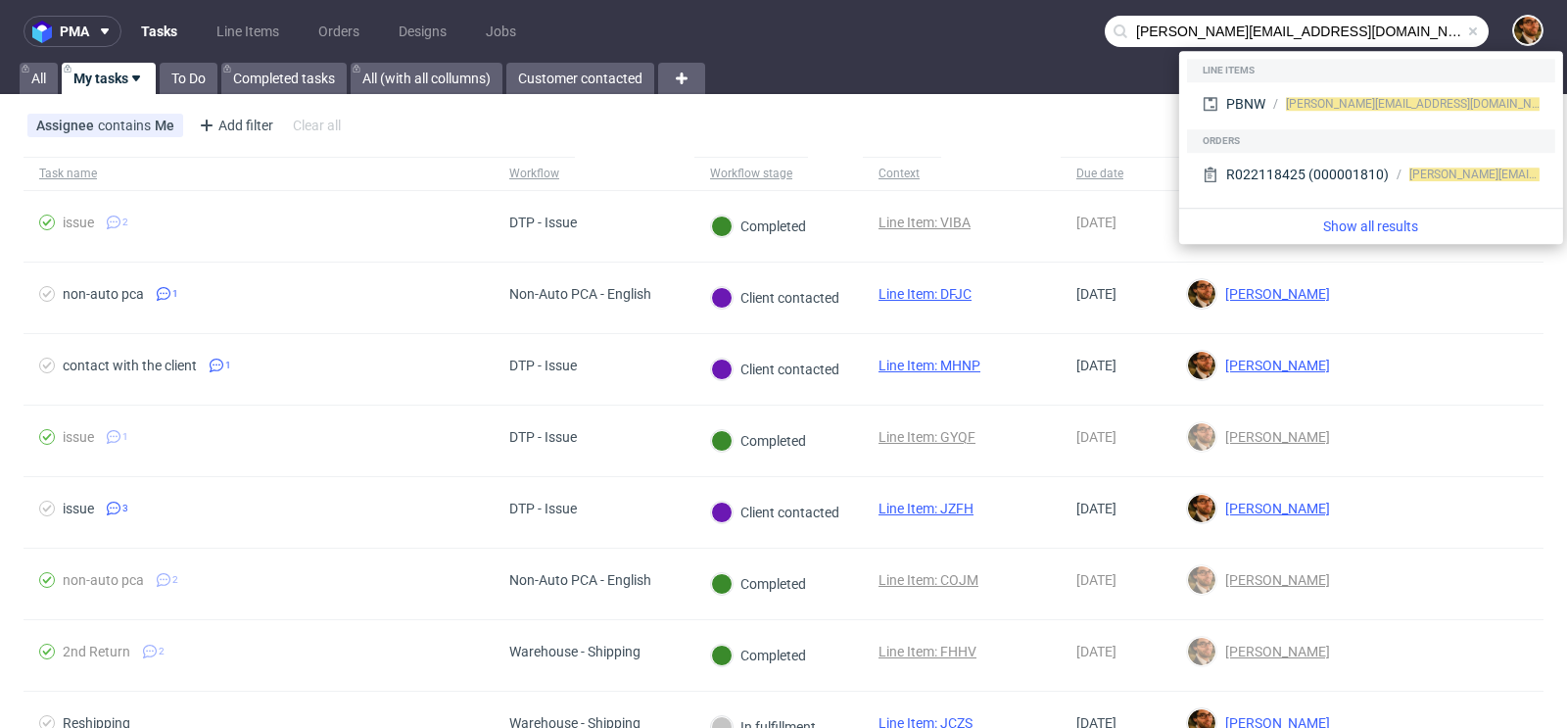
type input "[PERSON_NAME][EMAIL_ADDRESS][DOMAIN_NAME]"
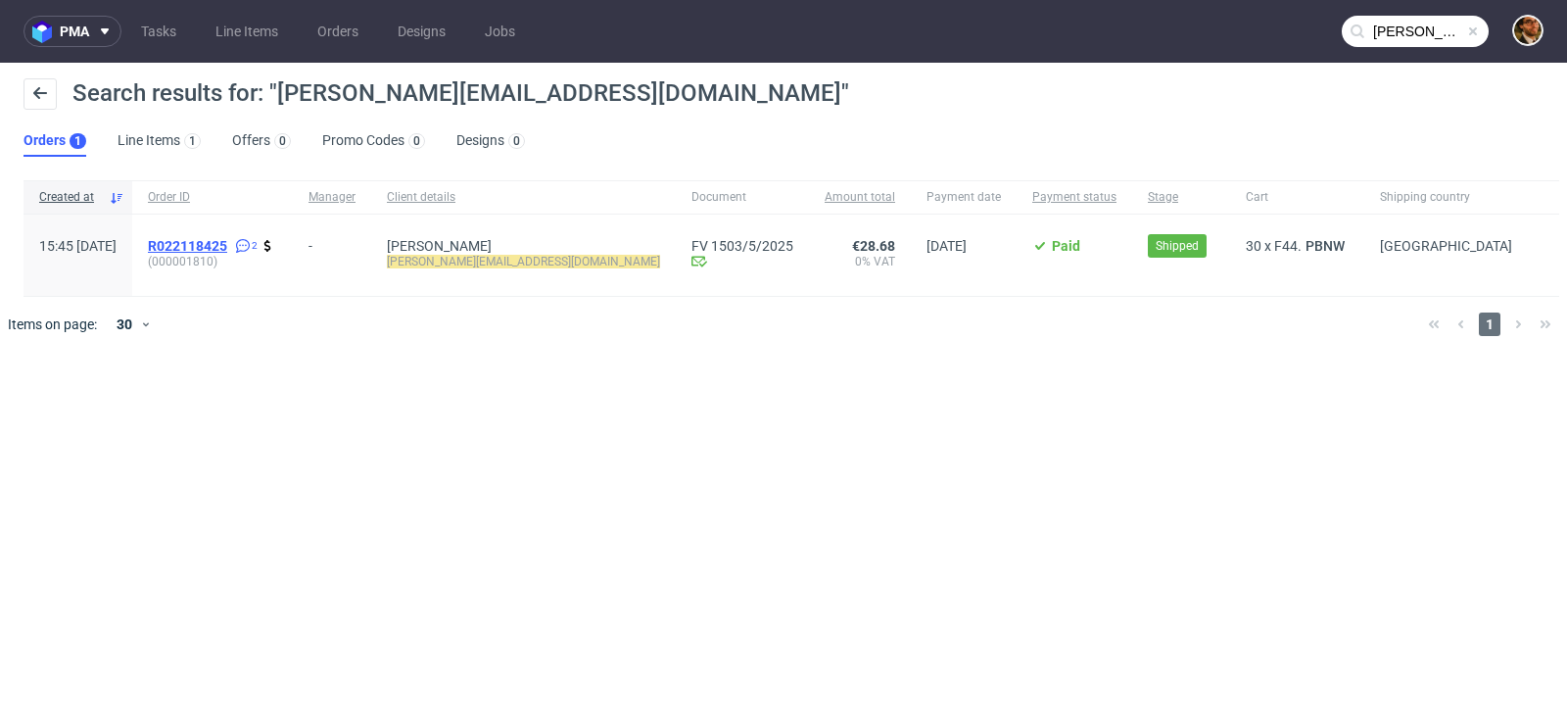
click at [227, 250] on span "R022118425" at bounding box center [187, 246] width 79 height 16
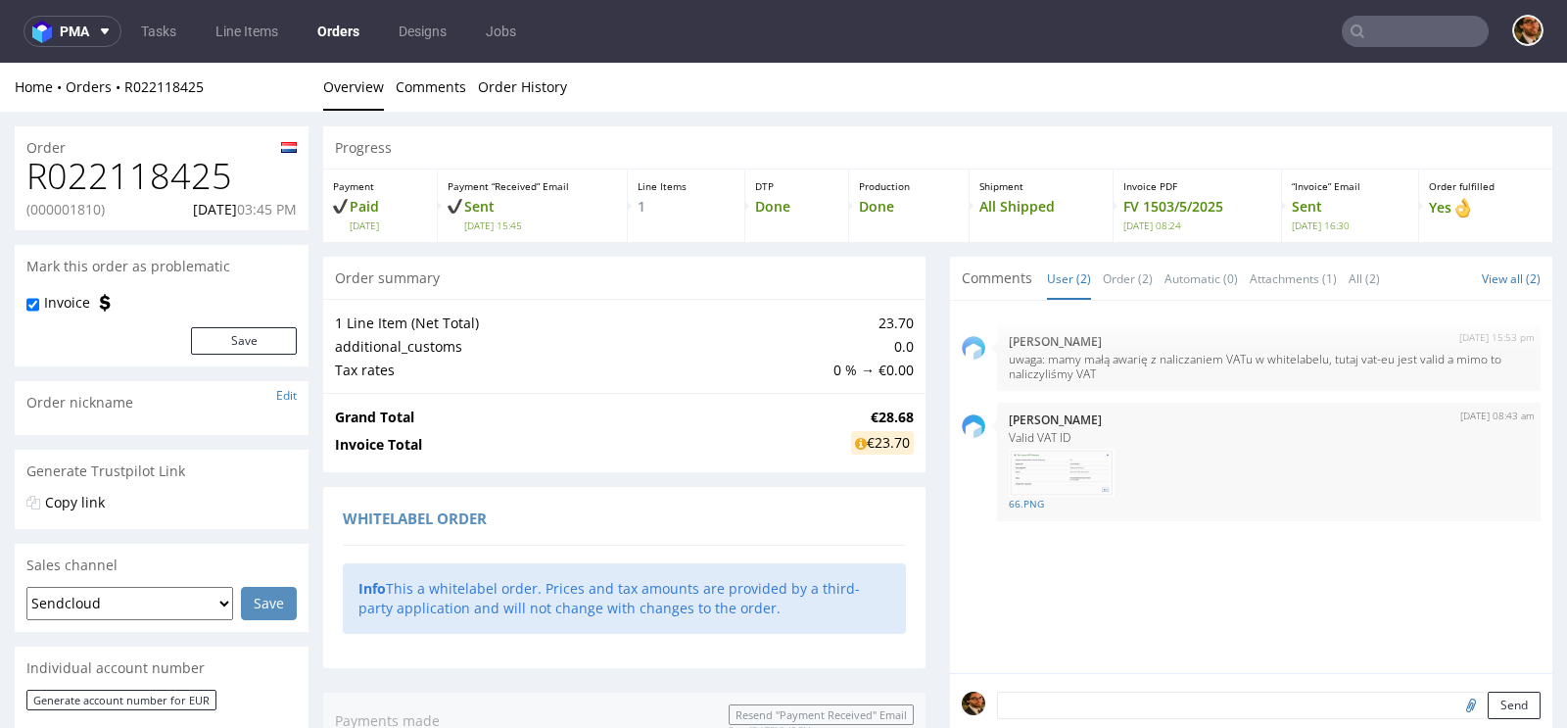
type input "[PERSON_NAME][EMAIL_ADDRESS][DOMAIN_NAME]"
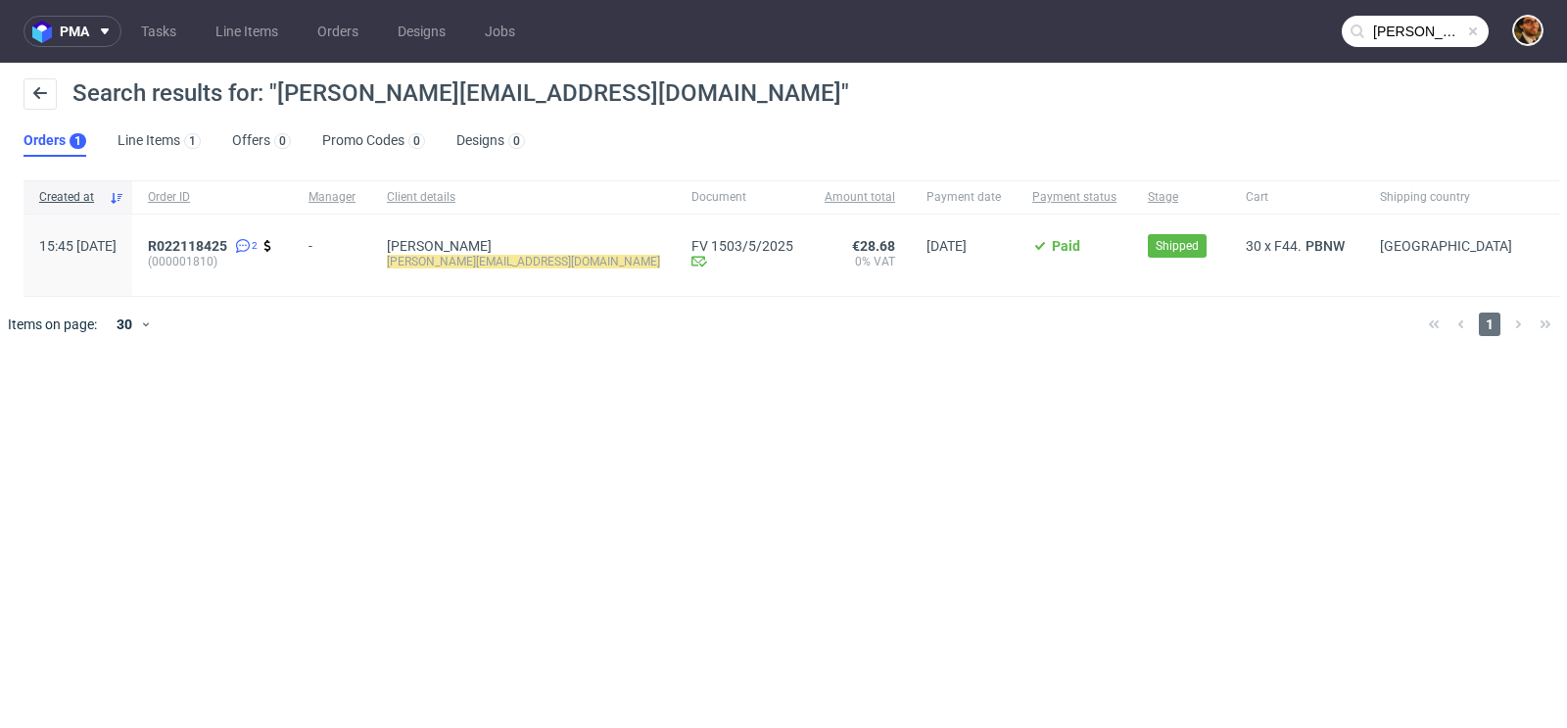
click at [1467, 27] on span at bounding box center [1473, 32] width 16 height 16
click at [1417, 29] on input "text" at bounding box center [1415, 31] width 147 height 31
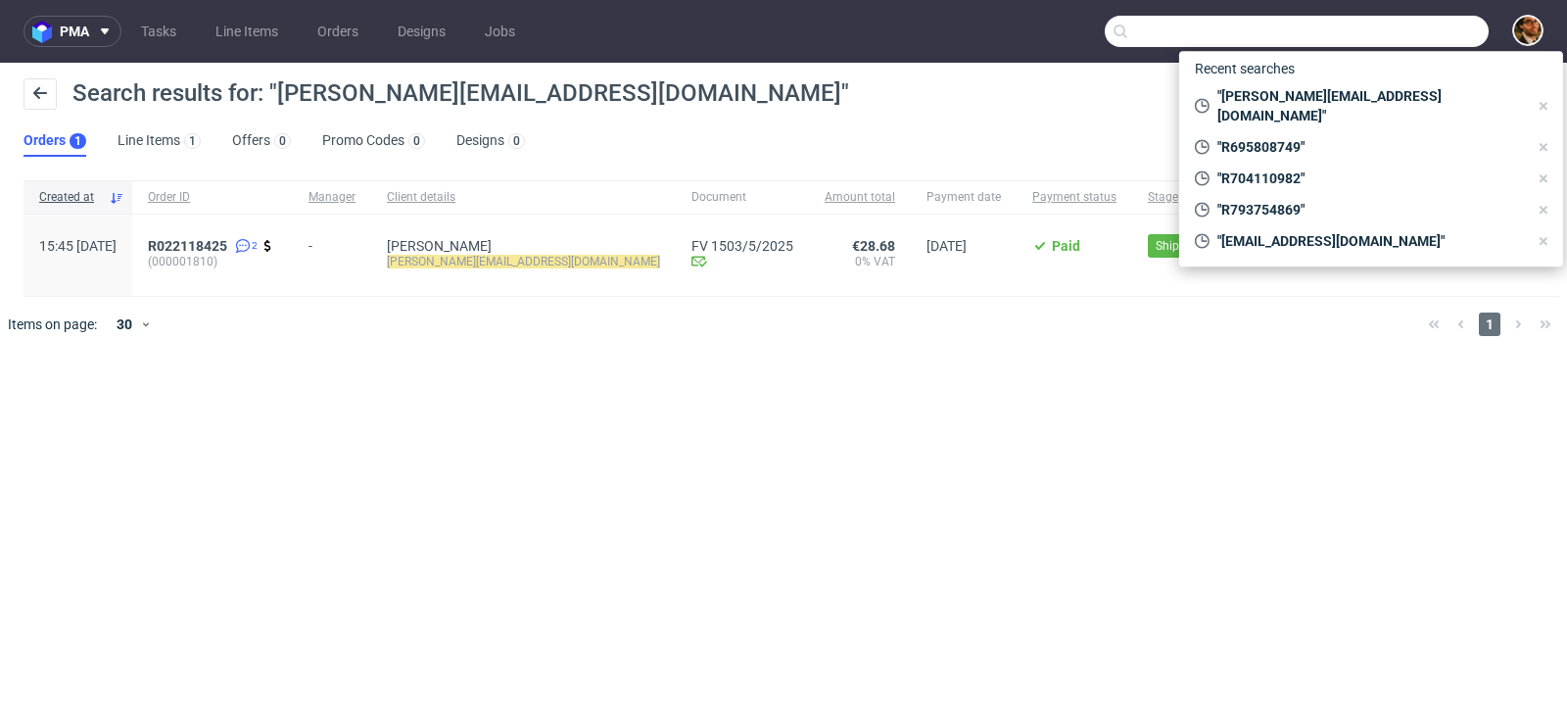
paste input "R566308472"
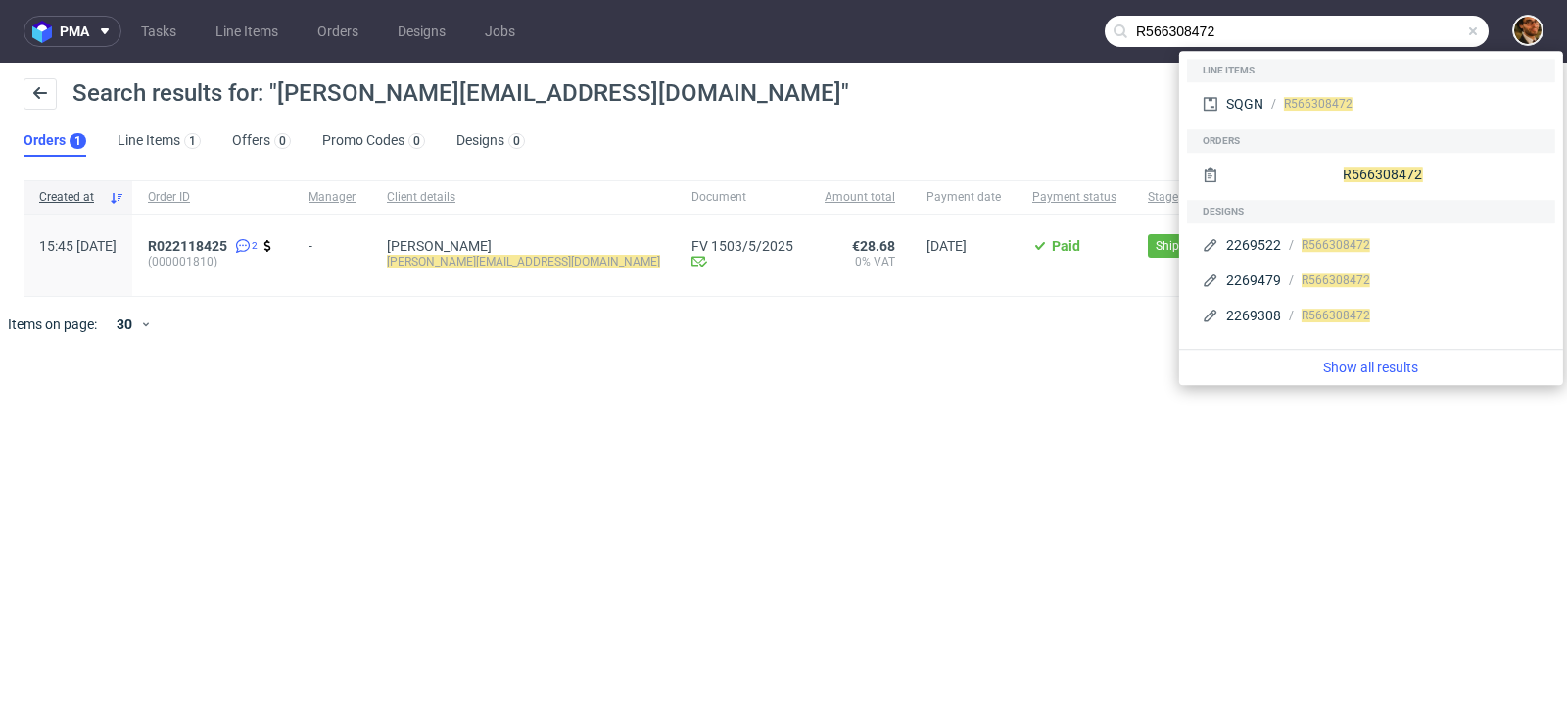
type input "R566308472"
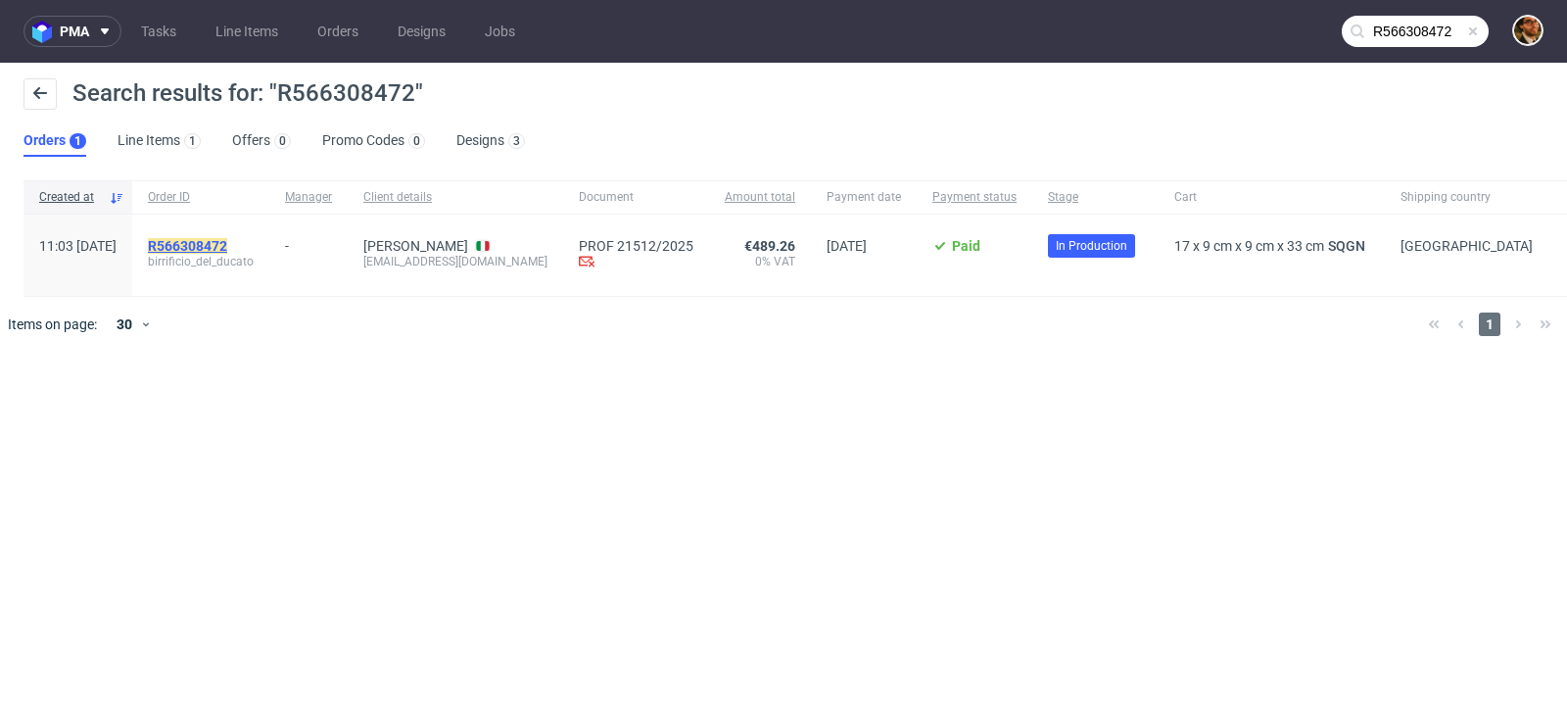
click at [227, 248] on mark "R566308472" at bounding box center [187, 246] width 79 height 16
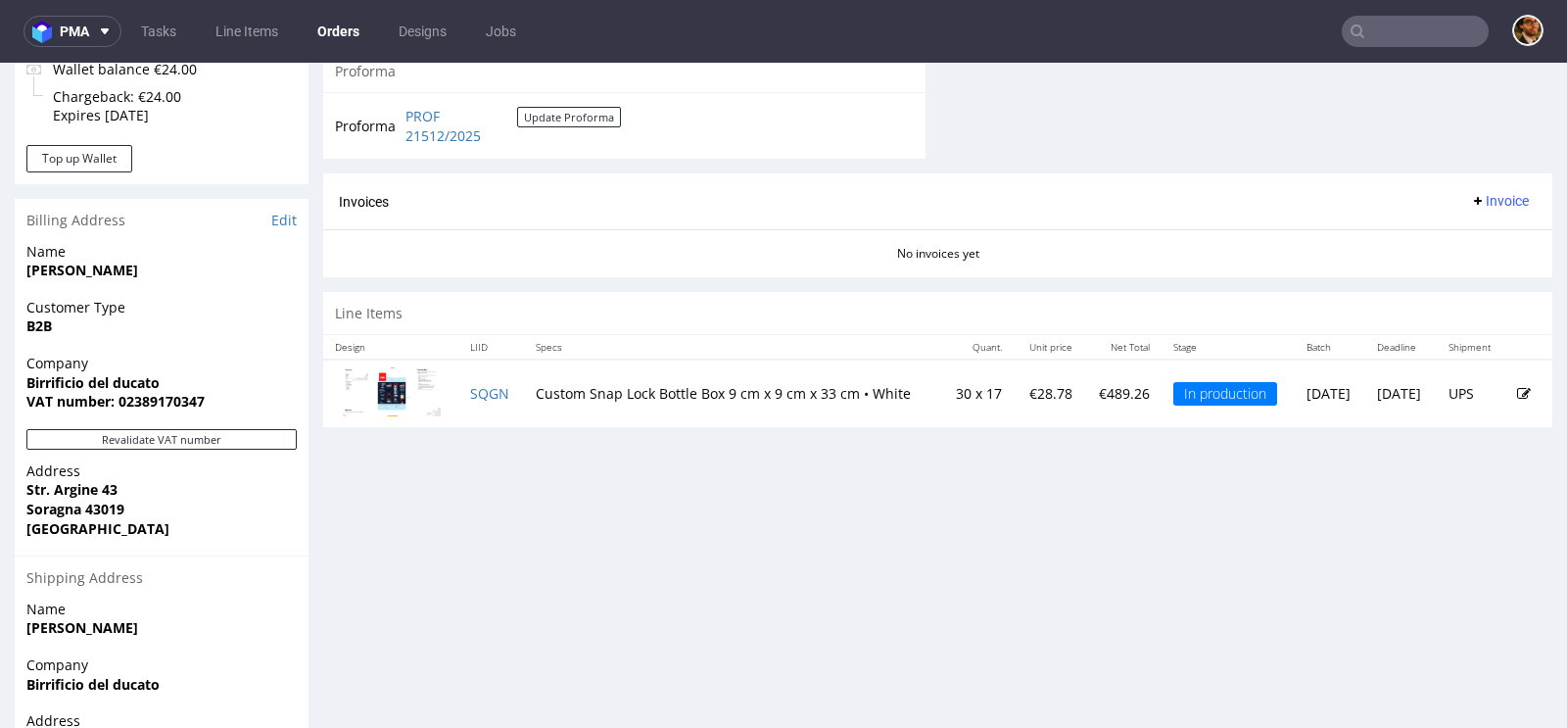
scroll to position [875, 0]
